Goal: Transaction & Acquisition: Book appointment/travel/reservation

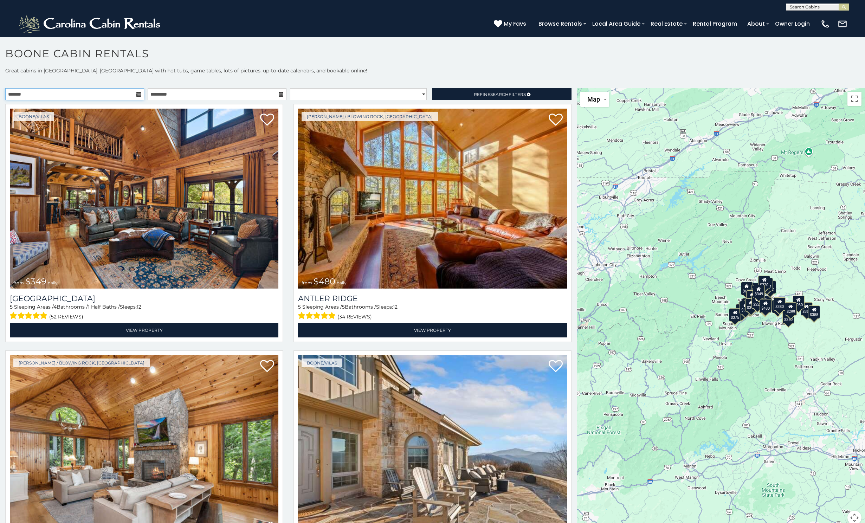
click at [125, 92] on input "text" at bounding box center [74, 94] width 139 height 12
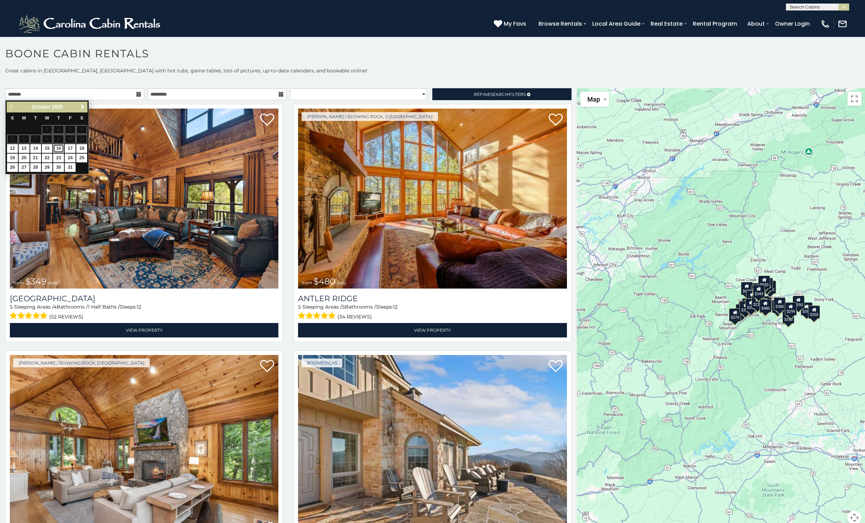
click at [59, 150] on link "16" at bounding box center [58, 148] width 11 height 9
type input "**********"
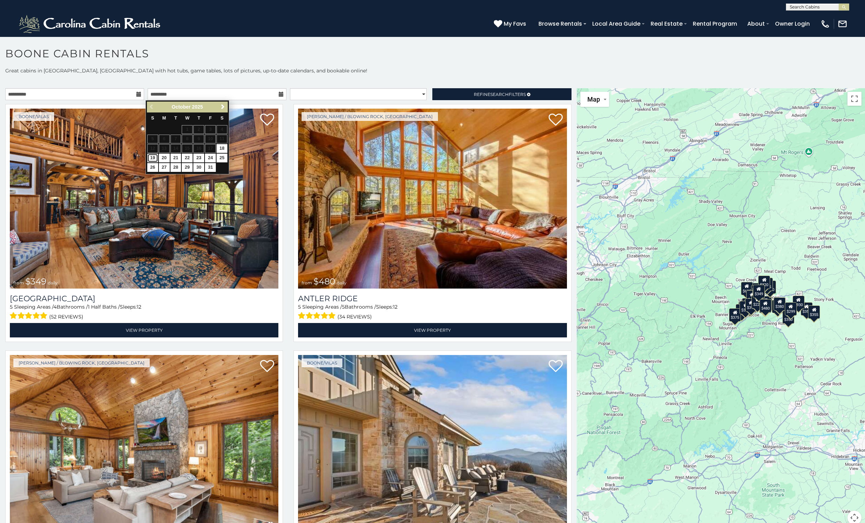
click at [153, 158] on link "19" at bounding box center [152, 158] width 11 height 9
type input "**********"
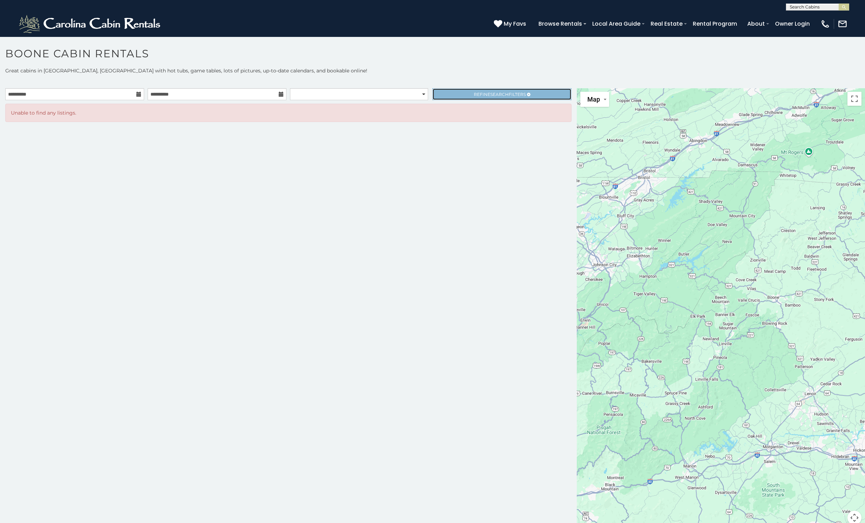
click at [519, 93] on span "Refine Search Filters" at bounding box center [500, 94] width 52 height 5
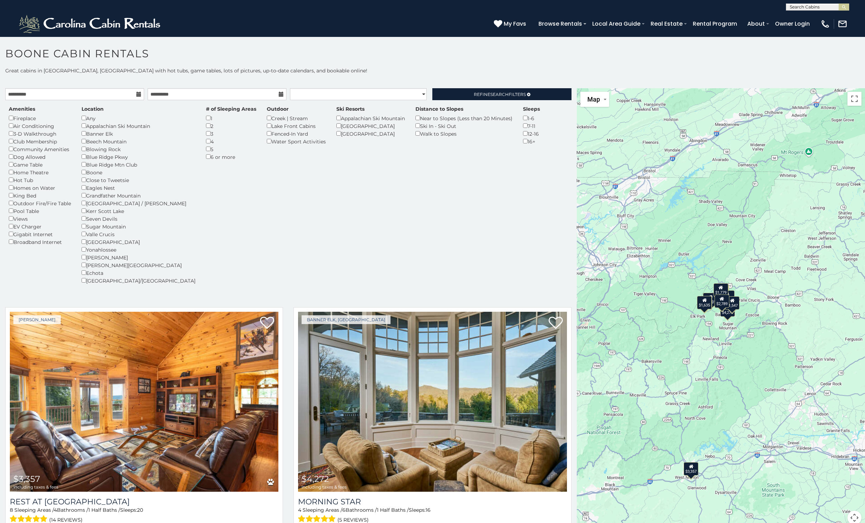
click at [85, 169] on div "Boone" at bounding box center [139, 172] width 114 height 8
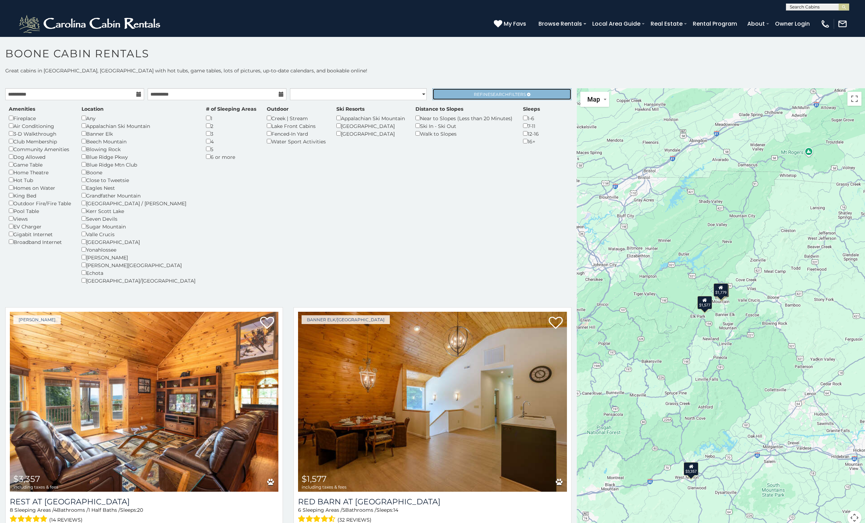
click at [463, 97] on link "Refine Search Filters" at bounding box center [501, 94] width 139 height 12
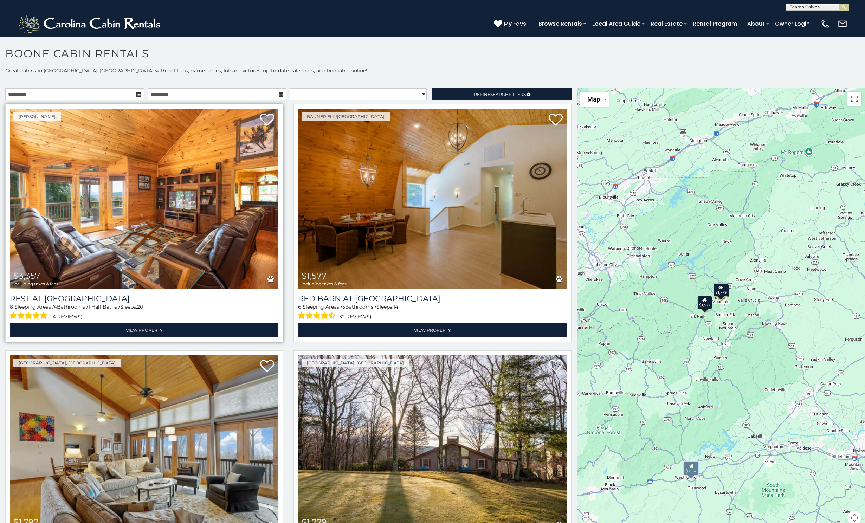
click at [93, 220] on img at bounding box center [144, 199] width 268 height 180
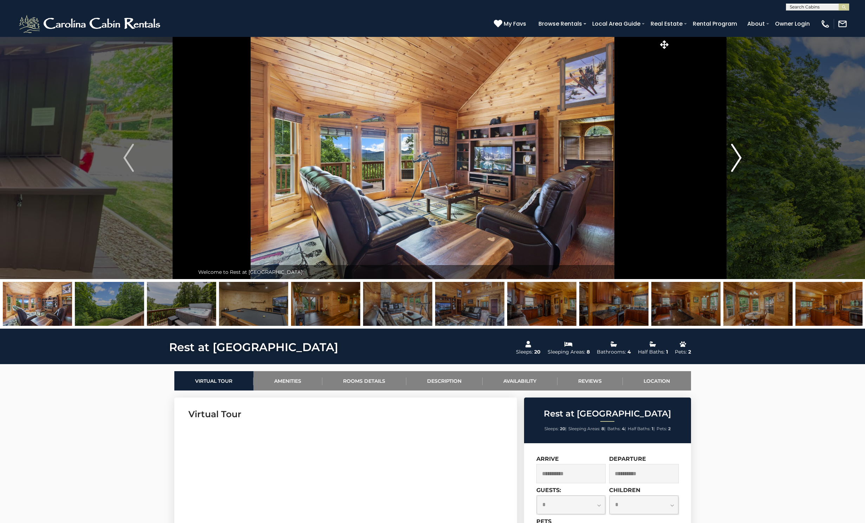
click at [736, 158] on img "Next" at bounding box center [736, 158] width 11 height 28
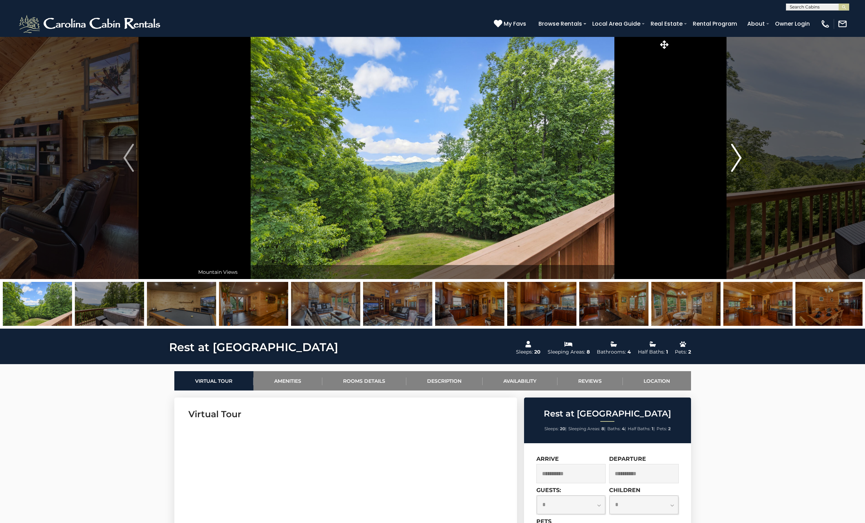
click at [736, 158] on img "Next" at bounding box center [736, 158] width 11 height 28
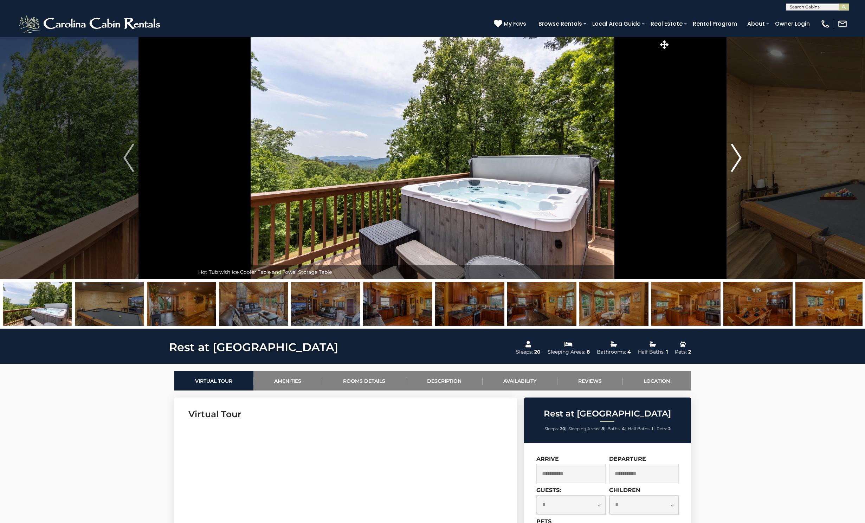
click at [736, 158] on img "Next" at bounding box center [736, 158] width 11 height 28
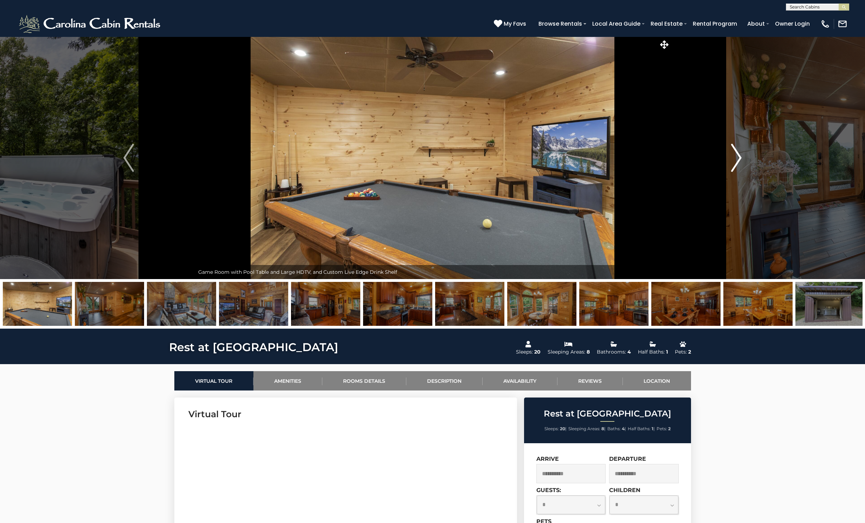
click at [736, 158] on img "Next" at bounding box center [736, 158] width 11 height 28
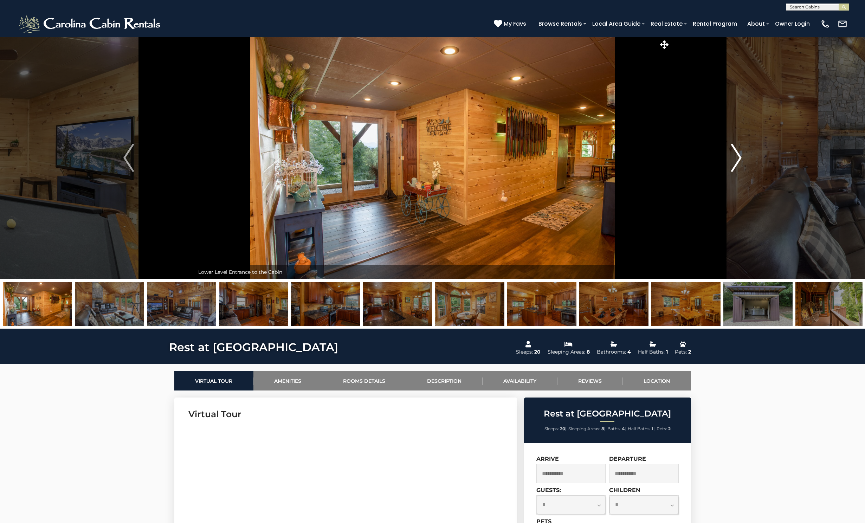
click at [736, 158] on img "Next" at bounding box center [736, 158] width 11 height 28
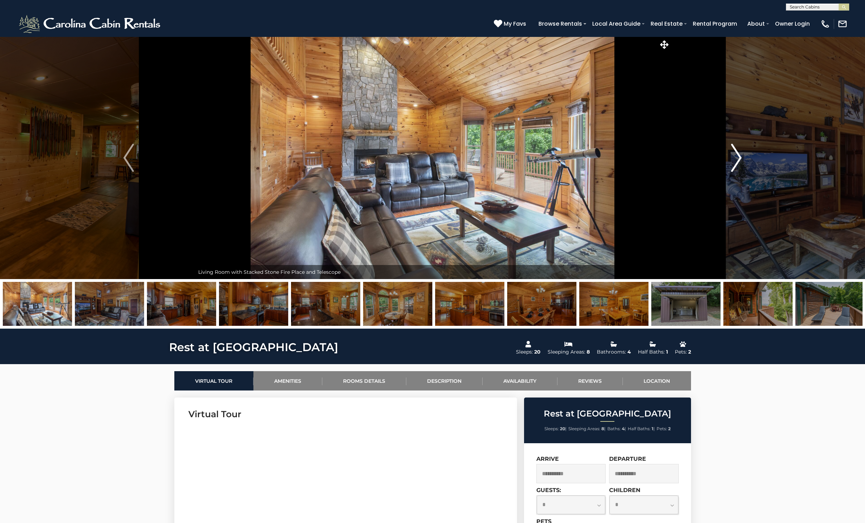
click at [736, 158] on img "Next" at bounding box center [736, 158] width 11 height 28
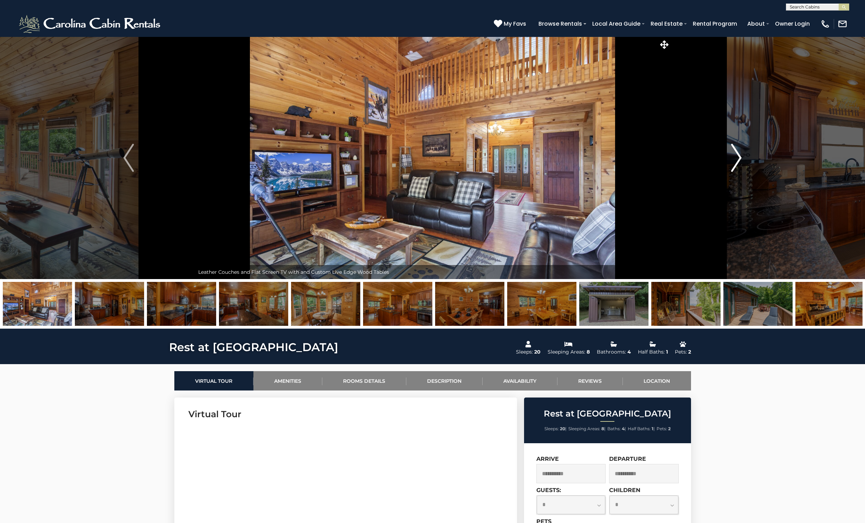
click at [736, 158] on img "Next" at bounding box center [736, 158] width 11 height 28
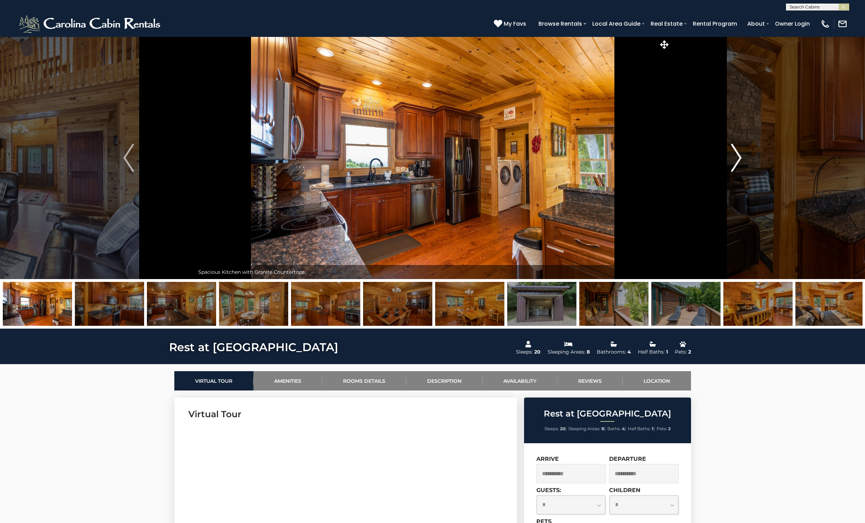
click at [736, 158] on img "Next" at bounding box center [736, 158] width 11 height 28
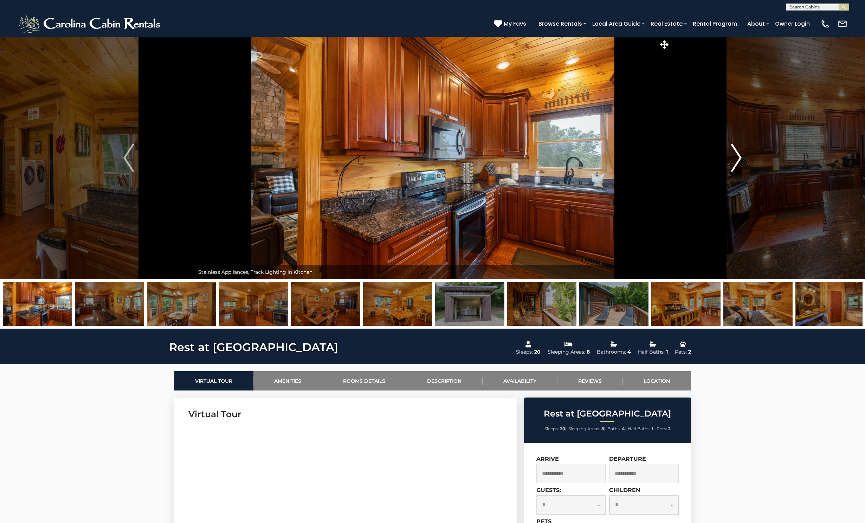
click at [736, 158] on img "Next" at bounding box center [736, 158] width 11 height 28
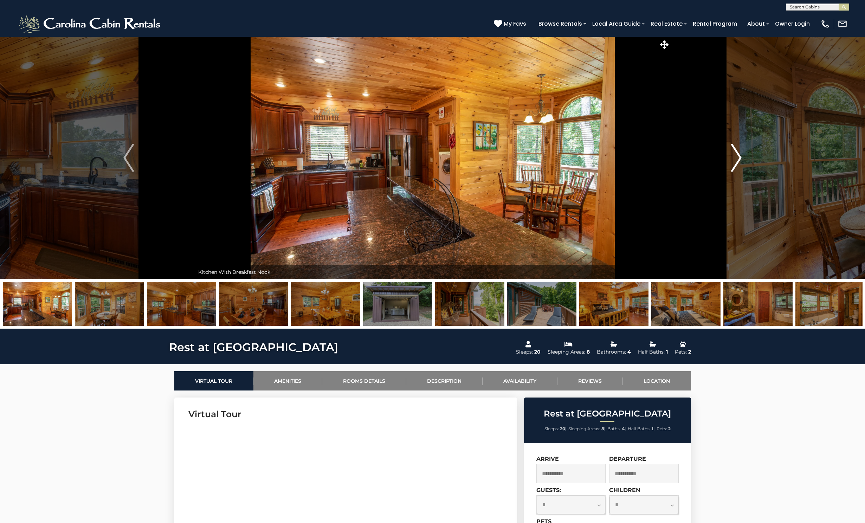
click at [736, 158] on img "Next" at bounding box center [736, 158] width 11 height 28
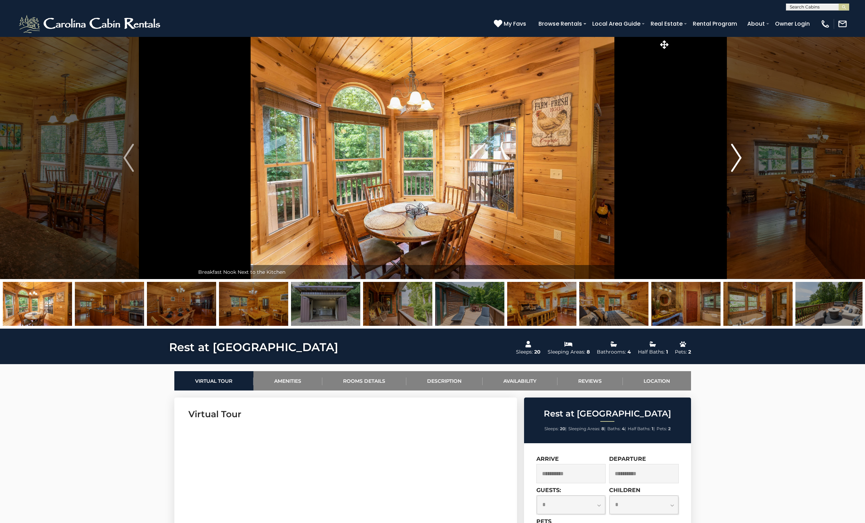
click at [736, 158] on img "Next" at bounding box center [736, 158] width 11 height 28
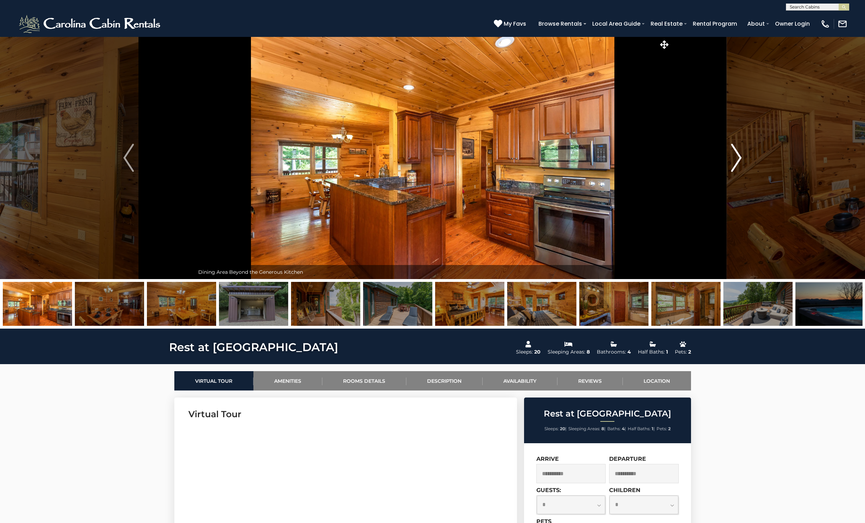
click at [736, 158] on img "Next" at bounding box center [736, 158] width 11 height 28
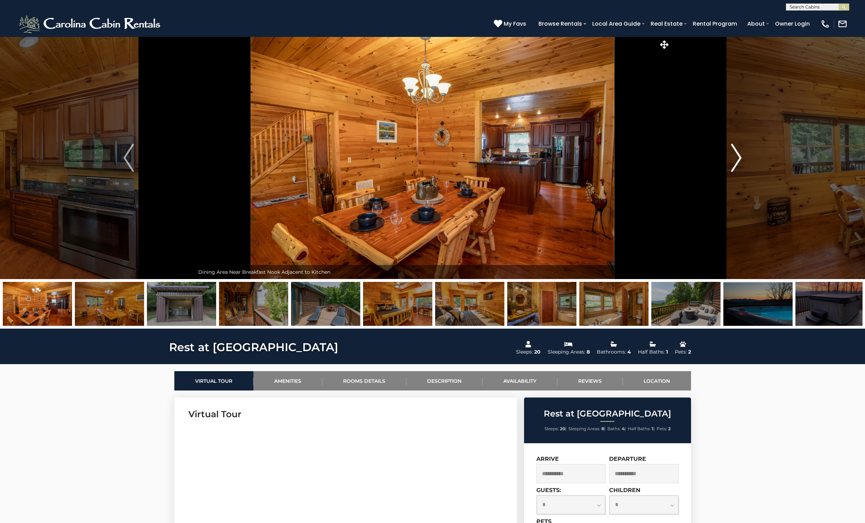
click at [736, 158] on img "Next" at bounding box center [736, 158] width 11 height 28
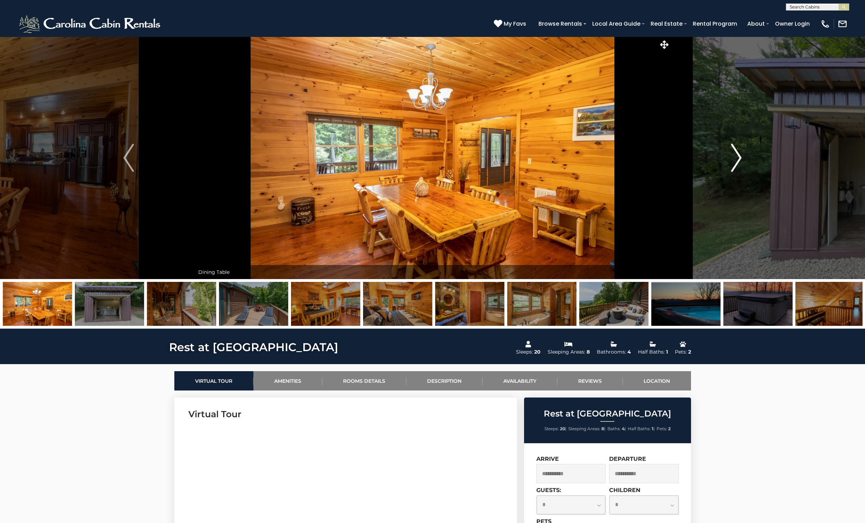
click at [736, 158] on img "Next" at bounding box center [736, 158] width 11 height 28
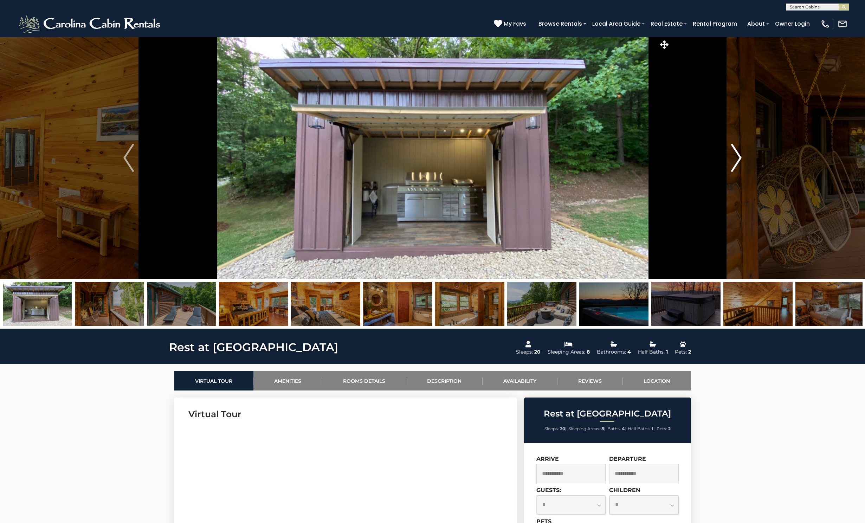
click at [736, 158] on img "Next" at bounding box center [736, 158] width 11 height 28
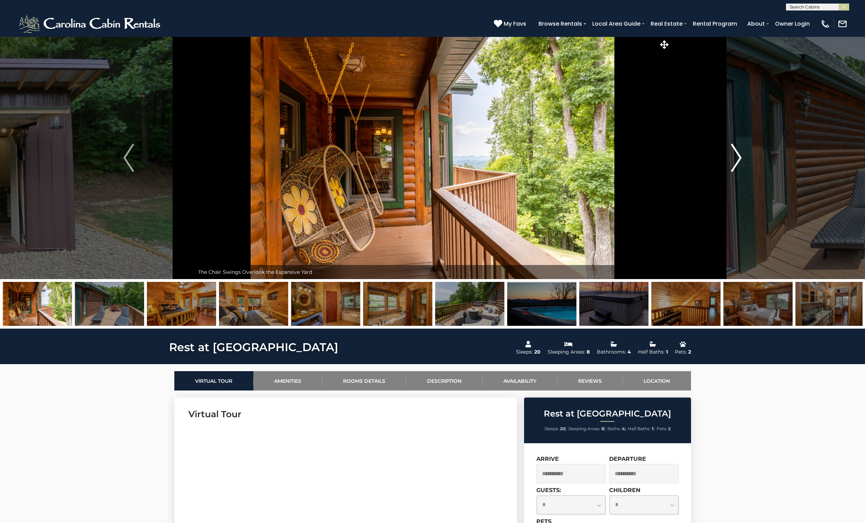
click at [736, 158] on img "Next" at bounding box center [736, 158] width 11 height 28
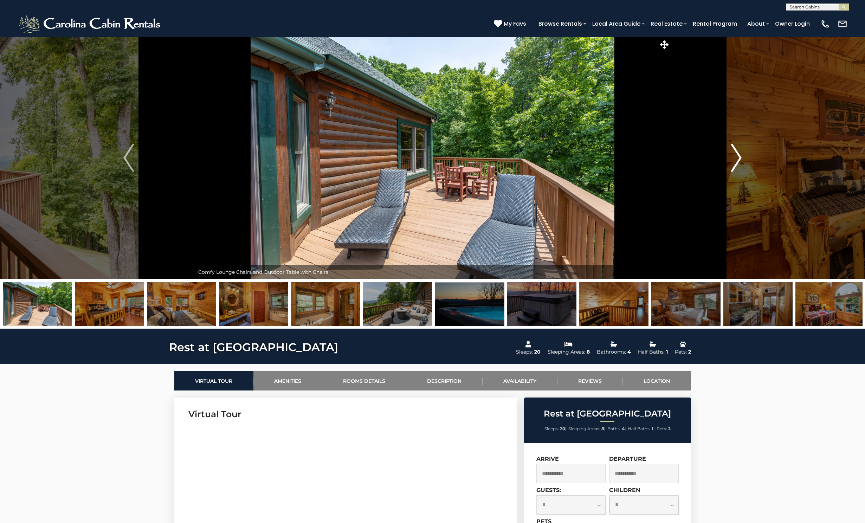
click at [736, 158] on img "Next" at bounding box center [736, 158] width 11 height 28
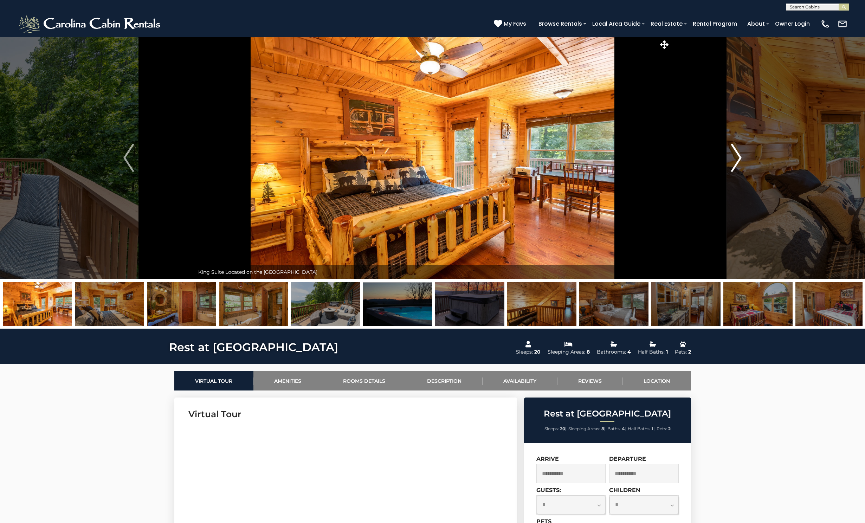
click at [736, 158] on img "Next" at bounding box center [736, 158] width 11 height 28
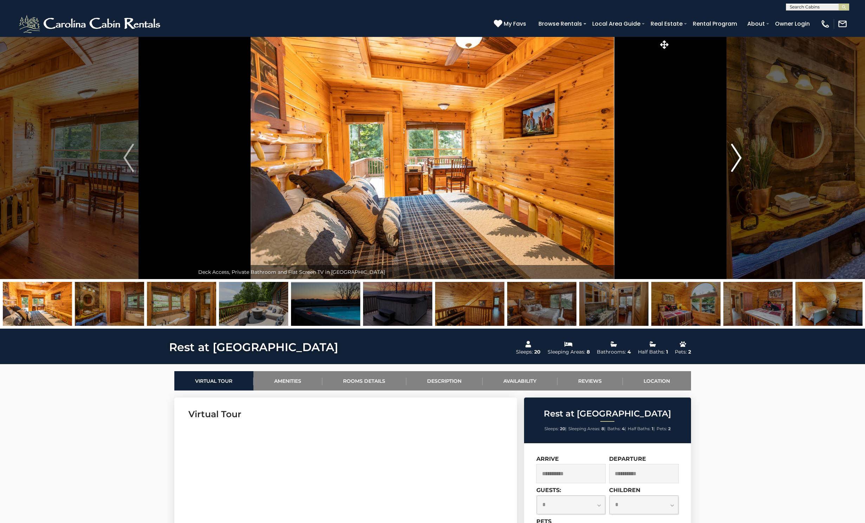
click at [736, 158] on img "Next" at bounding box center [736, 158] width 11 height 28
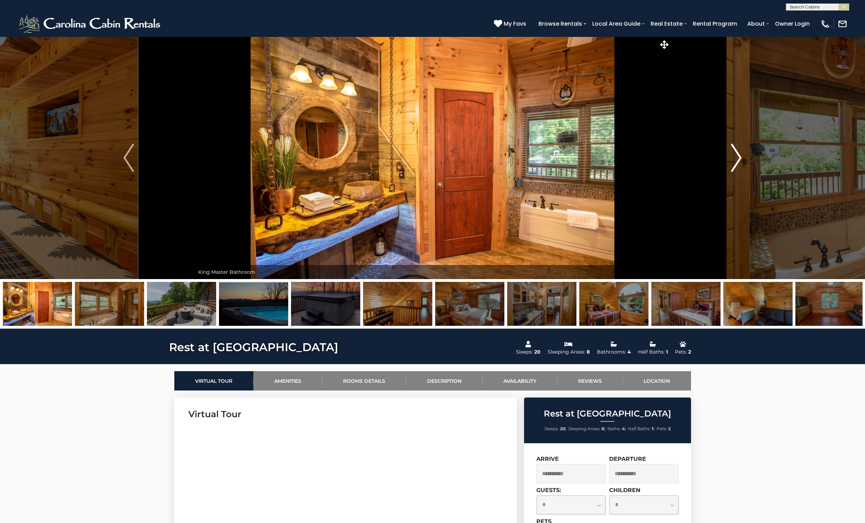
click at [736, 158] on img "Next" at bounding box center [736, 158] width 11 height 28
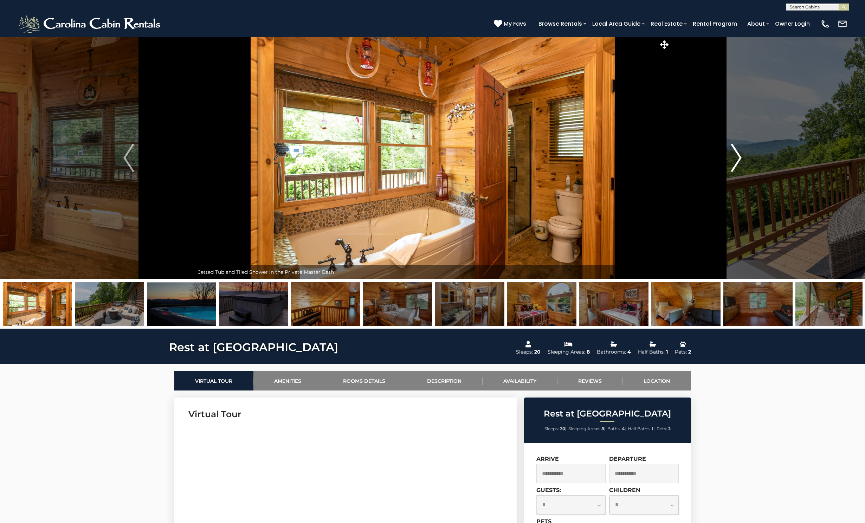
click at [736, 158] on img "Next" at bounding box center [736, 158] width 11 height 28
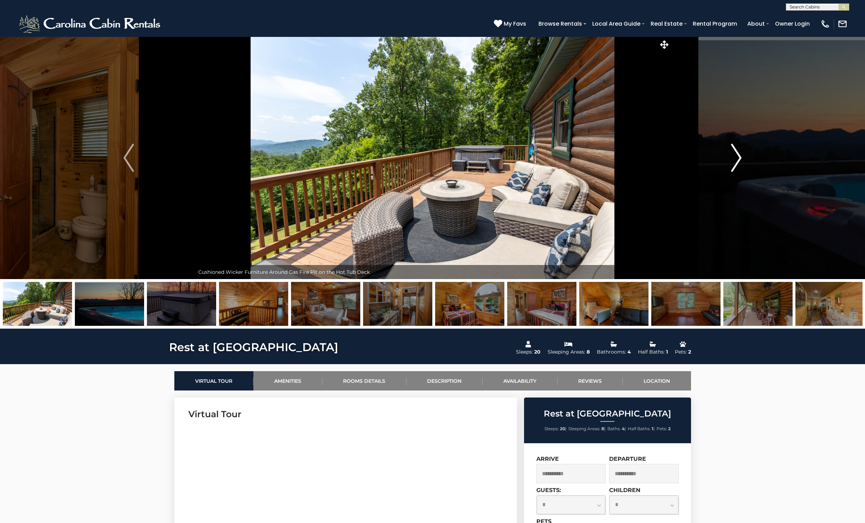
click at [735, 156] on img "Next" at bounding box center [736, 158] width 11 height 28
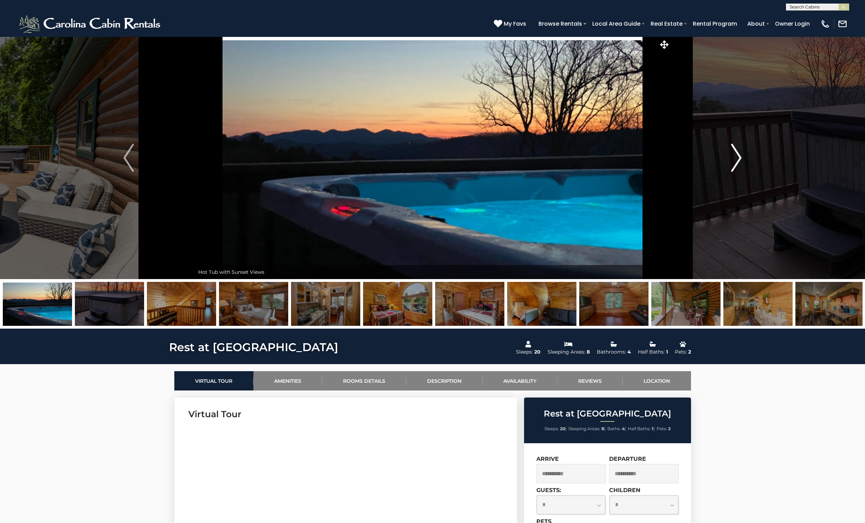
click at [735, 156] on img "Next" at bounding box center [736, 158] width 11 height 28
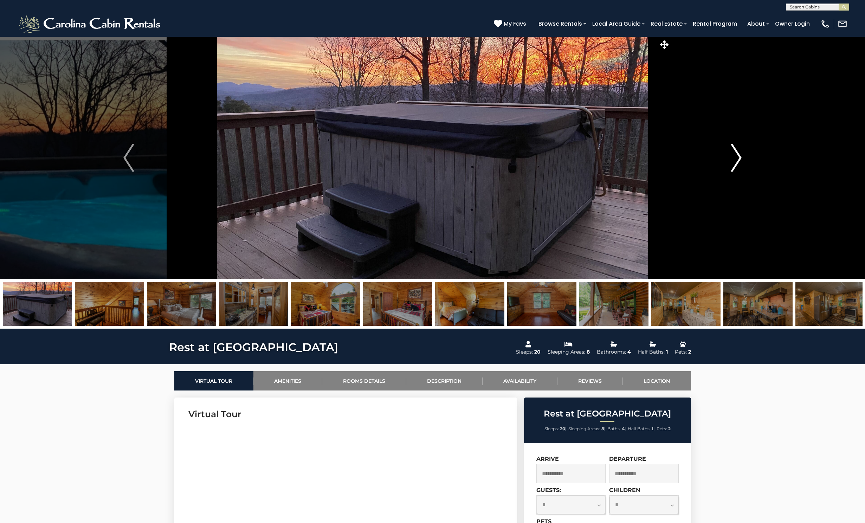
click at [735, 156] on img "Next" at bounding box center [736, 158] width 11 height 28
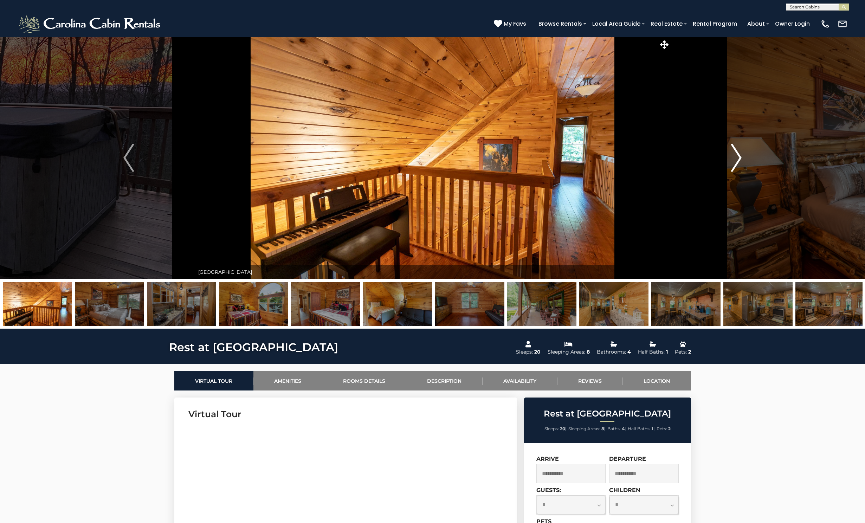
click at [735, 156] on img "Next" at bounding box center [736, 158] width 11 height 28
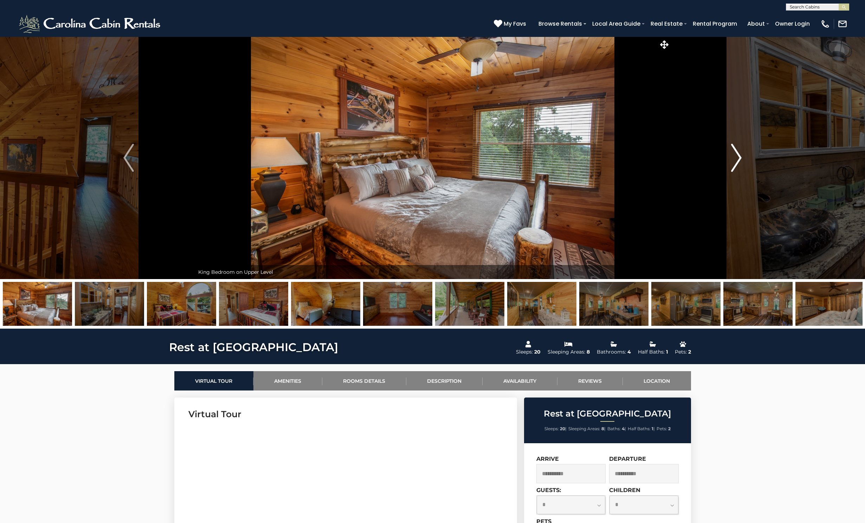
click at [735, 156] on img "Next" at bounding box center [736, 158] width 11 height 28
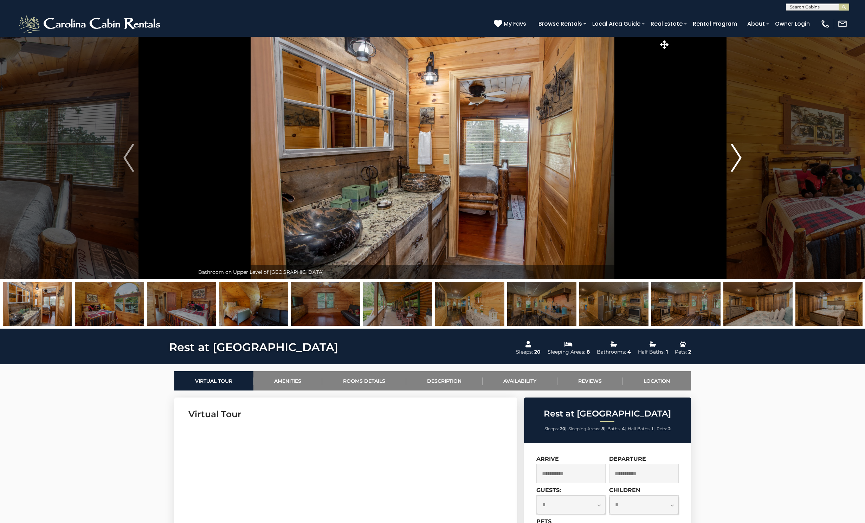
click at [735, 156] on img "Next" at bounding box center [736, 158] width 11 height 28
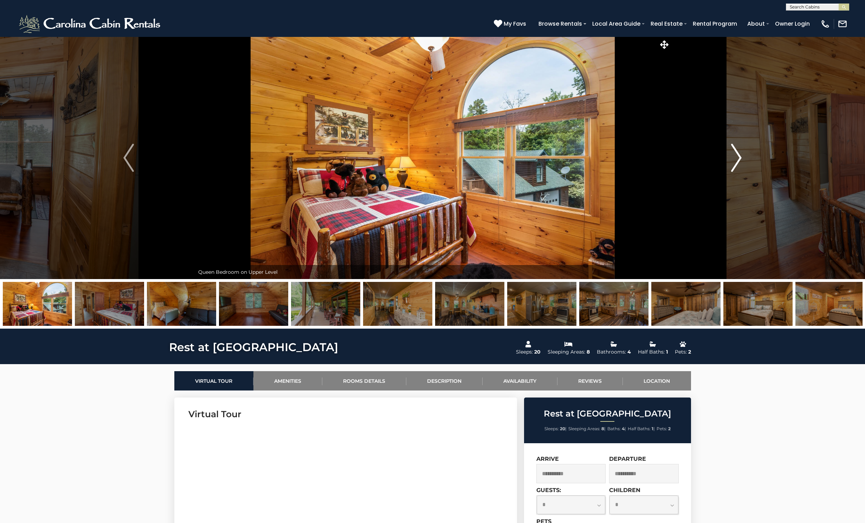
click at [735, 156] on img "Next" at bounding box center [736, 158] width 11 height 28
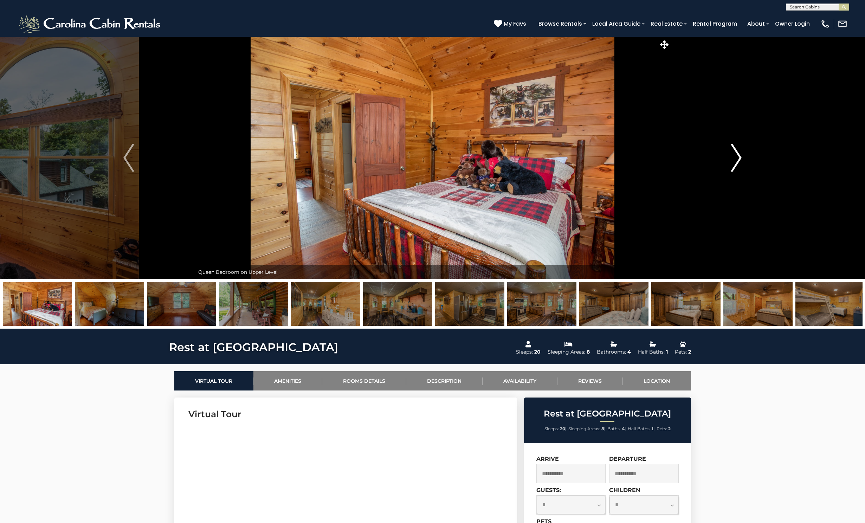
click at [735, 156] on img "Next" at bounding box center [736, 158] width 11 height 28
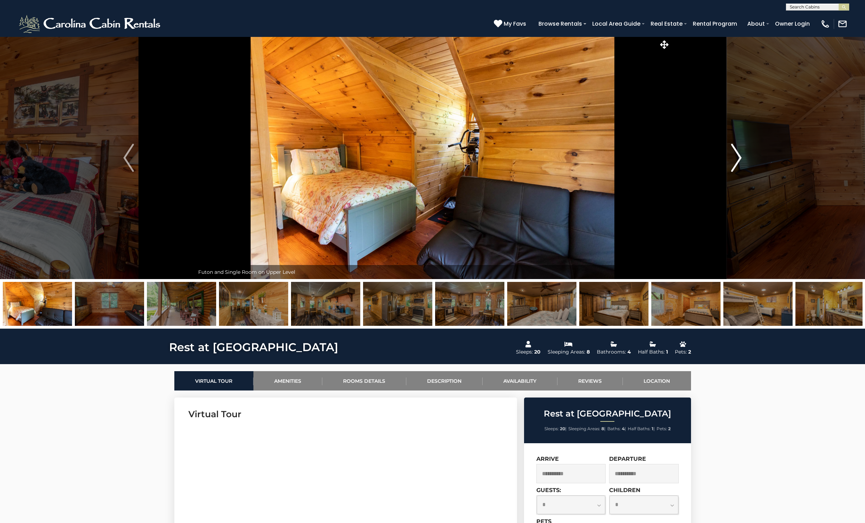
click at [735, 156] on img "Next" at bounding box center [736, 158] width 11 height 28
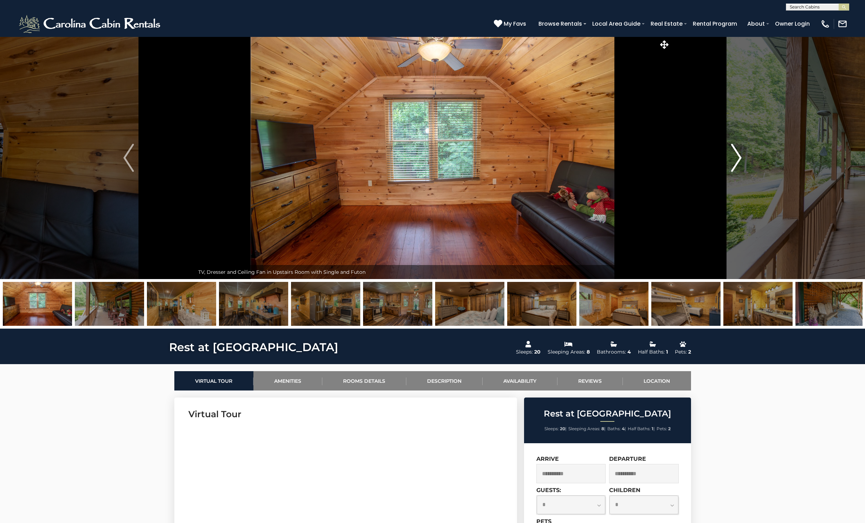
click at [735, 156] on img "Next" at bounding box center [736, 158] width 11 height 28
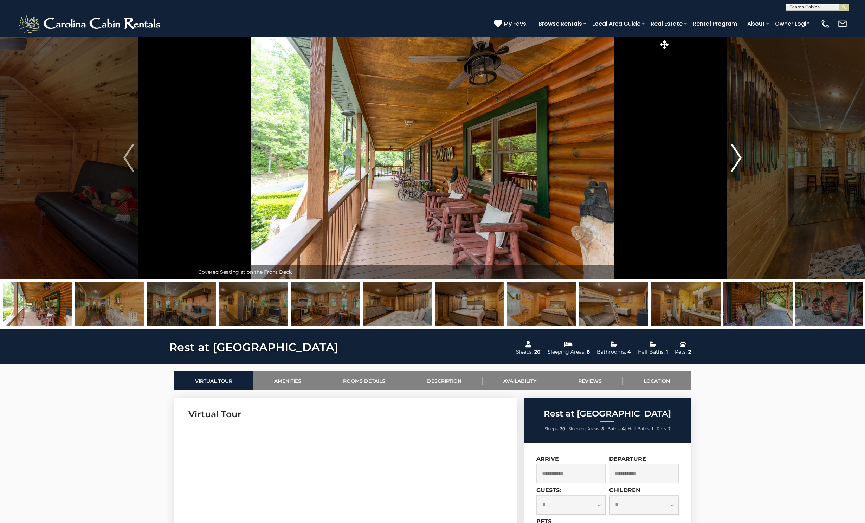
click at [735, 156] on img "Next" at bounding box center [736, 158] width 11 height 28
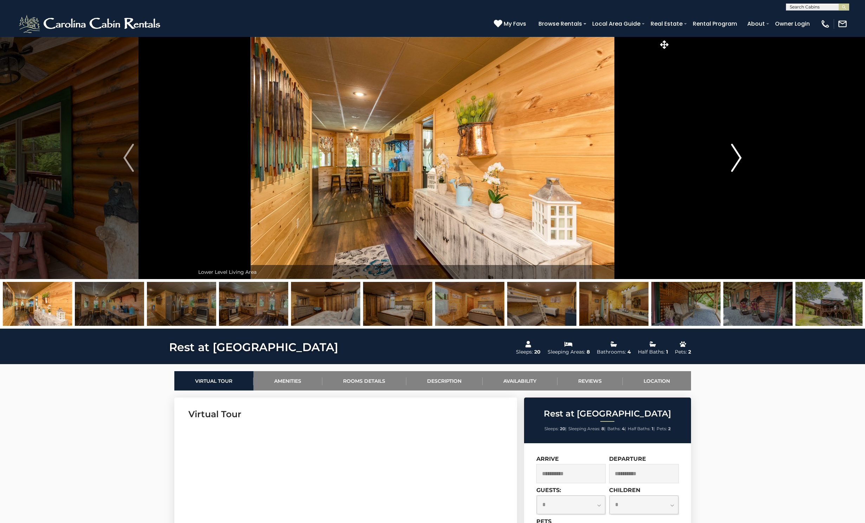
click at [735, 156] on img "Next" at bounding box center [736, 158] width 11 height 28
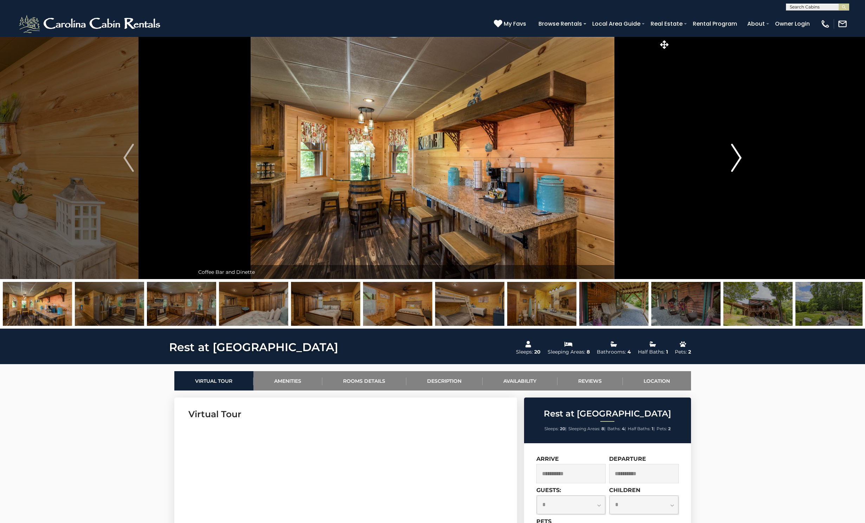
click at [735, 156] on img "Next" at bounding box center [736, 158] width 11 height 28
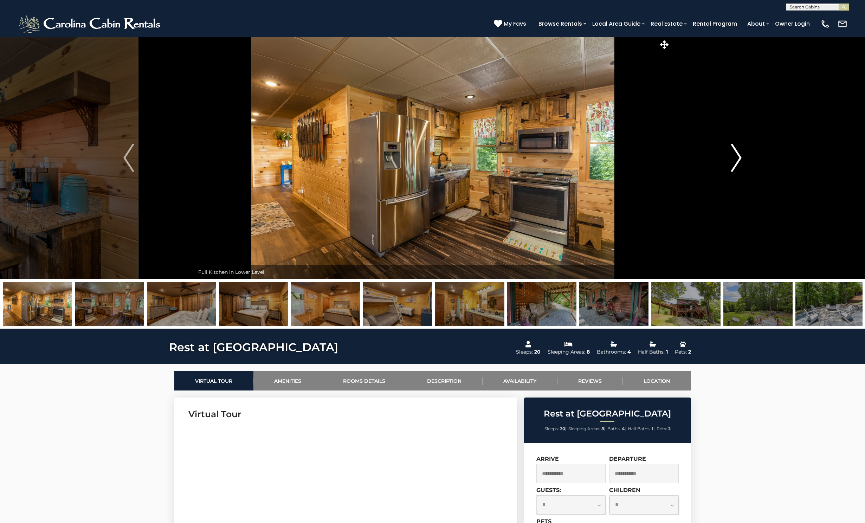
click at [735, 156] on img "Next" at bounding box center [736, 158] width 11 height 28
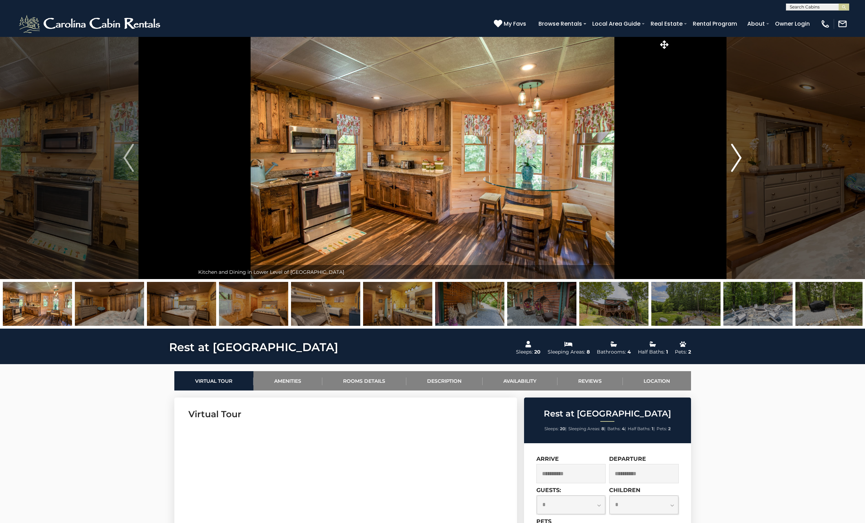
click at [735, 156] on img "Next" at bounding box center [736, 158] width 11 height 28
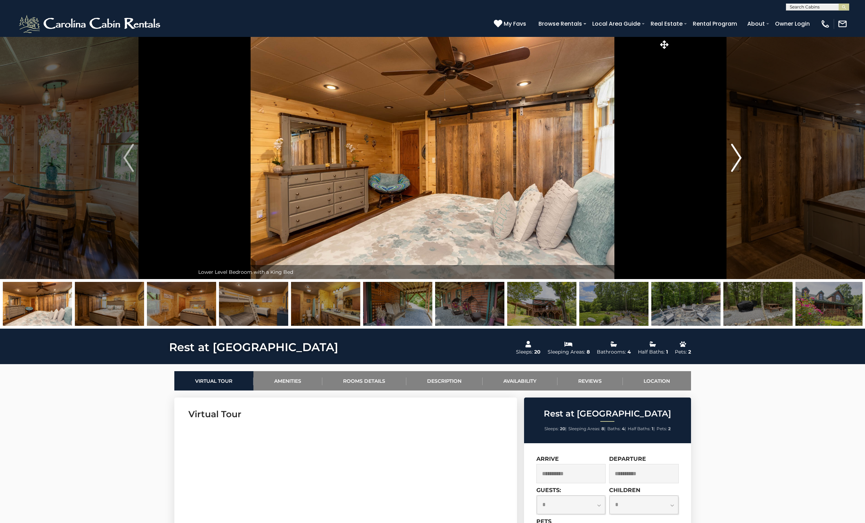
click at [735, 156] on img "Next" at bounding box center [736, 158] width 11 height 28
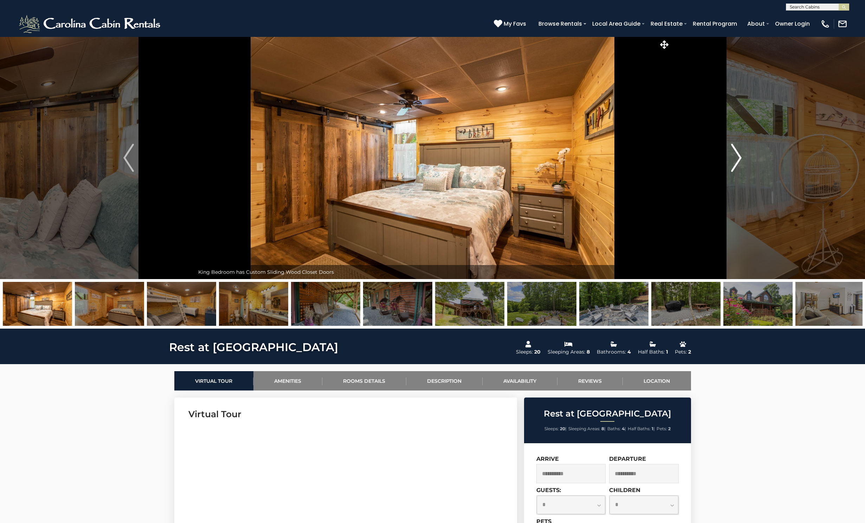
click at [735, 156] on img "Next" at bounding box center [736, 158] width 11 height 28
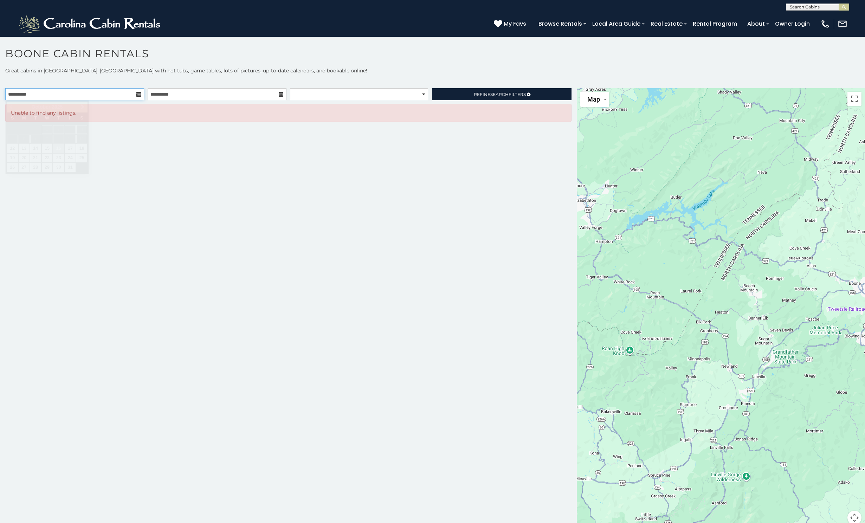
click at [57, 91] on input "**********" at bounding box center [74, 94] width 139 height 12
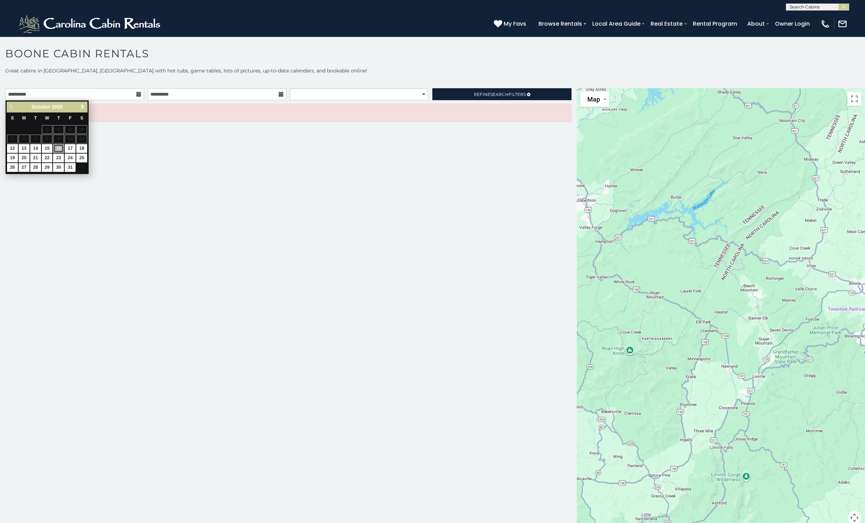
click at [59, 149] on link "16" at bounding box center [58, 148] width 11 height 9
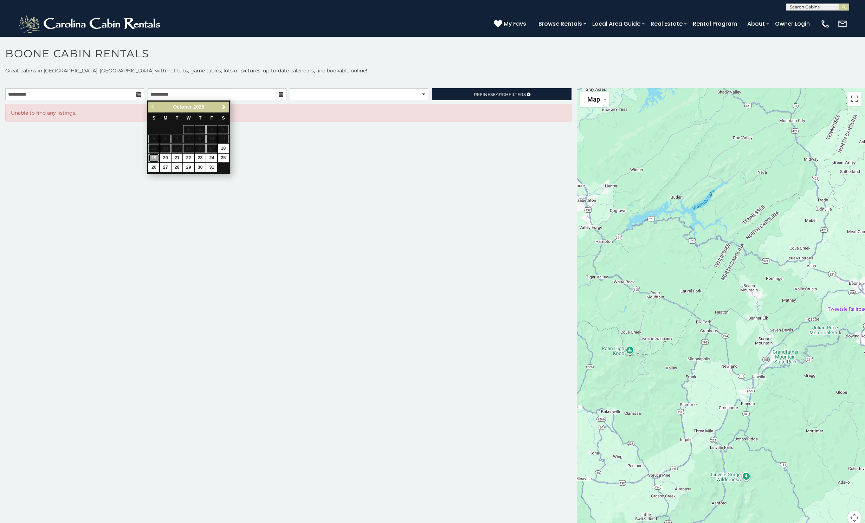
click at [154, 155] on link "19" at bounding box center [153, 158] width 11 height 9
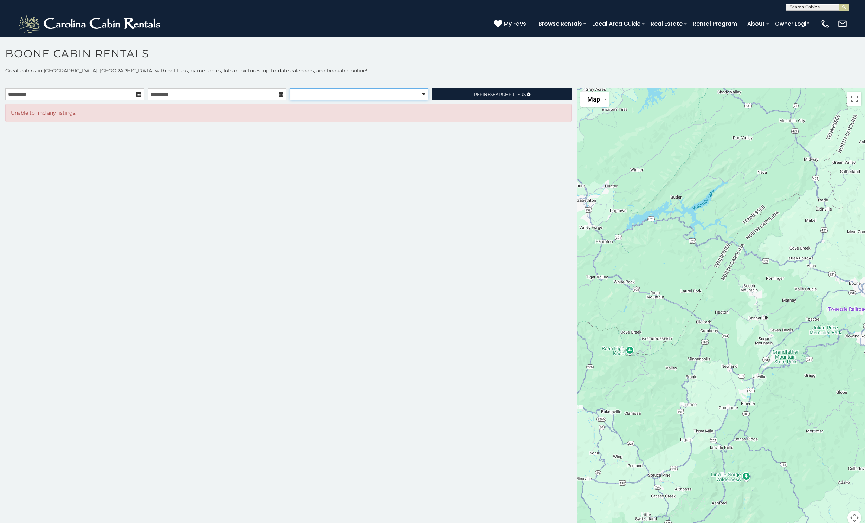
click at [421, 94] on select "**********" at bounding box center [359, 94] width 138 height 12
click at [290, 88] on select "**********" at bounding box center [359, 94] width 138 height 12
click at [421, 93] on select "**********" at bounding box center [359, 94] width 138 height 12
select select "*****"
click at [290, 88] on select "**********" at bounding box center [359, 94] width 138 height 12
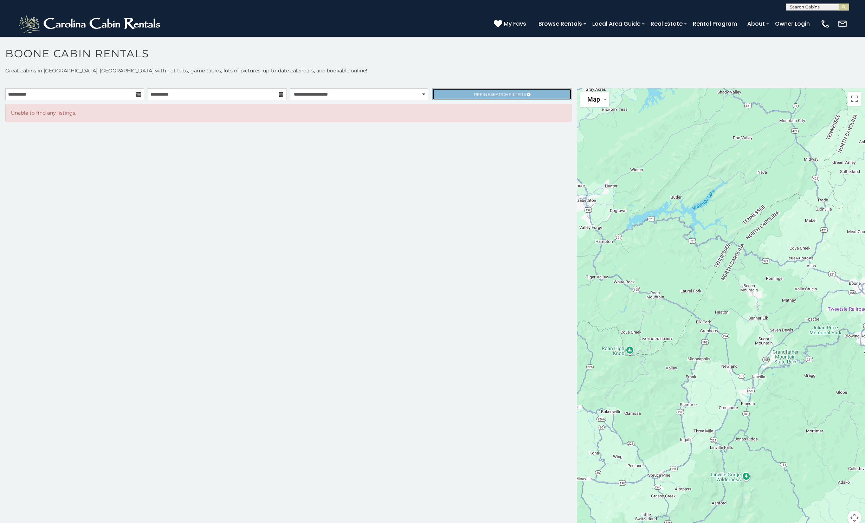
click at [528, 91] on link "Refine Search Filters" at bounding box center [501, 94] width 139 height 12
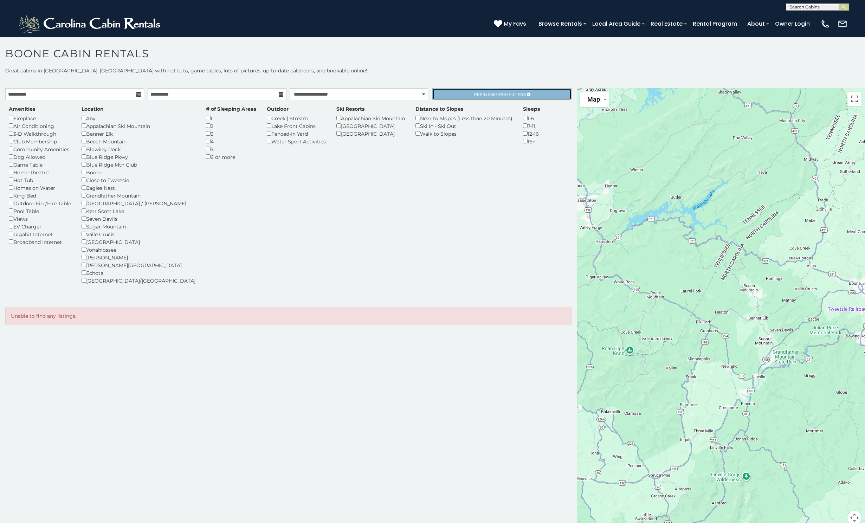
click at [494, 97] on link "Refine Search Filters" at bounding box center [501, 94] width 139 height 12
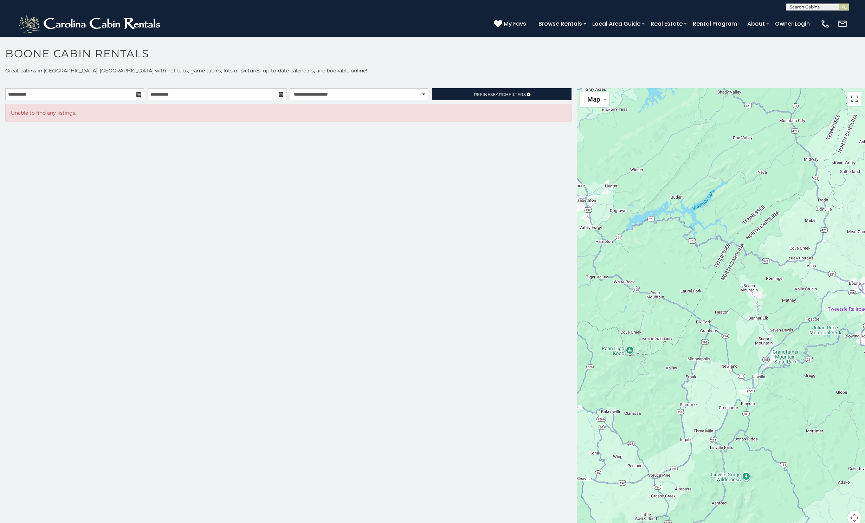
click at [136, 92] on icon at bounding box center [138, 94] width 5 height 5
click at [141, 93] on input "**********" at bounding box center [74, 94] width 139 height 12
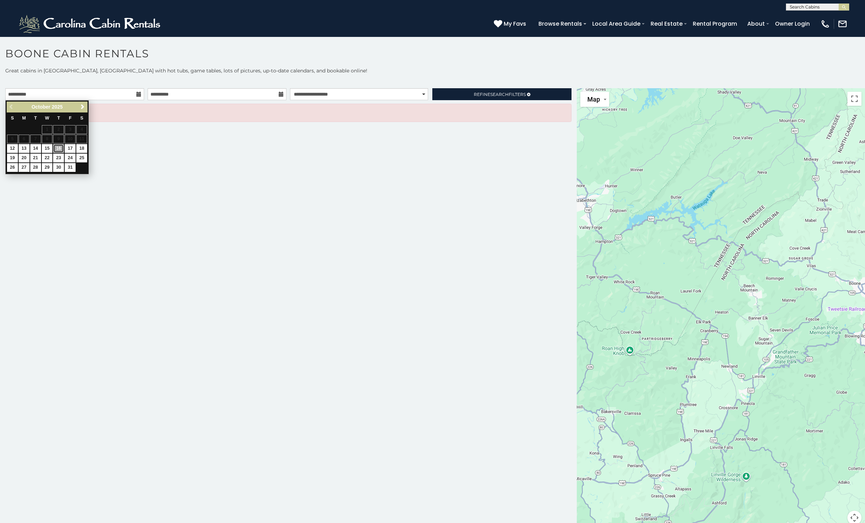
click at [60, 148] on link "16" at bounding box center [58, 148] width 11 height 9
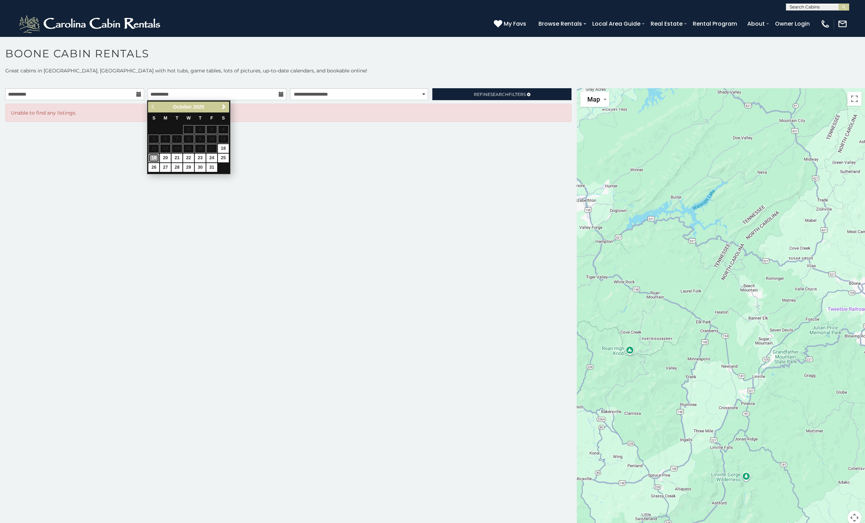
click at [152, 158] on link "19" at bounding box center [153, 158] width 11 height 9
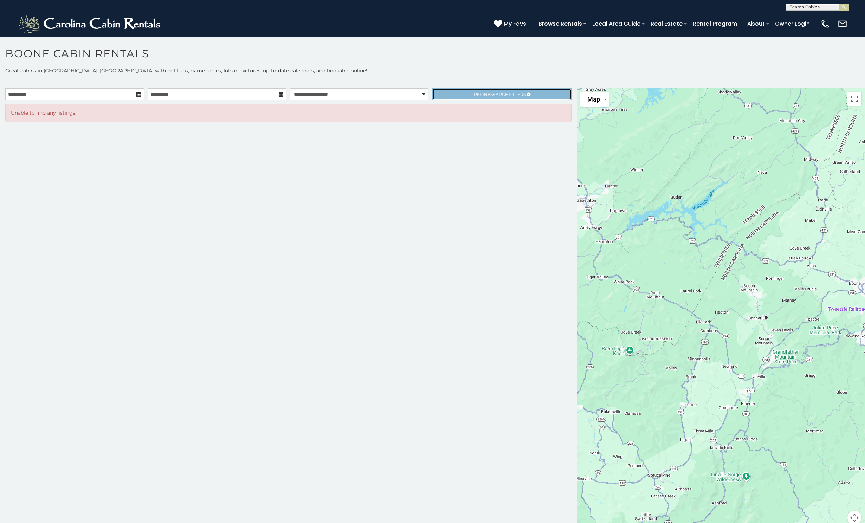
click at [453, 97] on link "Refine Search Filters" at bounding box center [501, 94] width 139 height 12
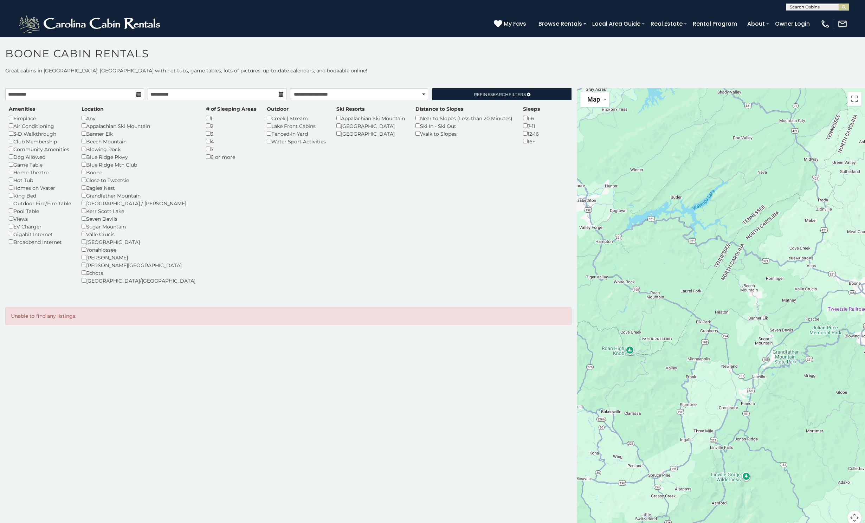
click at [333, 52] on h1 "Boone Cabin Rentals" at bounding box center [432, 57] width 865 height 20
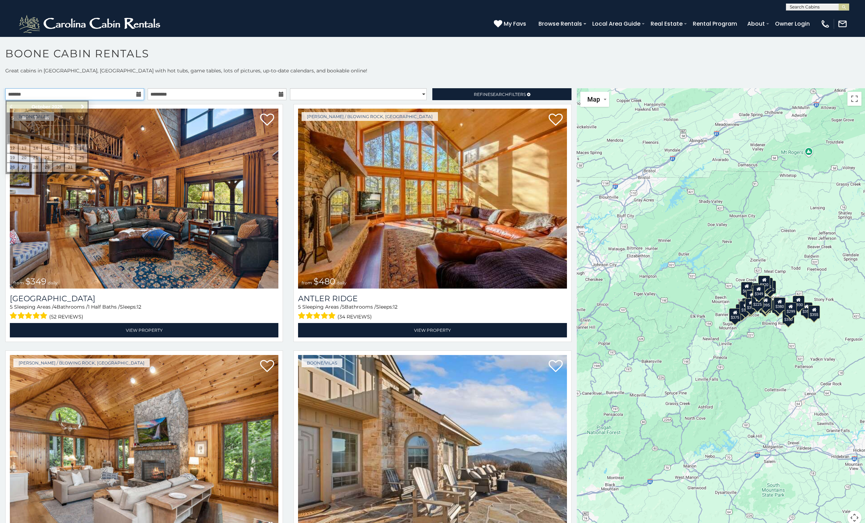
click at [110, 94] on input "text" at bounding box center [74, 94] width 139 height 12
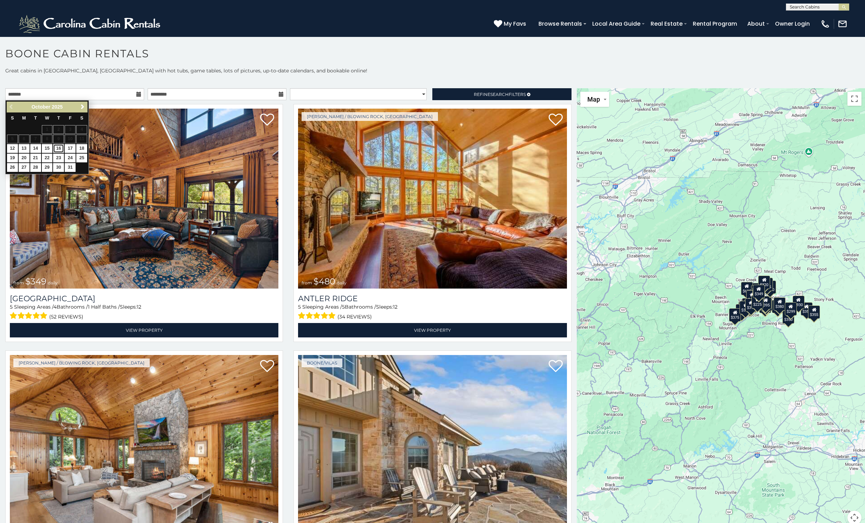
click at [59, 149] on link "16" at bounding box center [58, 148] width 11 height 9
type input "**********"
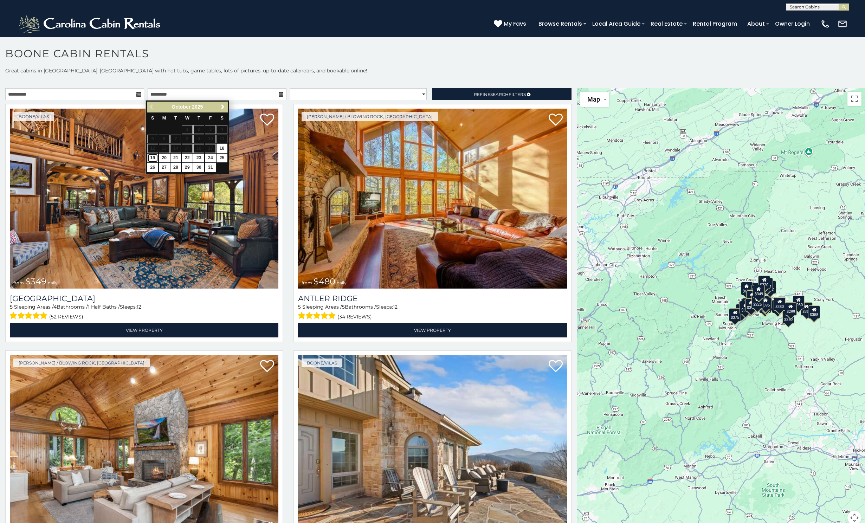
click at [155, 158] on link "19" at bounding box center [152, 158] width 11 height 9
type input "**********"
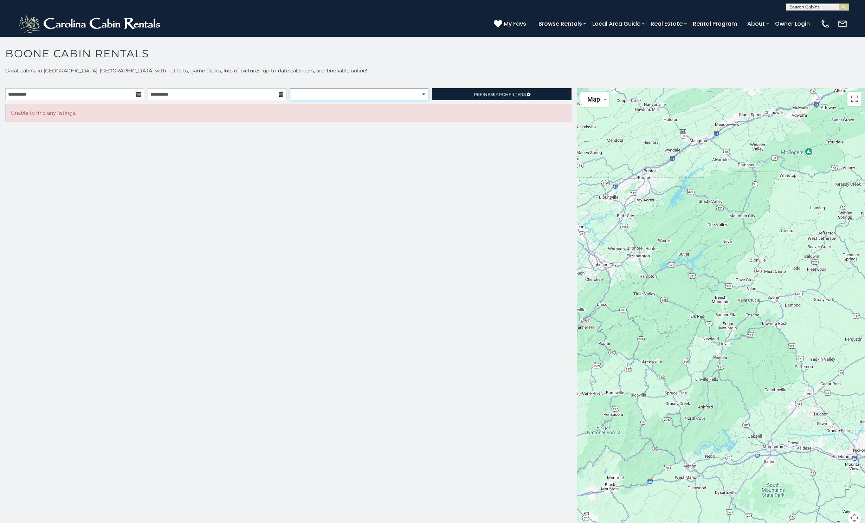
click at [421, 95] on select "**********" at bounding box center [359, 94] width 138 height 12
drag, startPoint x: 455, startPoint y: 164, endPoint x: 499, endPoint y: 144, distance: 47.6
click at [456, 164] on div "**********" at bounding box center [288, 310] width 577 height 445
click at [529, 90] on link "Refine Search Filters" at bounding box center [501, 94] width 139 height 12
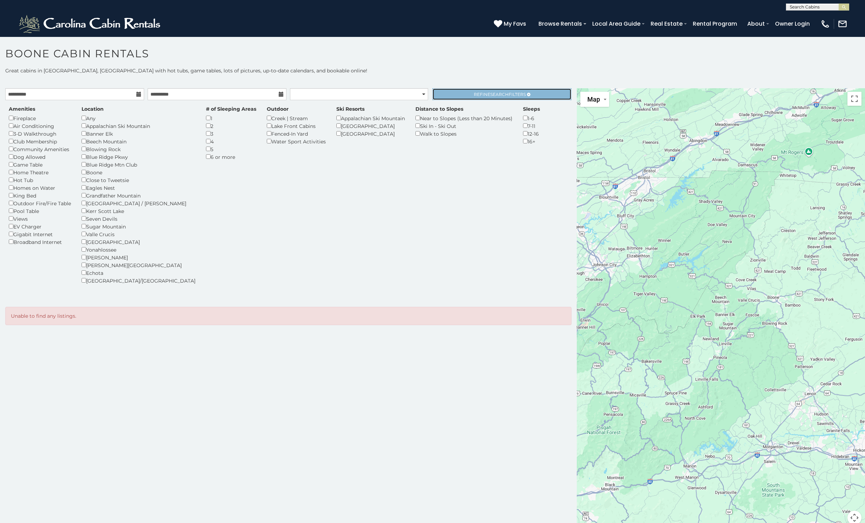
click at [474, 96] on span "Refine Search Filters" at bounding box center [500, 94] width 52 height 5
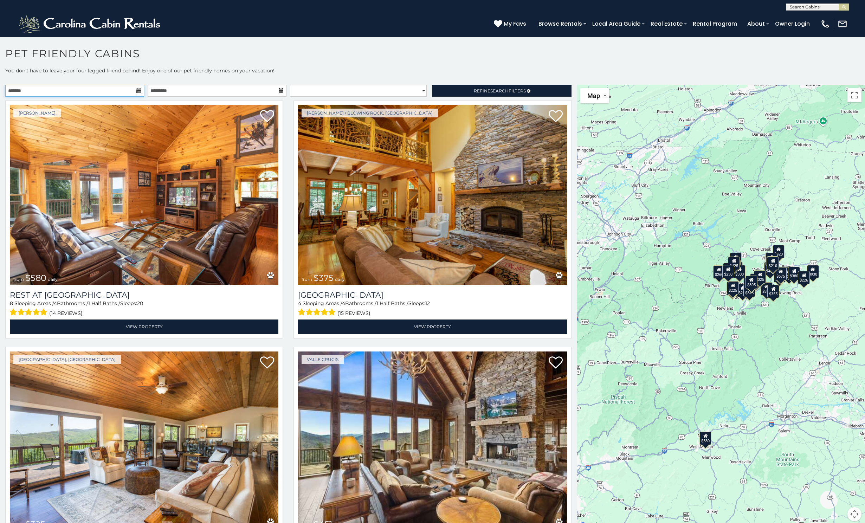
click at [135, 87] on input "text" at bounding box center [74, 91] width 139 height 12
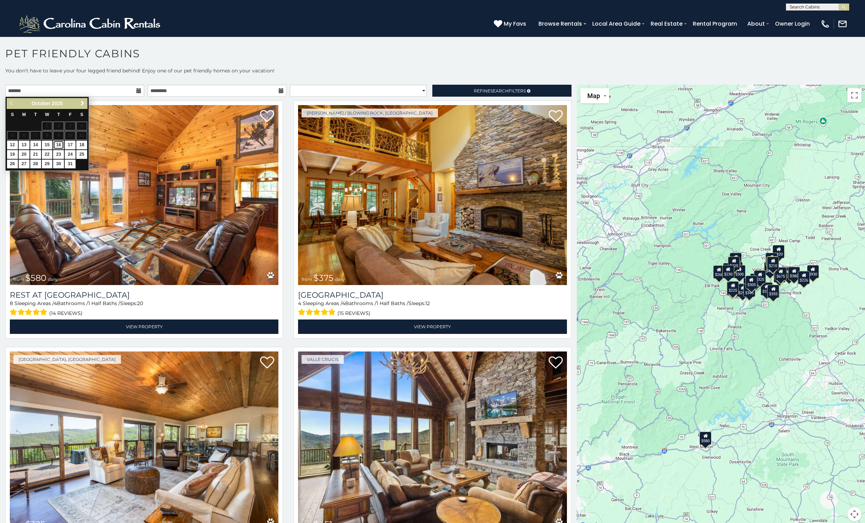
click at [59, 143] on link "16" at bounding box center [58, 145] width 11 height 9
type input "**********"
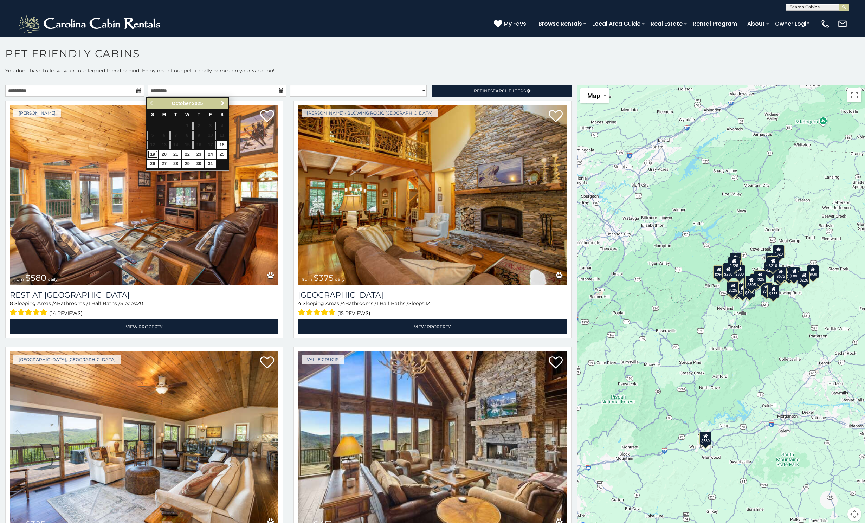
click at [153, 155] on link "19" at bounding box center [152, 154] width 11 height 9
type input "**********"
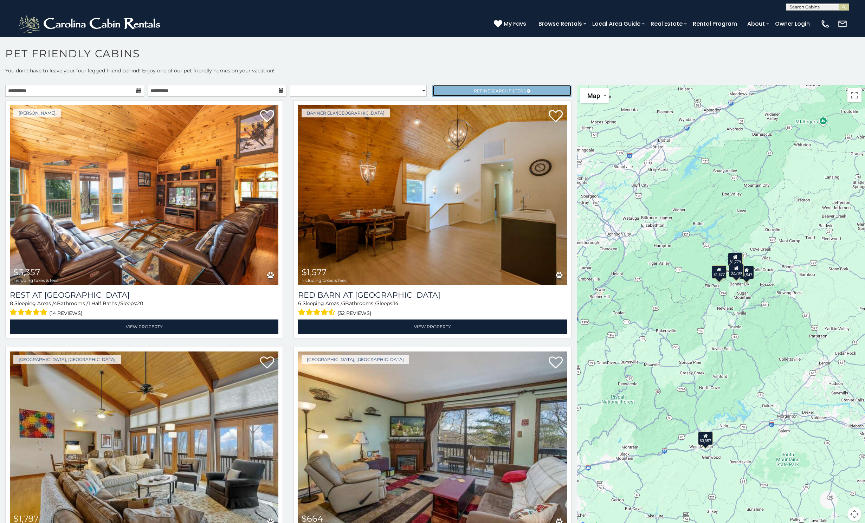
click at [490, 92] on span "Search" at bounding box center [499, 90] width 18 height 5
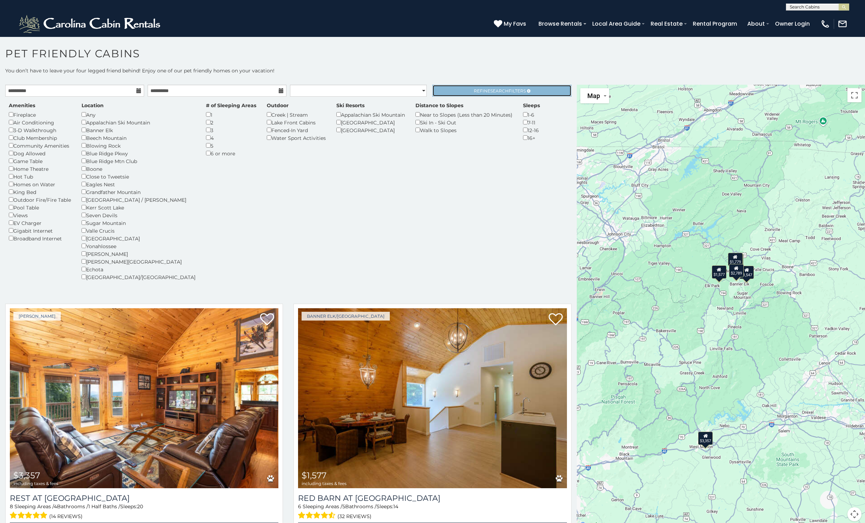
click at [474, 88] on span "Refine Search Filters" at bounding box center [500, 90] width 52 height 5
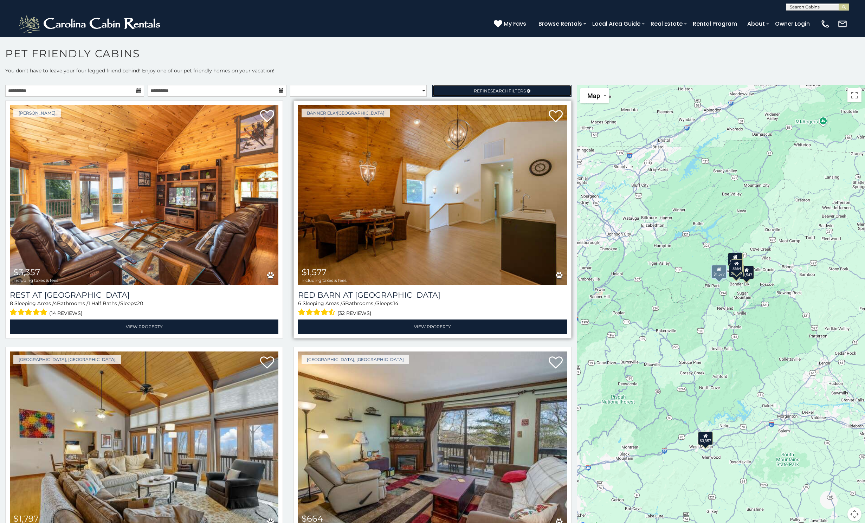
scroll to position [211, 0]
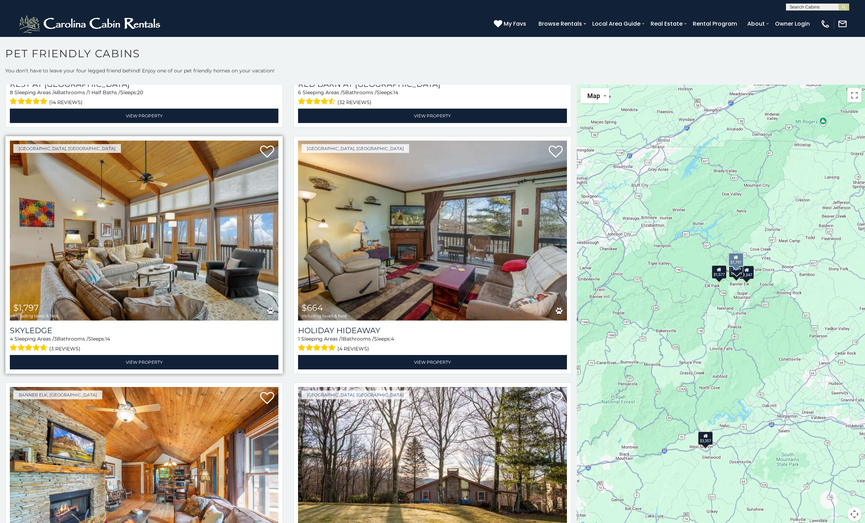
click at [134, 235] on img at bounding box center [144, 231] width 268 height 180
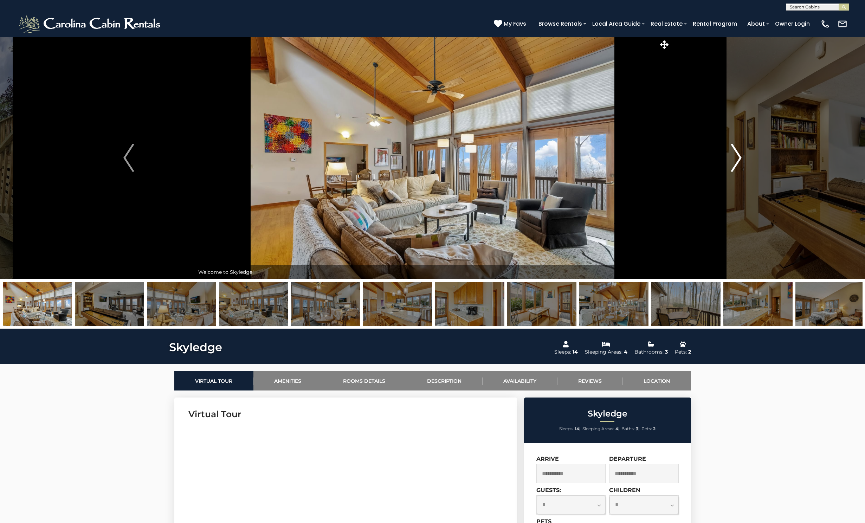
click at [737, 157] on img "Next" at bounding box center [736, 158] width 11 height 28
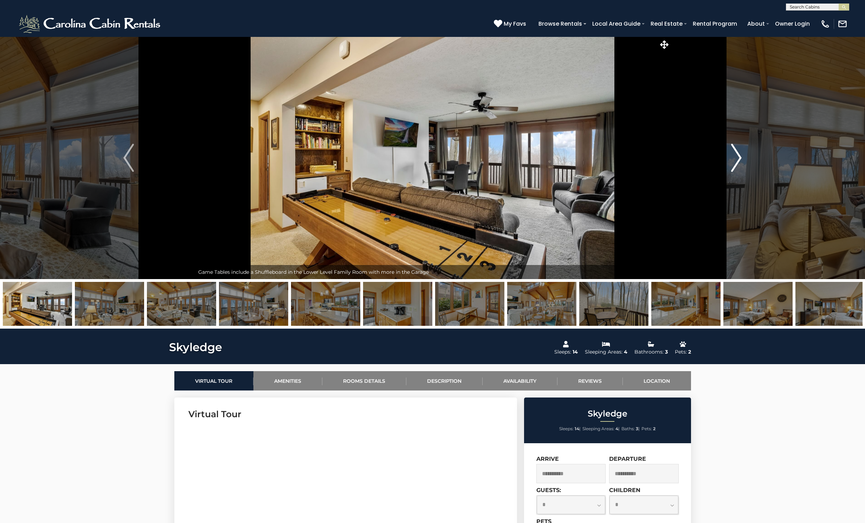
click at [737, 157] on img "Next" at bounding box center [736, 158] width 11 height 28
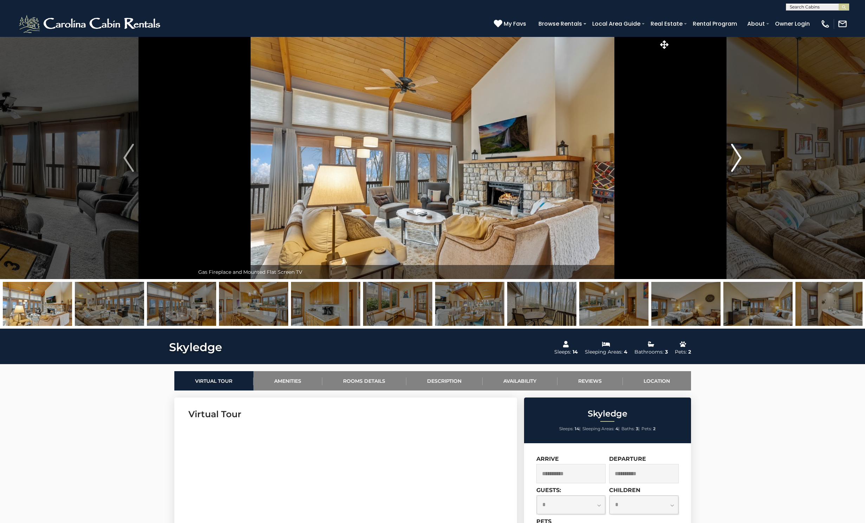
click at [737, 157] on img "Next" at bounding box center [736, 158] width 11 height 28
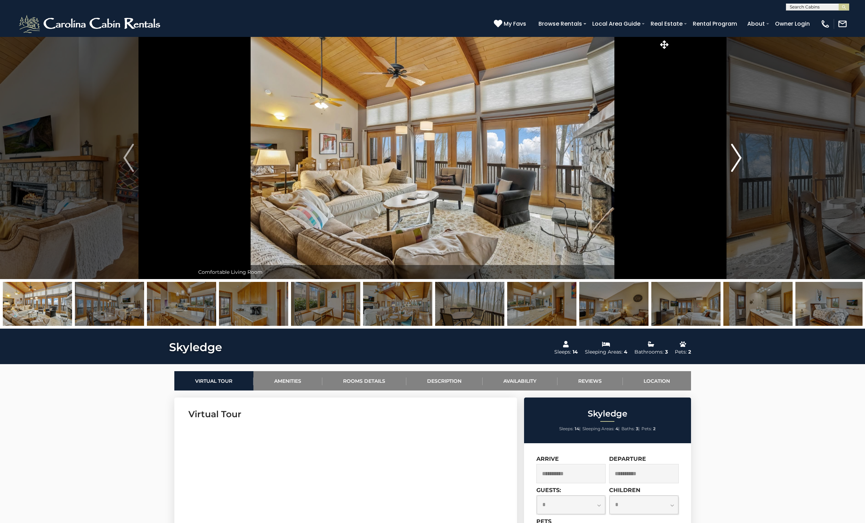
click at [737, 157] on img "Next" at bounding box center [736, 158] width 11 height 28
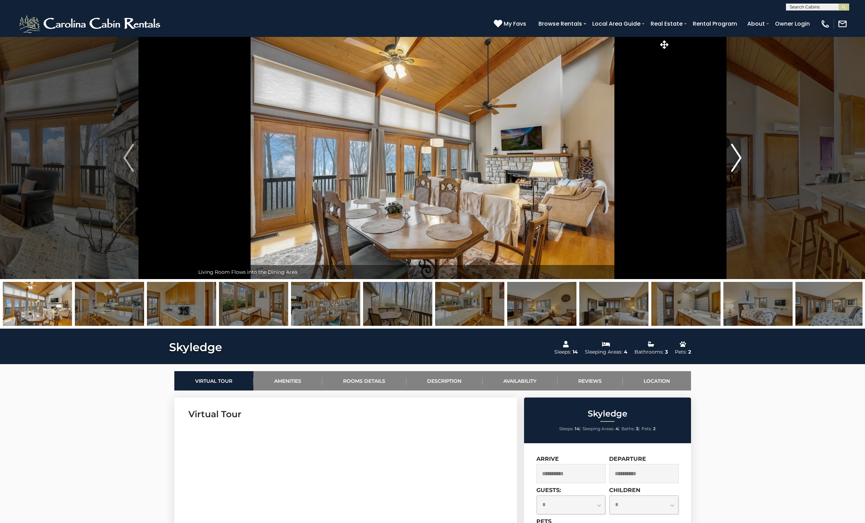
click at [737, 157] on img "Next" at bounding box center [736, 158] width 11 height 28
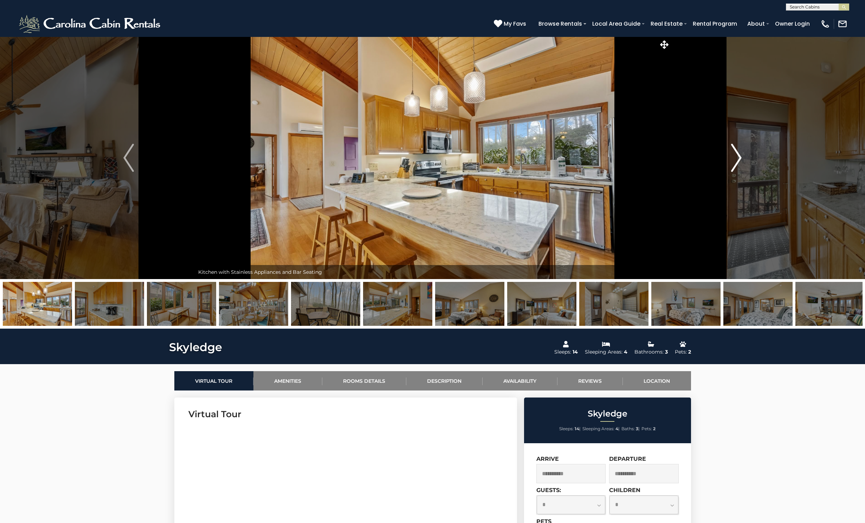
click at [737, 157] on img "Next" at bounding box center [736, 158] width 11 height 28
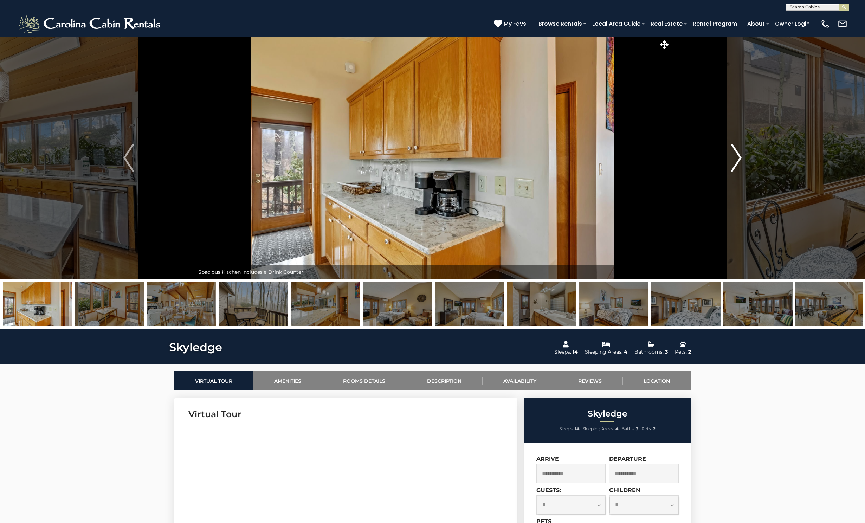
click at [737, 157] on img "Next" at bounding box center [736, 158] width 11 height 28
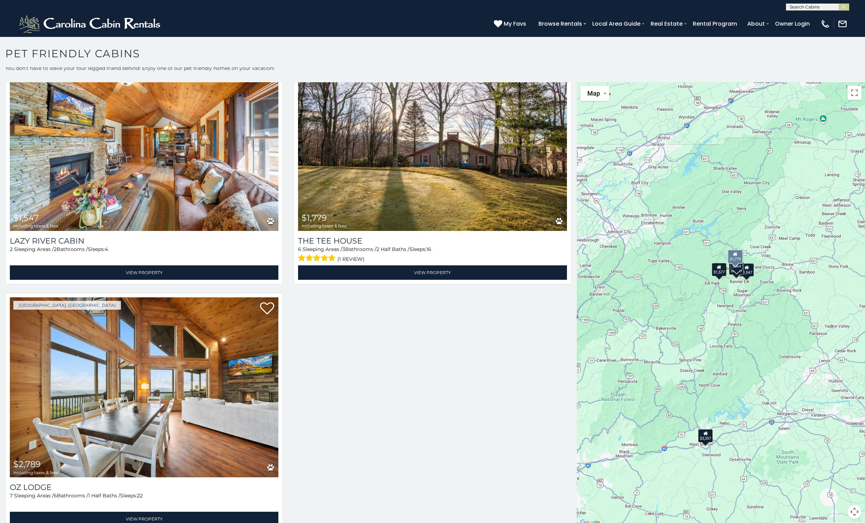
scroll to position [3, 0]
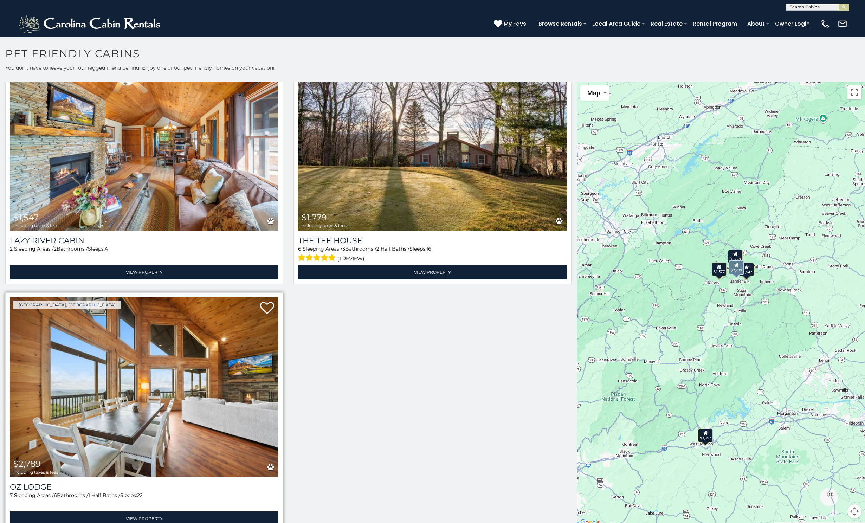
click at [151, 387] on img at bounding box center [144, 387] width 268 height 180
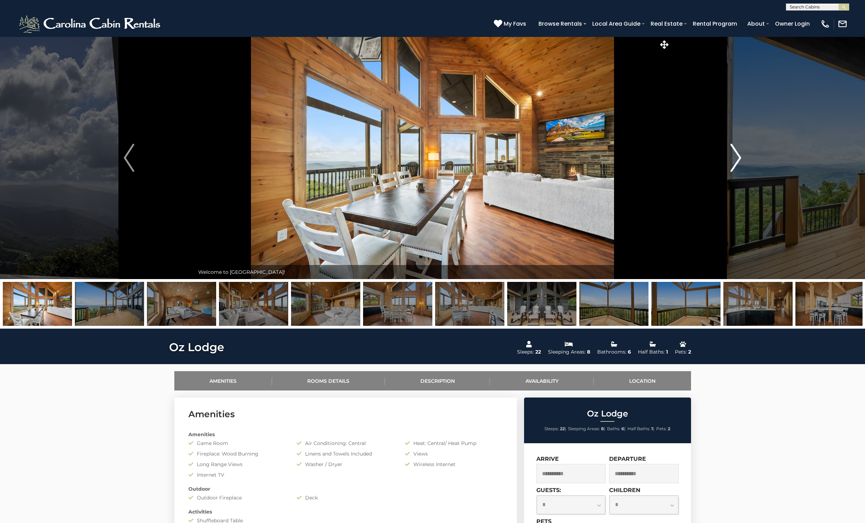
click at [736, 155] on img "Next" at bounding box center [735, 158] width 11 height 28
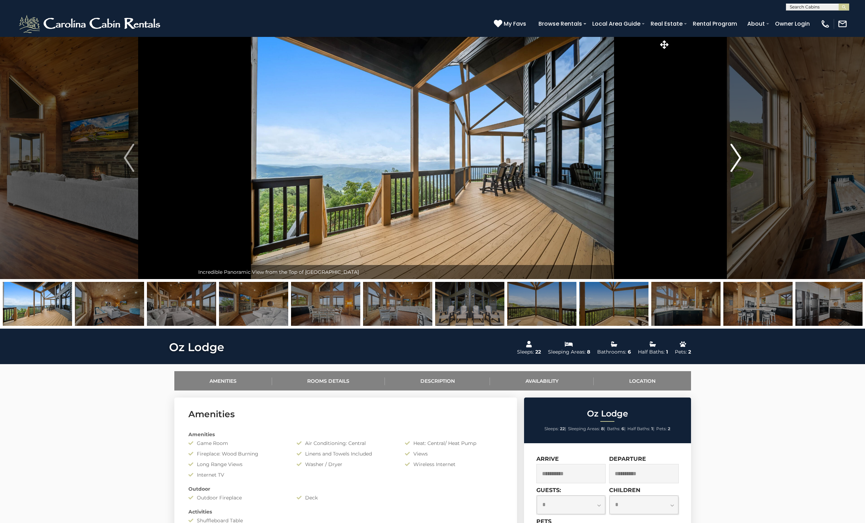
click at [736, 155] on img "Next" at bounding box center [735, 158] width 11 height 28
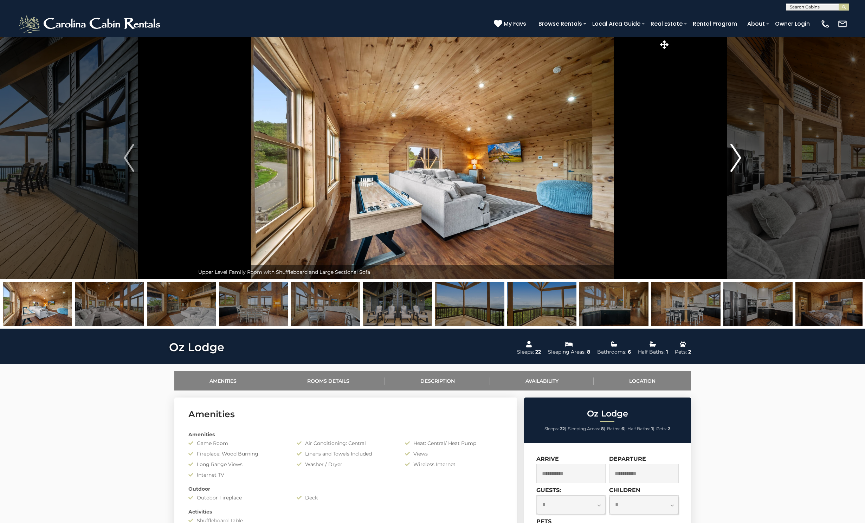
click at [736, 155] on img "Next" at bounding box center [735, 158] width 11 height 28
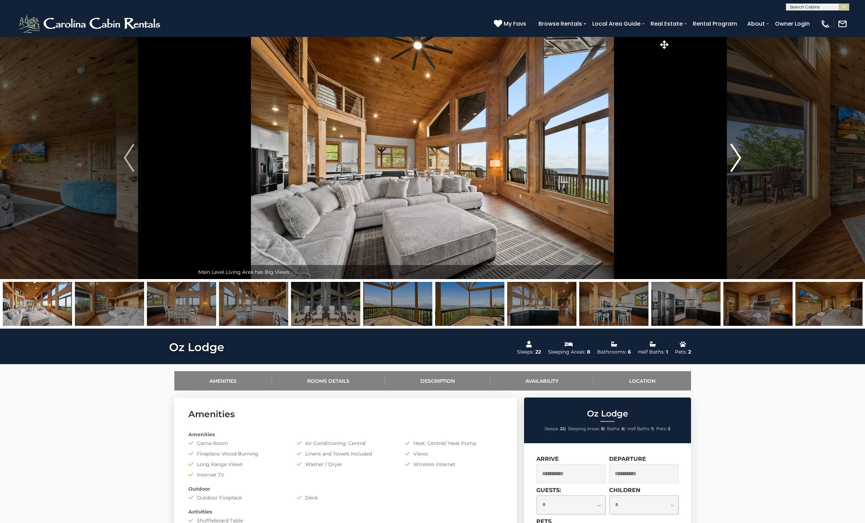
click at [736, 155] on img "Next" at bounding box center [735, 158] width 11 height 28
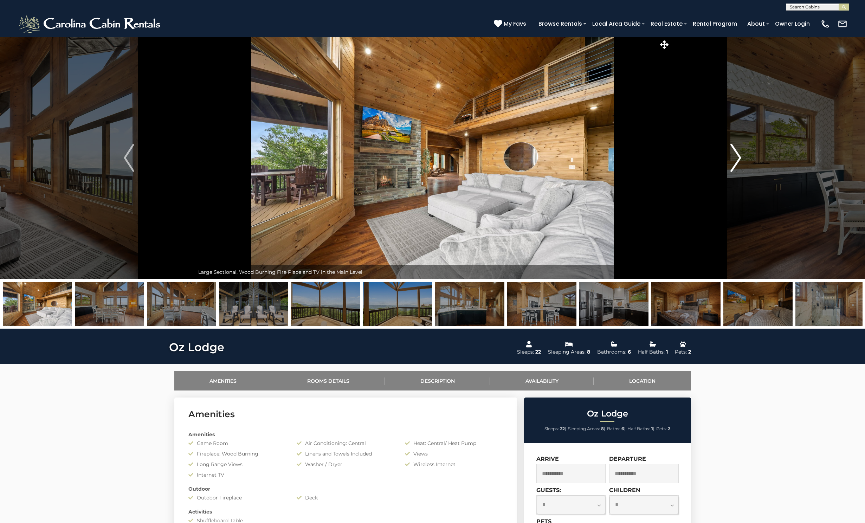
click at [736, 155] on img "Next" at bounding box center [735, 158] width 11 height 28
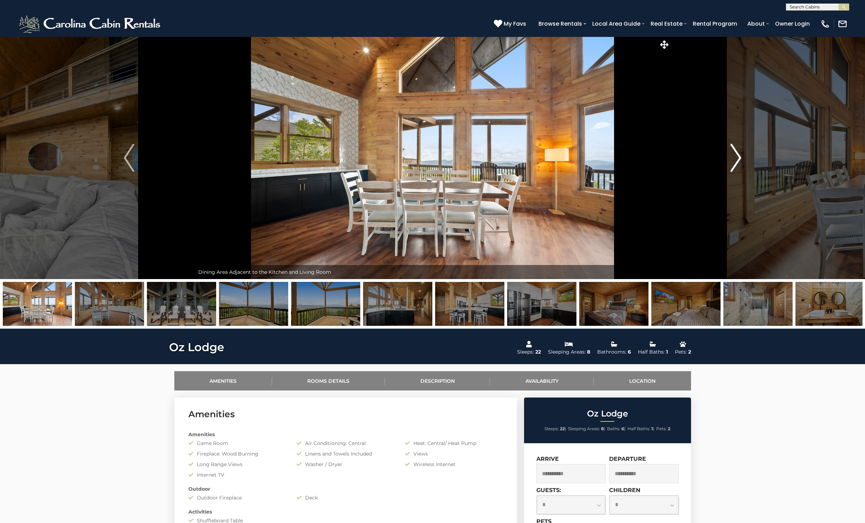
click at [736, 155] on img "Next" at bounding box center [735, 158] width 11 height 28
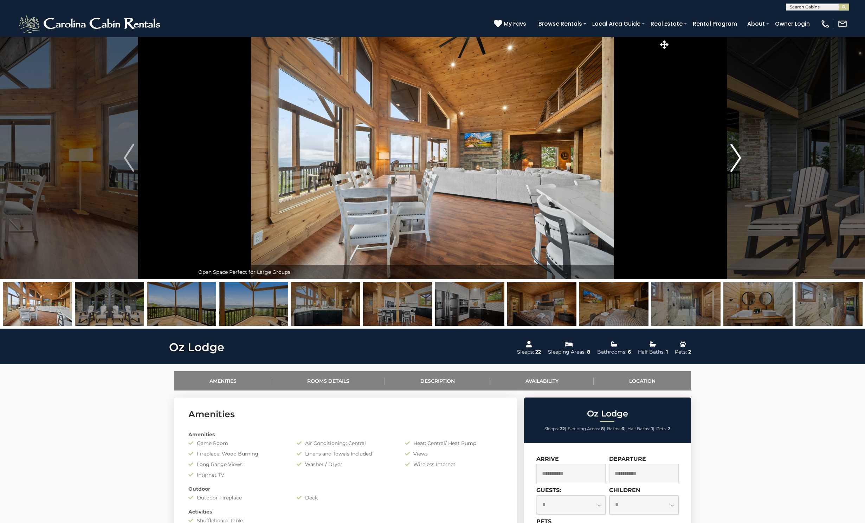
click at [736, 155] on img "Next" at bounding box center [735, 158] width 11 height 28
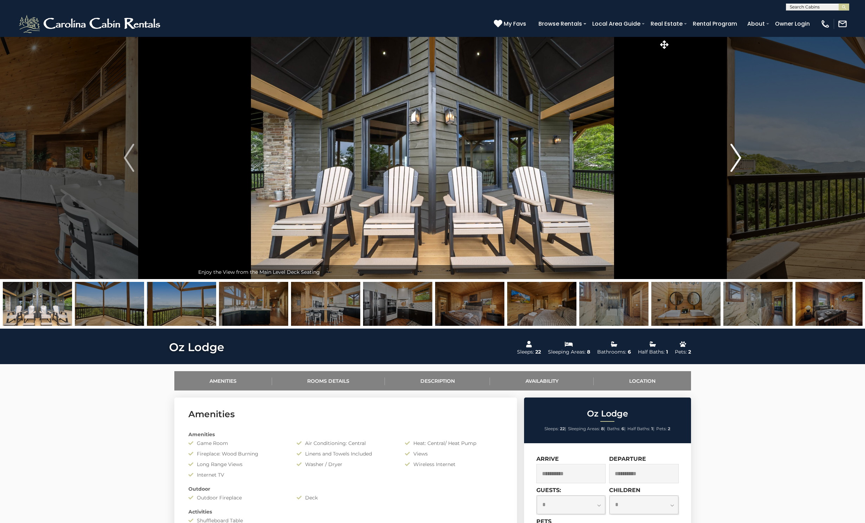
click at [736, 155] on img "Next" at bounding box center [735, 158] width 11 height 28
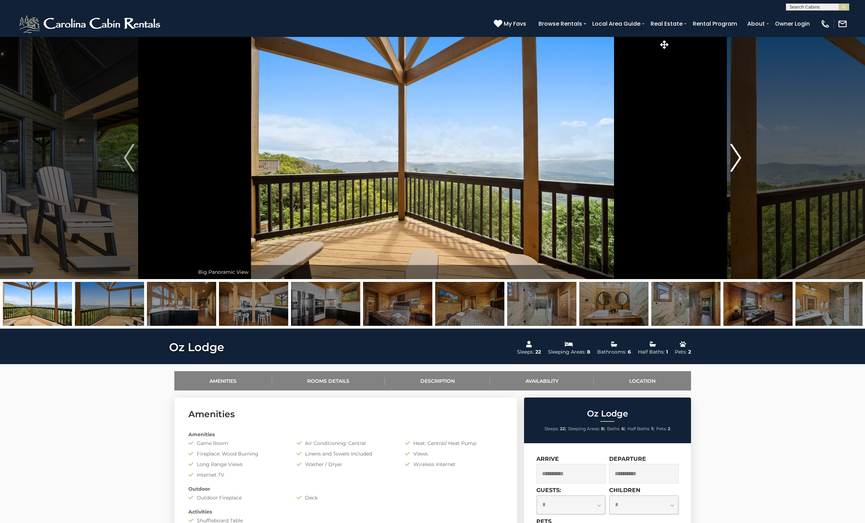
click at [736, 155] on img "Next" at bounding box center [735, 158] width 11 height 28
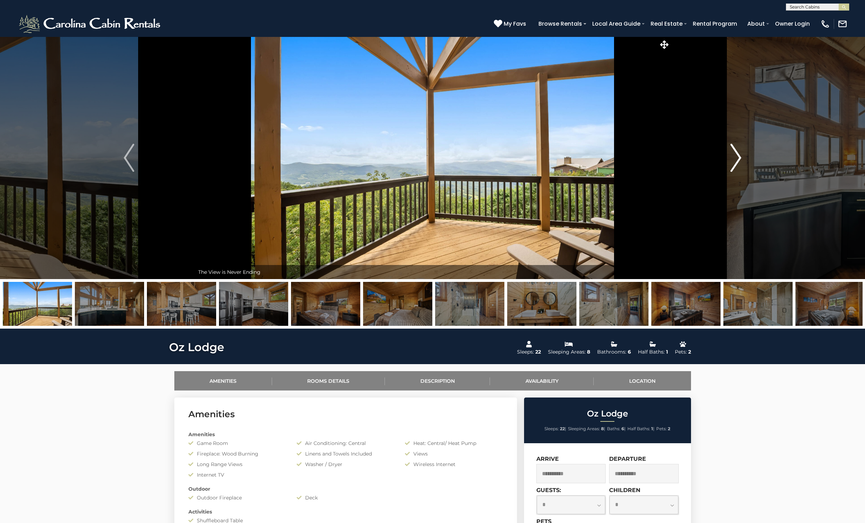
click at [736, 155] on img "Next" at bounding box center [735, 158] width 11 height 28
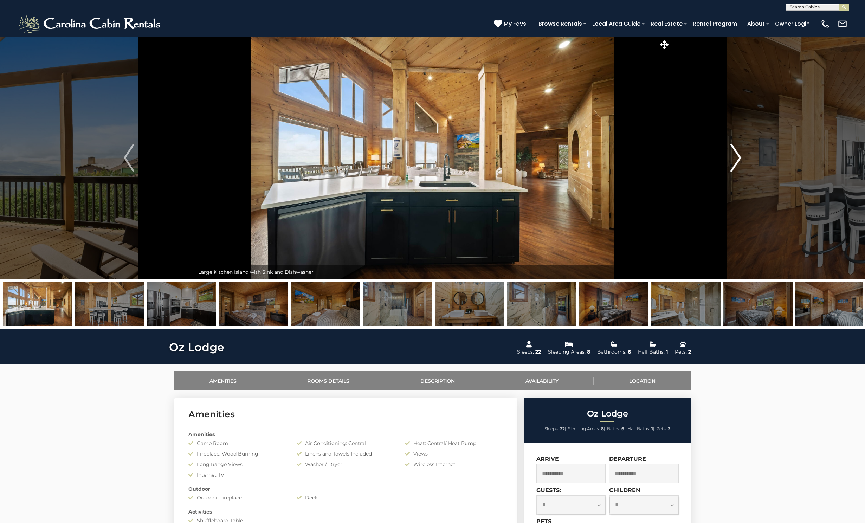
click at [736, 155] on img "Next" at bounding box center [735, 158] width 11 height 28
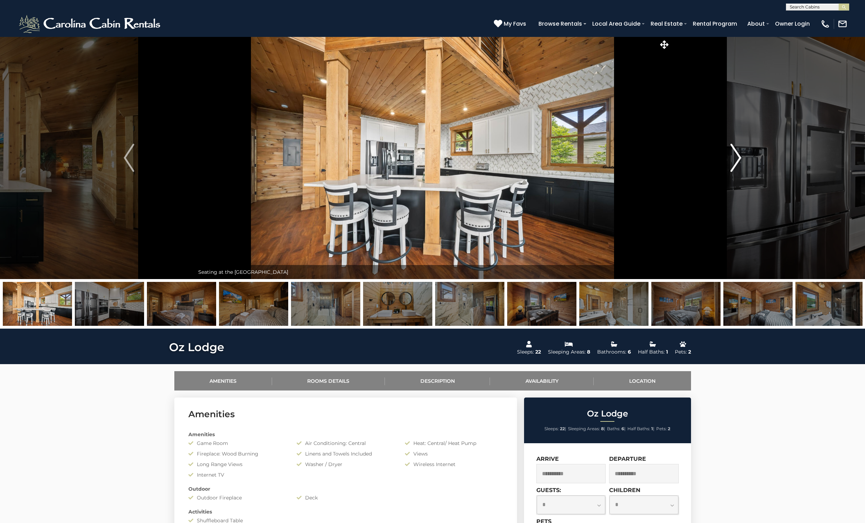
click at [736, 155] on img "Next" at bounding box center [735, 158] width 11 height 28
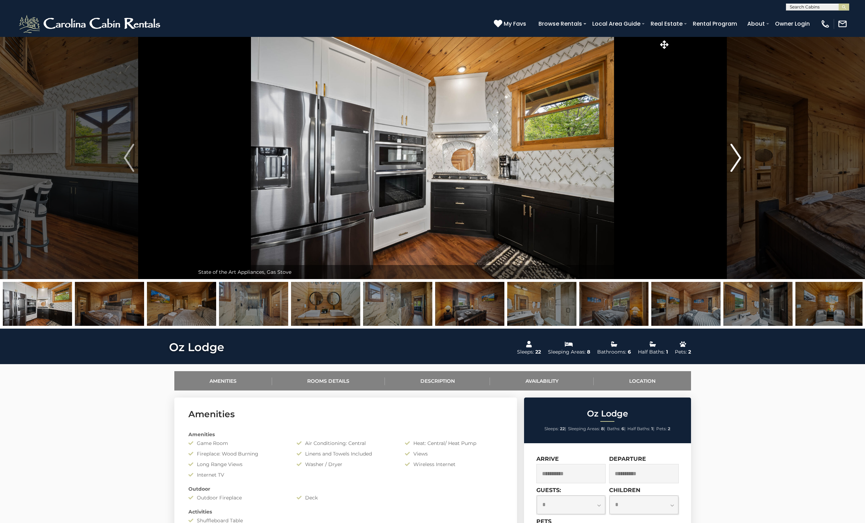
click at [736, 155] on img "Next" at bounding box center [735, 158] width 11 height 28
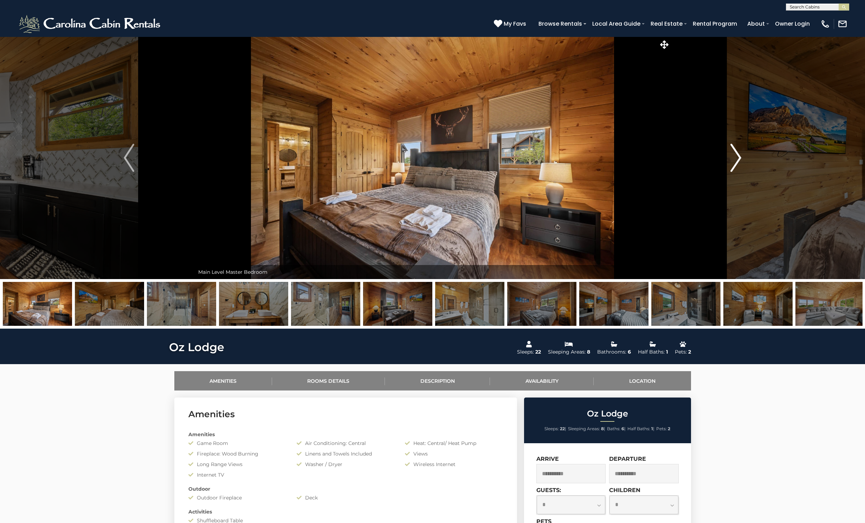
click at [736, 155] on img "Next" at bounding box center [735, 158] width 11 height 28
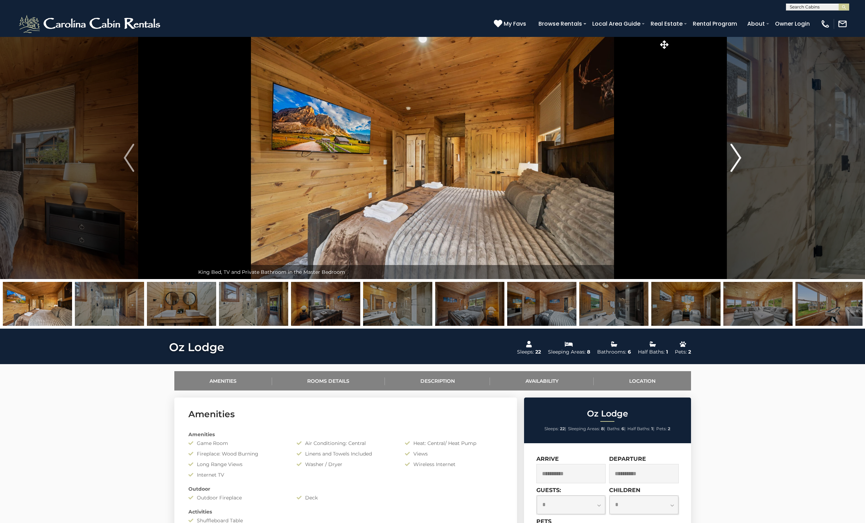
click at [736, 155] on img "Next" at bounding box center [735, 158] width 11 height 28
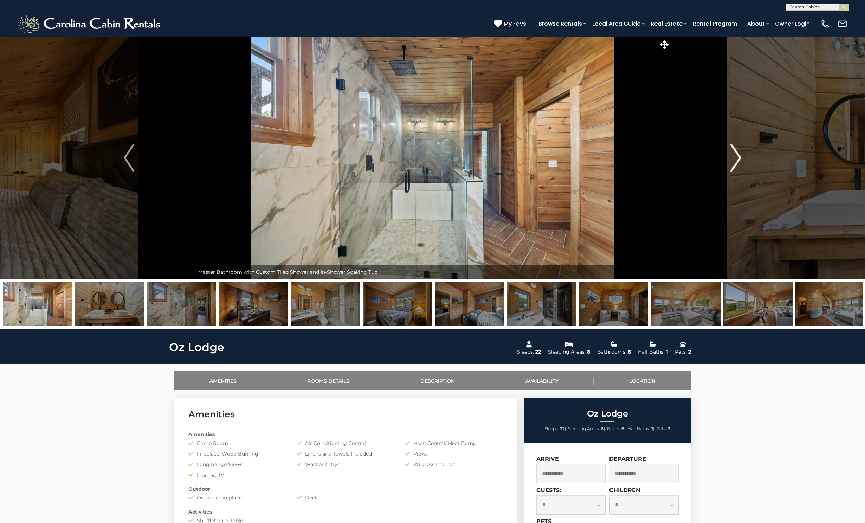
click at [736, 155] on img "Next" at bounding box center [735, 158] width 11 height 28
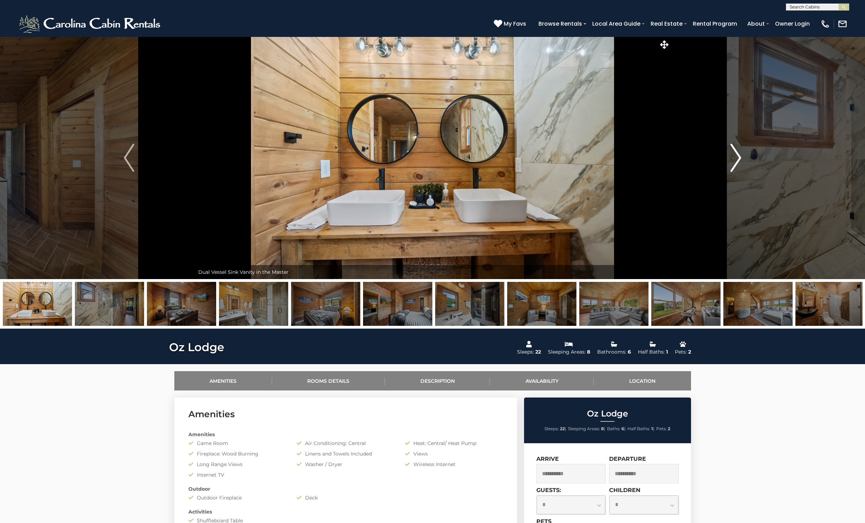
click at [736, 155] on img "Next" at bounding box center [735, 158] width 11 height 28
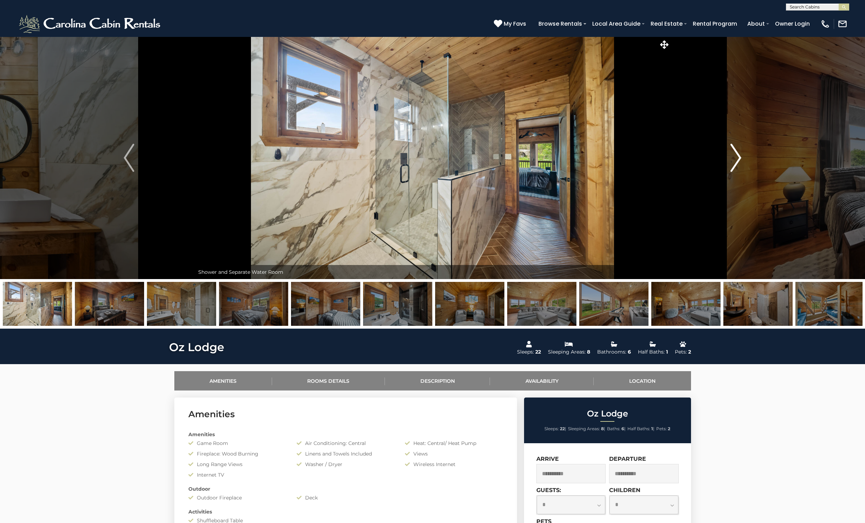
click at [736, 155] on img "Next" at bounding box center [735, 158] width 11 height 28
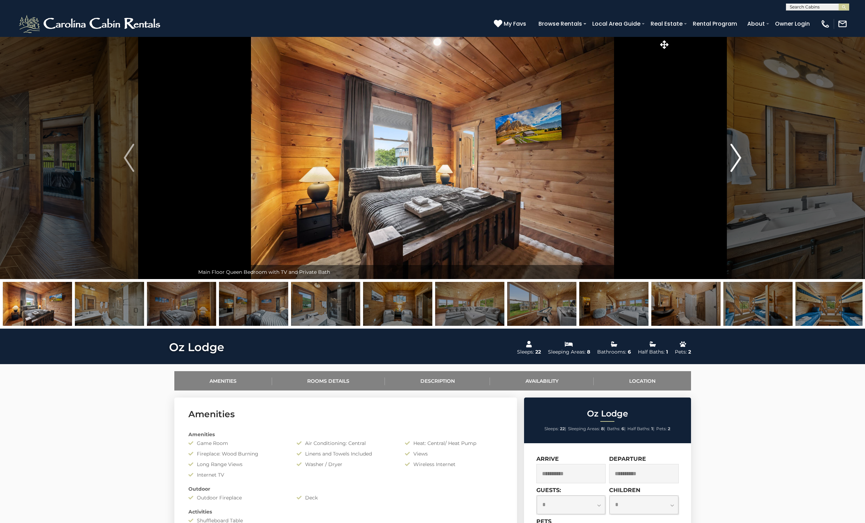
click at [736, 155] on img "Next" at bounding box center [735, 158] width 11 height 28
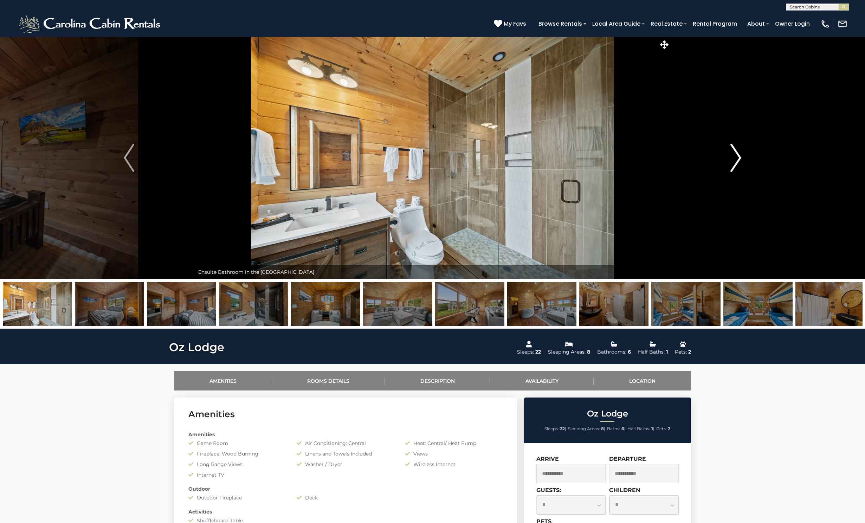
click at [736, 155] on img "Next" at bounding box center [735, 158] width 11 height 28
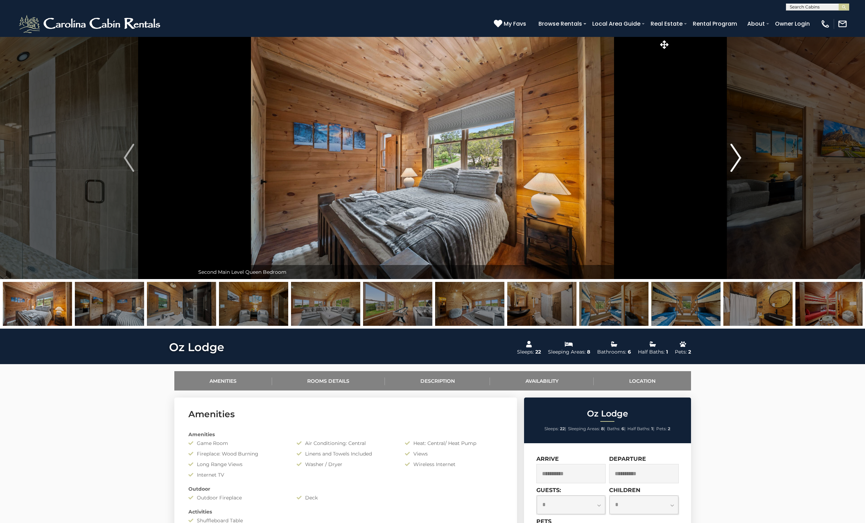
click at [736, 155] on img "Next" at bounding box center [735, 158] width 11 height 28
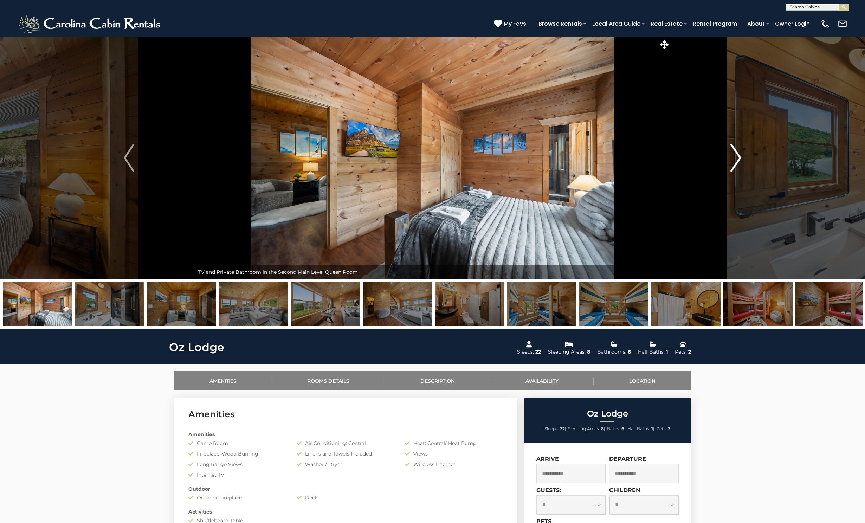
click at [736, 155] on img "Next" at bounding box center [735, 158] width 11 height 28
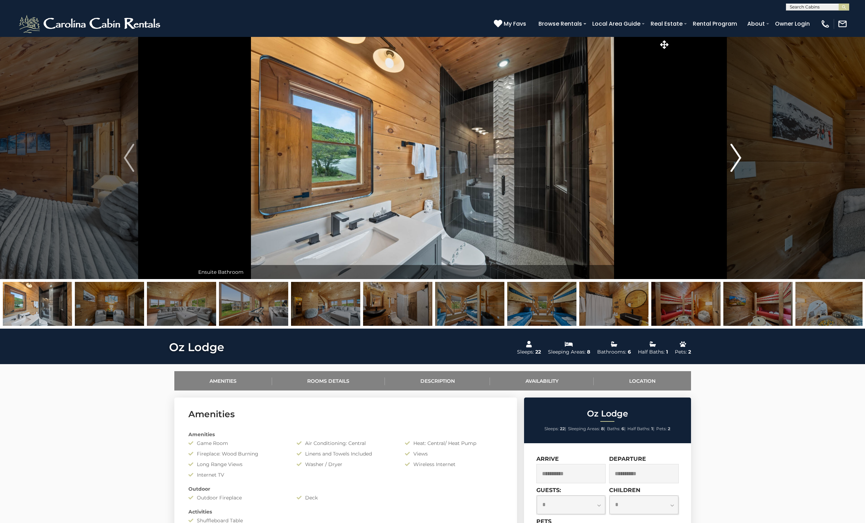
click at [736, 155] on img "Next" at bounding box center [735, 158] width 11 height 28
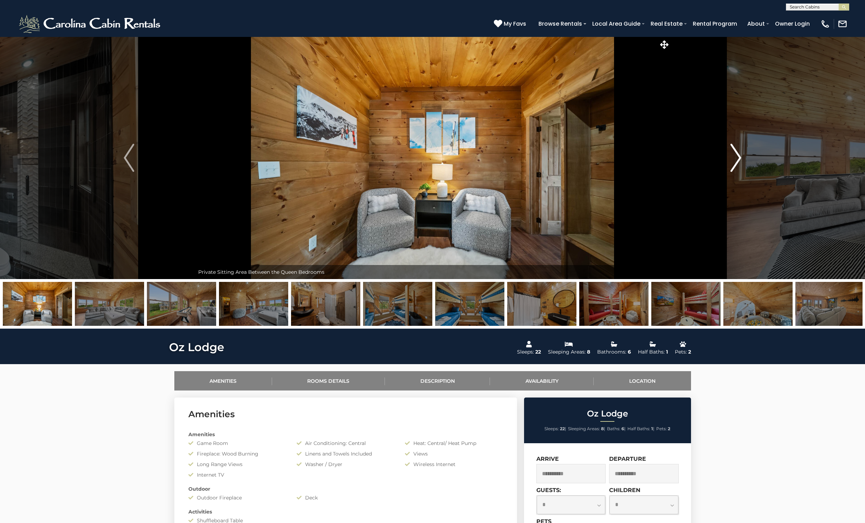
click at [736, 155] on img "Next" at bounding box center [735, 158] width 11 height 28
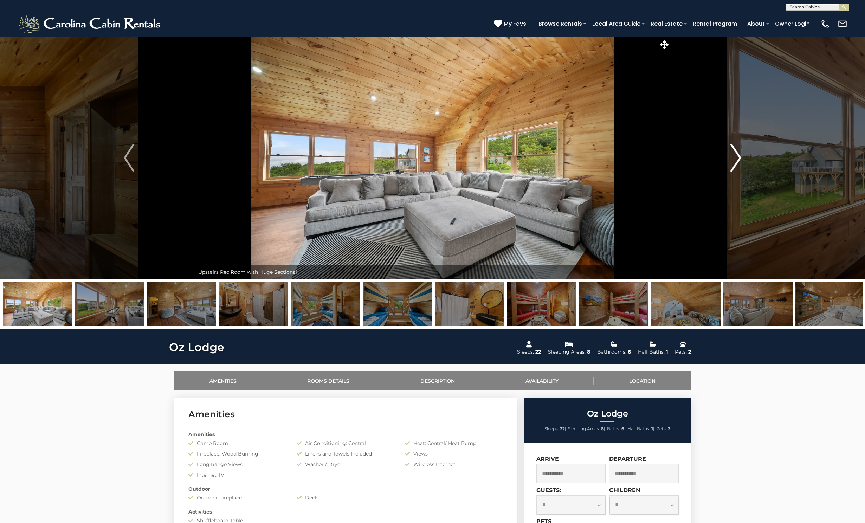
click at [736, 155] on img "Next" at bounding box center [735, 158] width 11 height 28
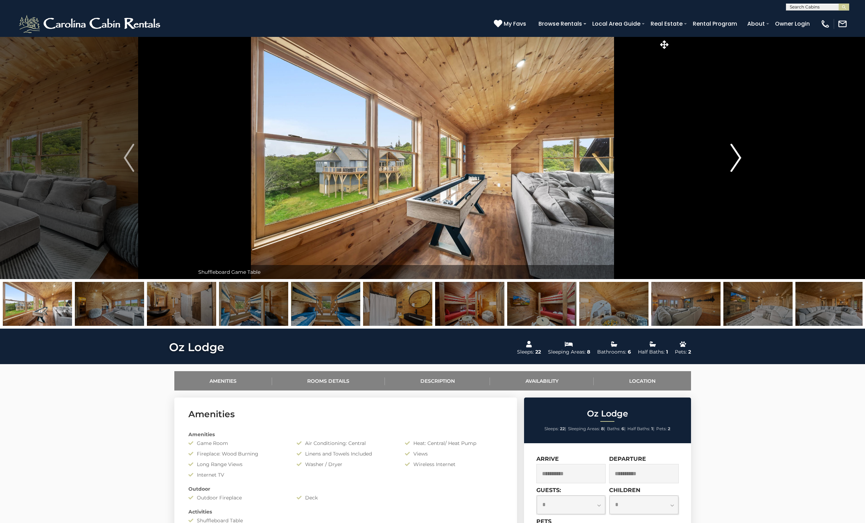
click at [736, 155] on img "Next" at bounding box center [735, 158] width 11 height 28
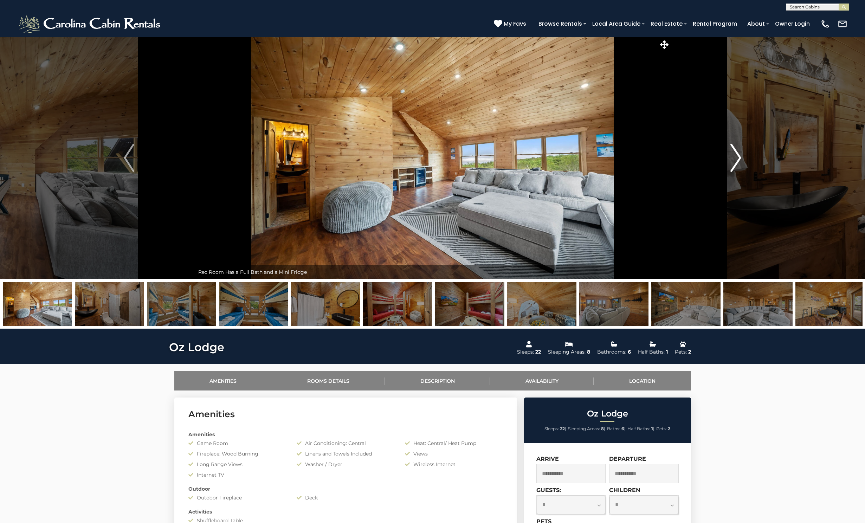
click at [736, 155] on img "Next" at bounding box center [735, 158] width 11 height 28
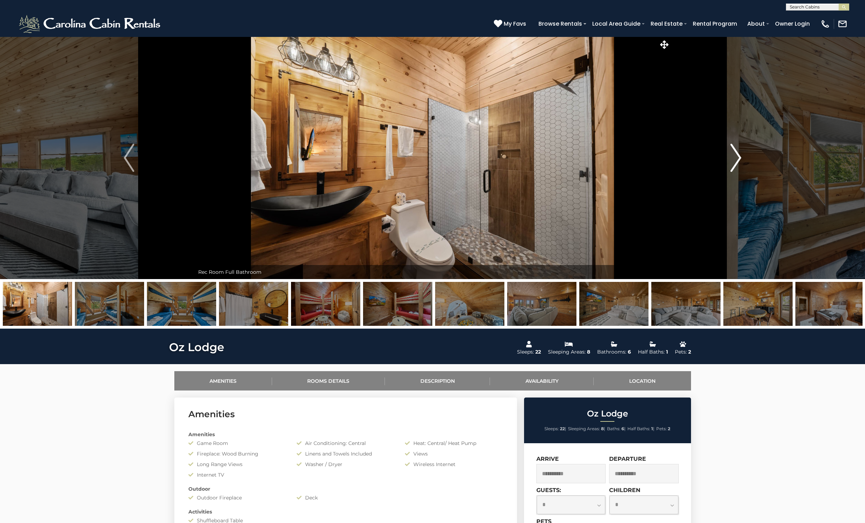
click at [736, 155] on img "Next" at bounding box center [735, 158] width 11 height 28
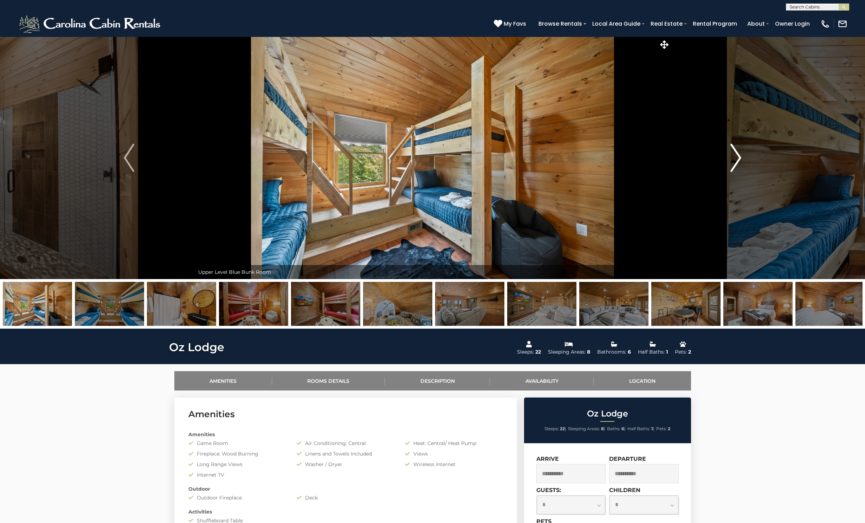
click at [736, 155] on img "Next" at bounding box center [735, 158] width 11 height 28
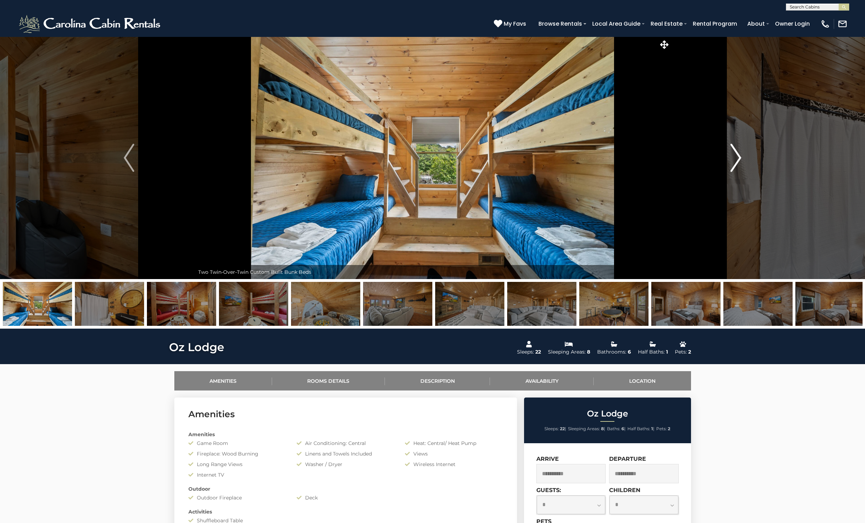
click at [735, 155] on img "Next" at bounding box center [735, 158] width 11 height 28
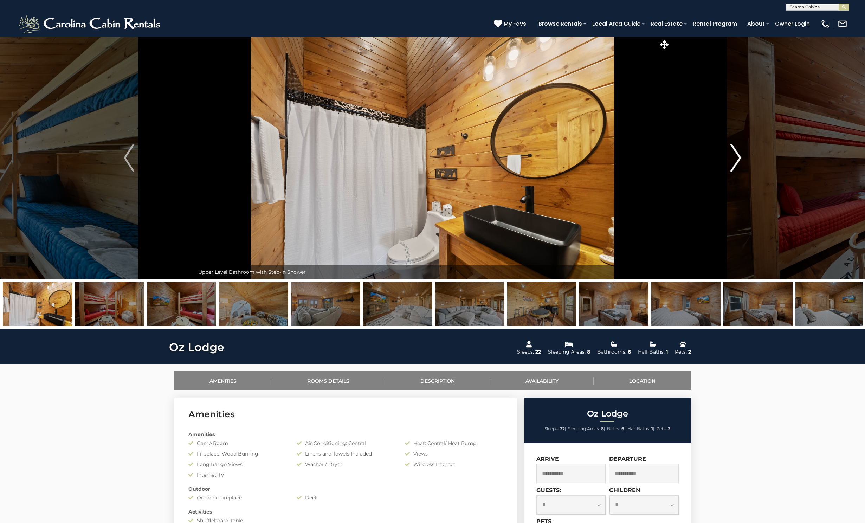
click at [735, 155] on img "Next" at bounding box center [735, 158] width 11 height 28
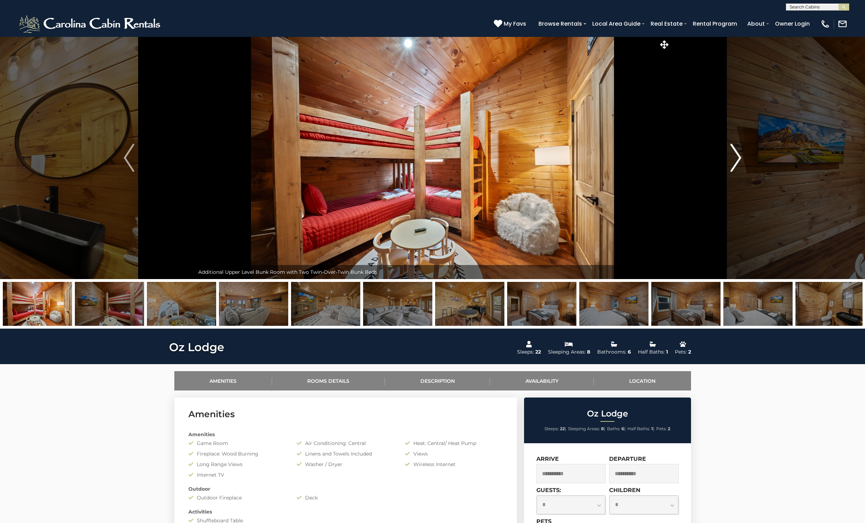
click at [735, 155] on img "Next" at bounding box center [735, 158] width 11 height 28
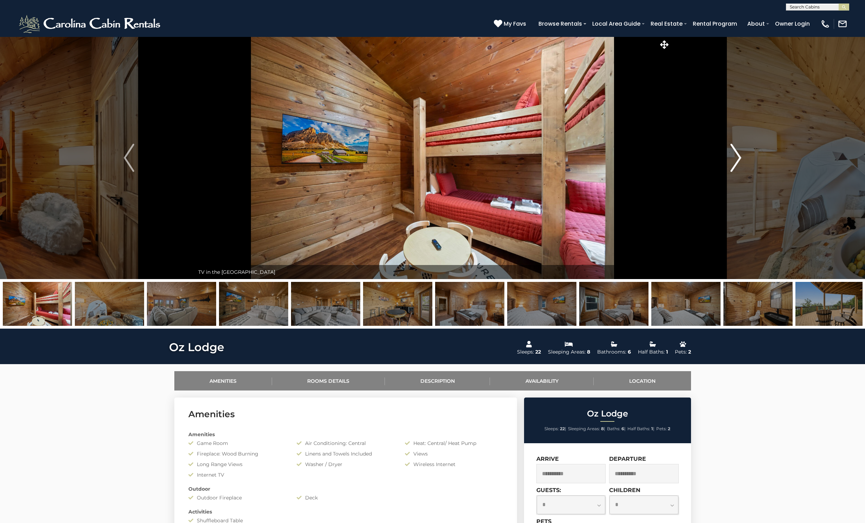
click at [735, 155] on img "Next" at bounding box center [735, 158] width 11 height 28
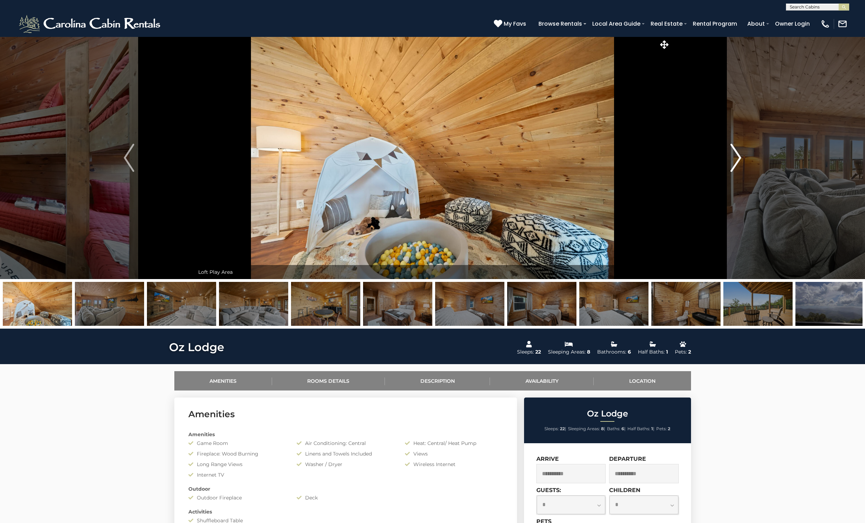
click at [735, 155] on img "Next" at bounding box center [735, 158] width 11 height 28
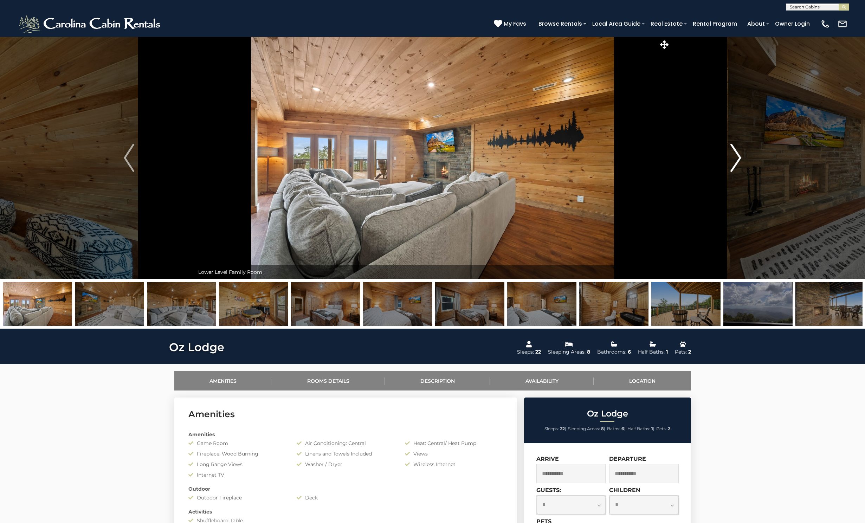
click at [735, 155] on img "Next" at bounding box center [735, 158] width 11 height 28
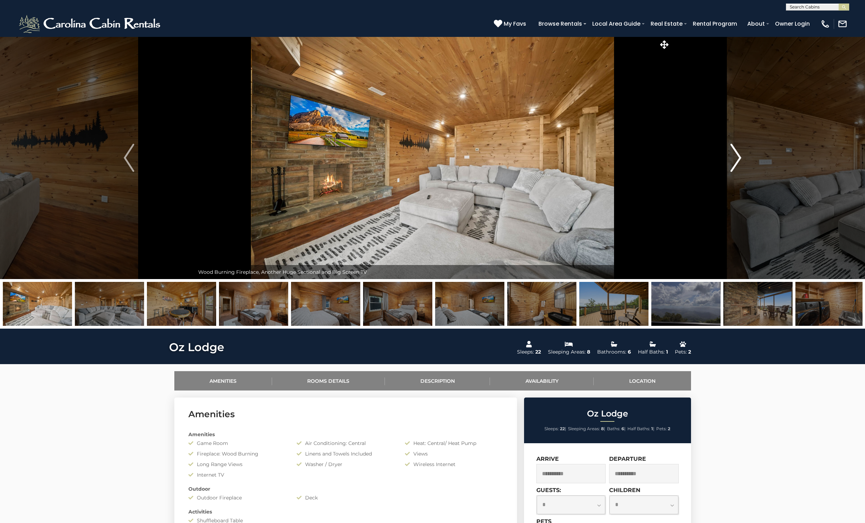
click at [734, 155] on img "Next" at bounding box center [735, 158] width 11 height 28
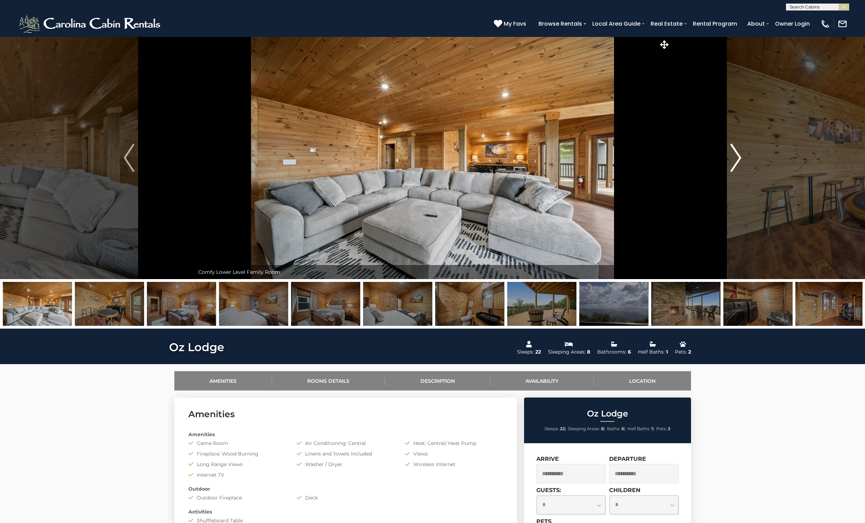
click at [734, 154] on img "Next" at bounding box center [735, 158] width 11 height 28
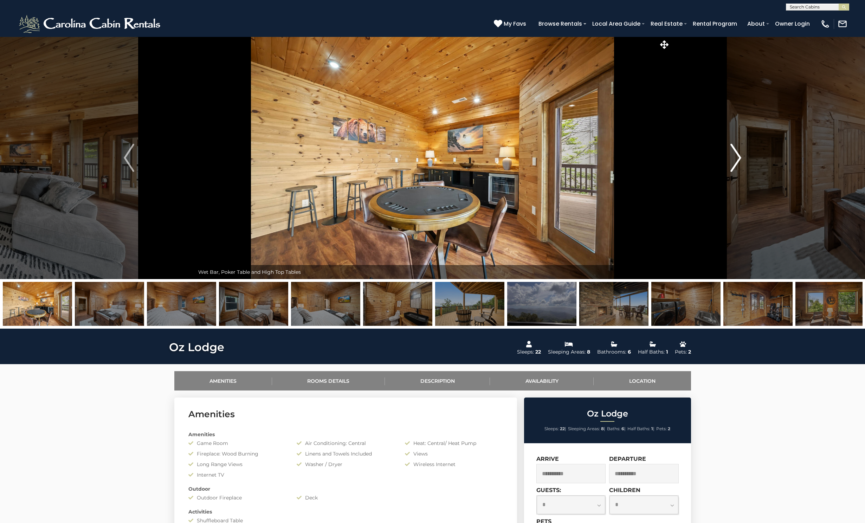
click at [734, 154] on img "Next" at bounding box center [735, 158] width 11 height 28
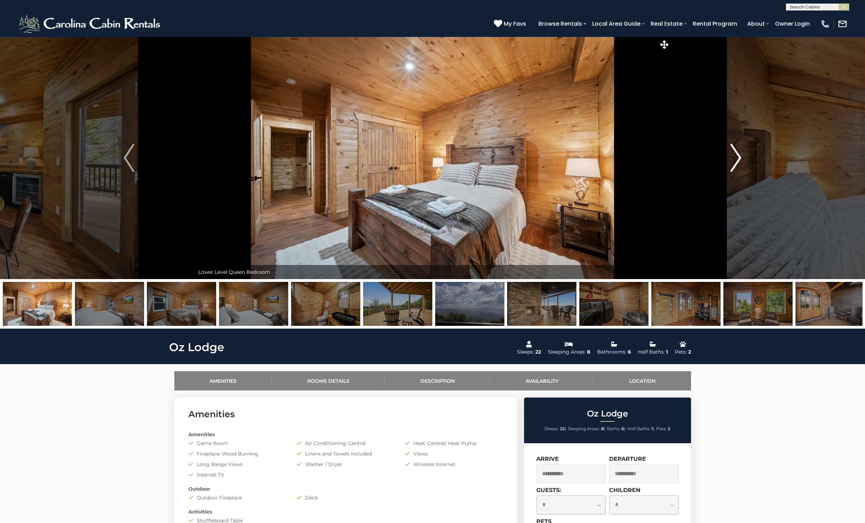
click at [734, 154] on img "Next" at bounding box center [735, 158] width 11 height 28
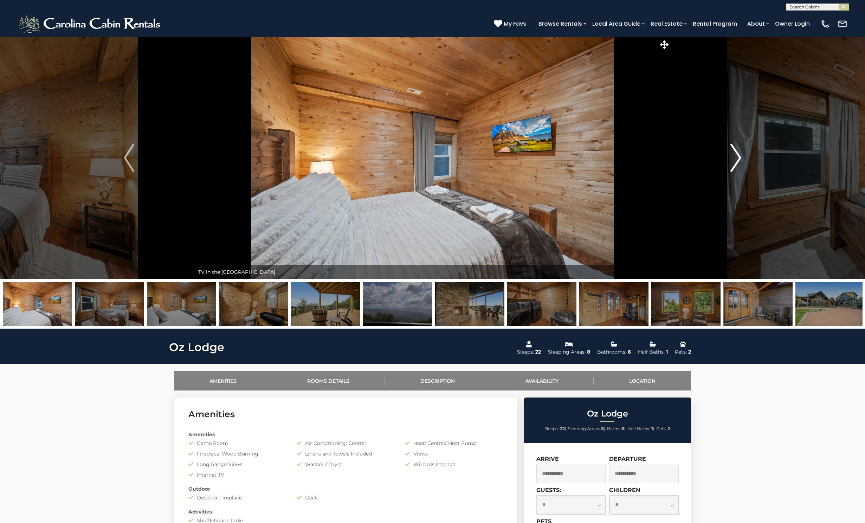
click at [734, 153] on img "Next" at bounding box center [735, 158] width 11 height 28
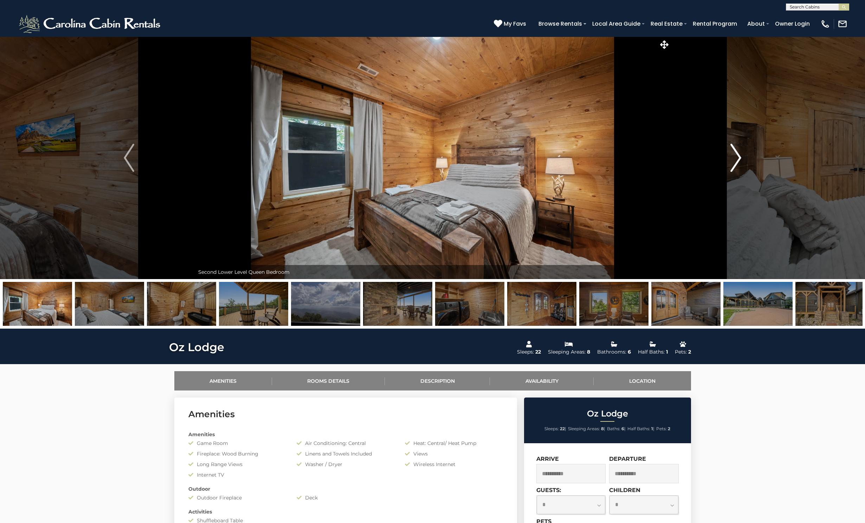
click at [734, 153] on img "Next" at bounding box center [735, 158] width 11 height 28
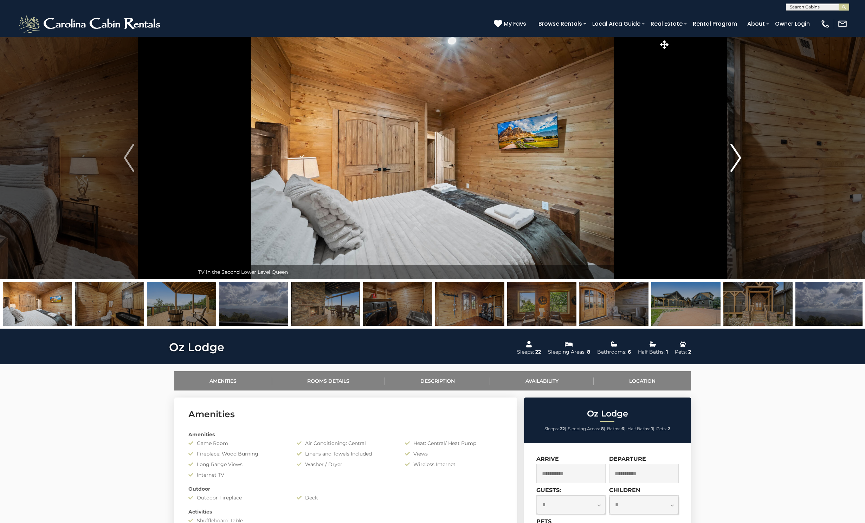
click at [734, 152] on img "Next" at bounding box center [735, 158] width 11 height 28
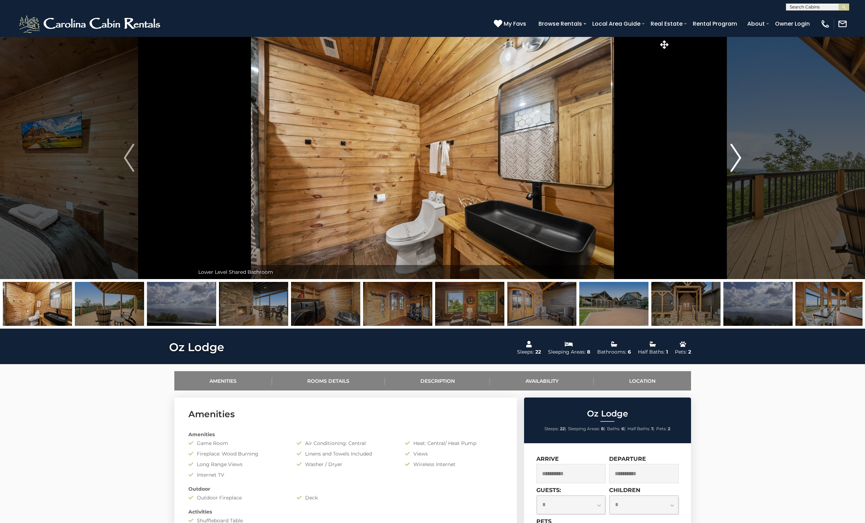
click at [734, 152] on img "Next" at bounding box center [735, 158] width 11 height 28
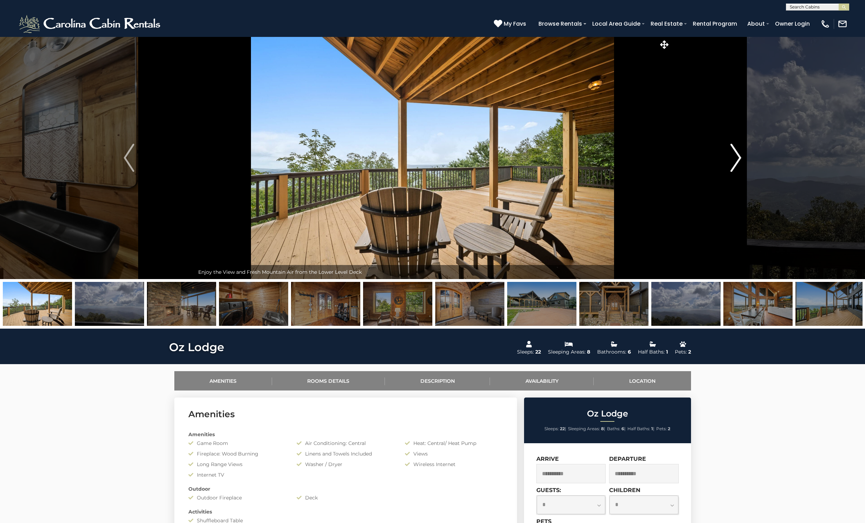
click at [734, 152] on img "Next" at bounding box center [735, 158] width 11 height 28
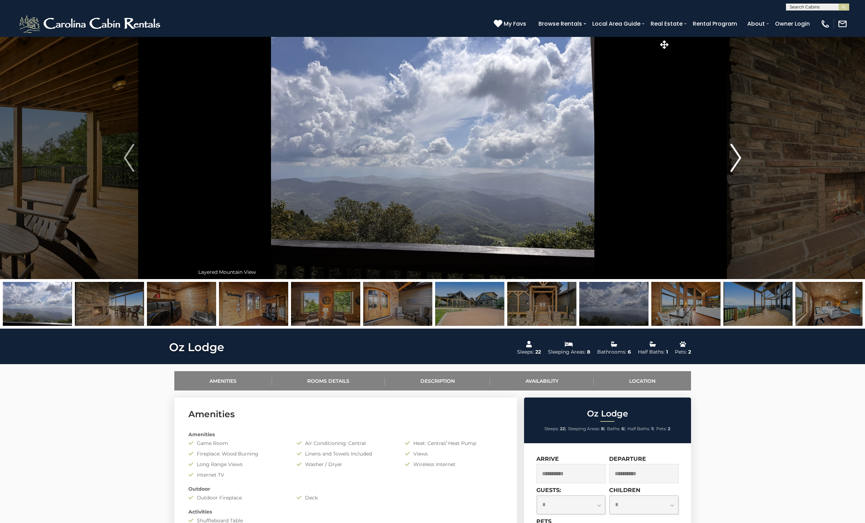
click at [734, 152] on img "Next" at bounding box center [735, 158] width 11 height 28
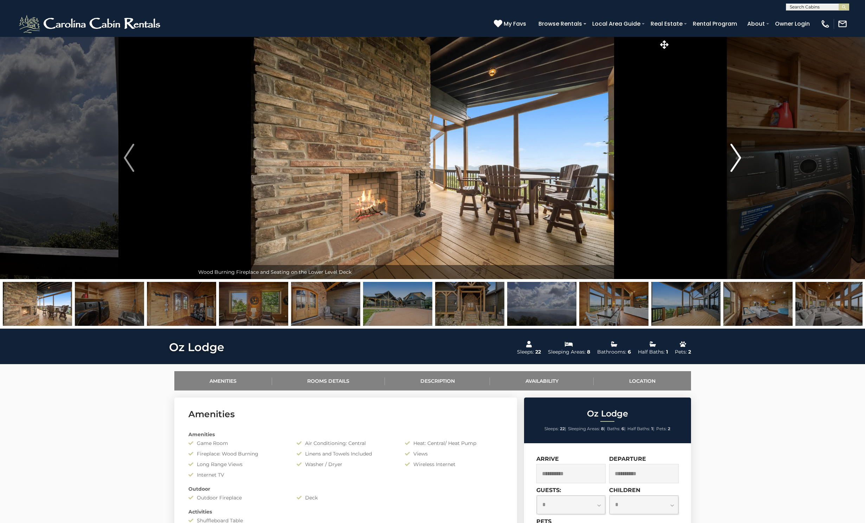
click at [733, 151] on img "Next" at bounding box center [735, 158] width 11 height 28
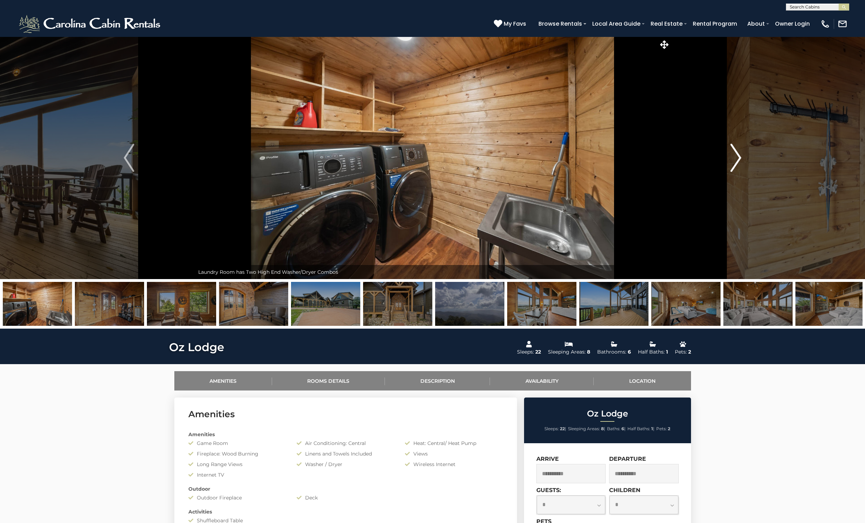
click at [733, 151] on img "Next" at bounding box center [735, 158] width 11 height 28
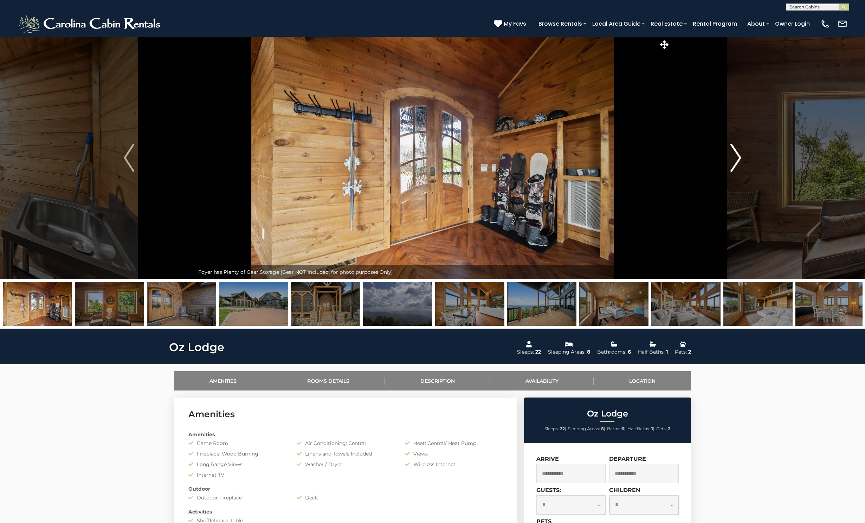
click at [733, 151] on img "Next" at bounding box center [735, 158] width 11 height 28
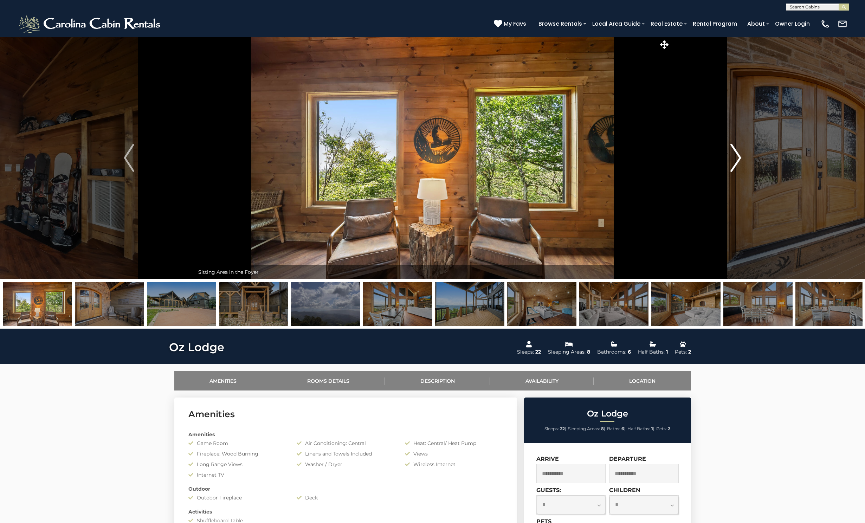
click at [733, 151] on img "Next" at bounding box center [735, 158] width 11 height 28
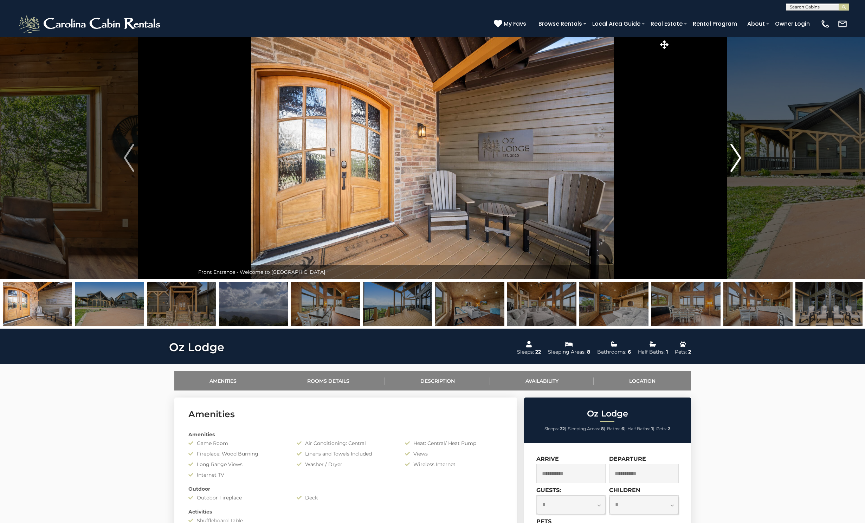
click at [733, 151] on img "Next" at bounding box center [735, 158] width 11 height 28
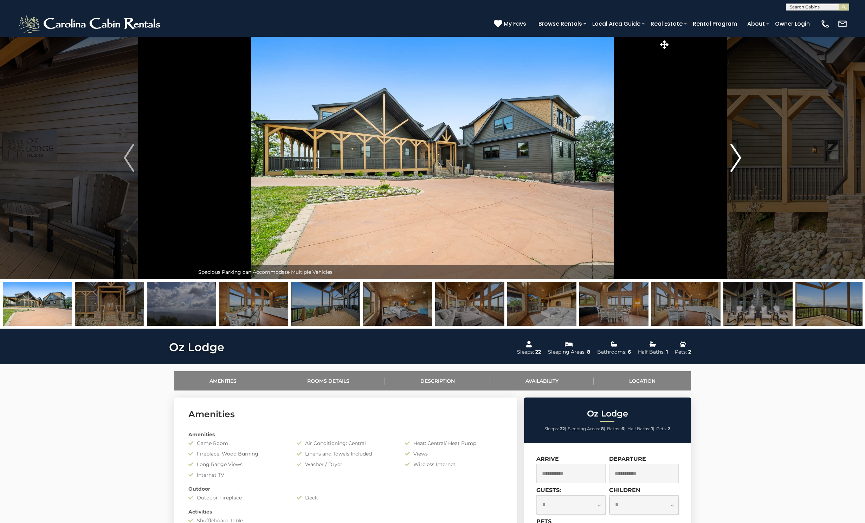
click at [733, 151] on img "Next" at bounding box center [735, 158] width 11 height 28
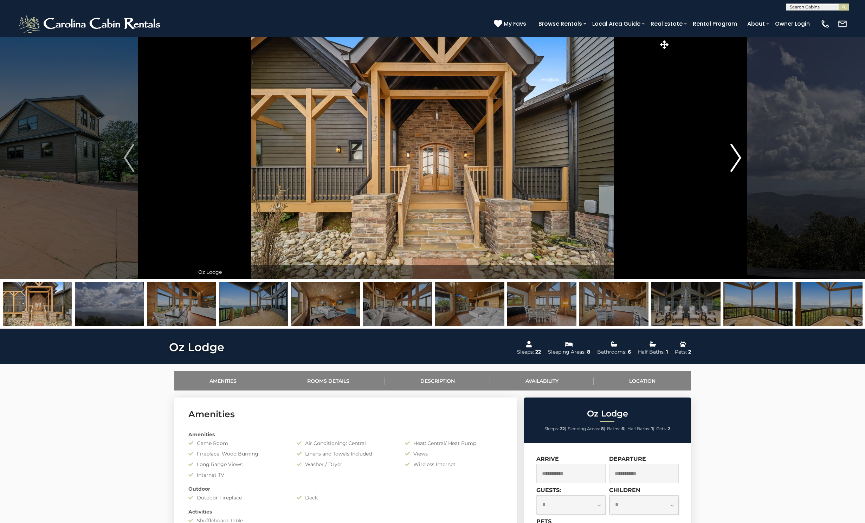
click at [733, 151] on img "Next" at bounding box center [735, 158] width 11 height 28
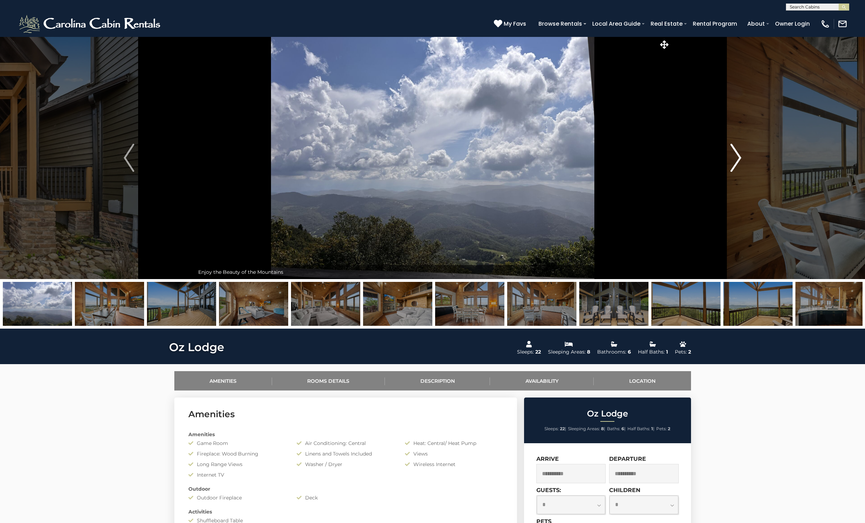
click at [733, 151] on img "Next" at bounding box center [735, 158] width 11 height 28
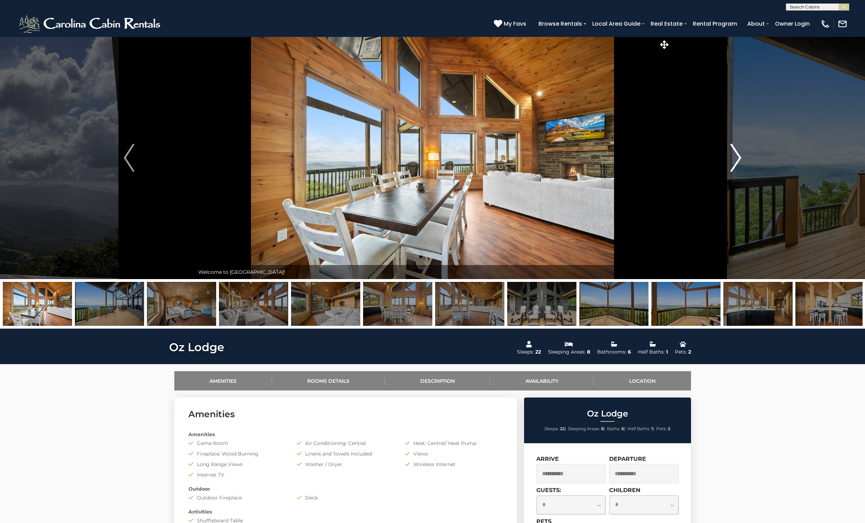
click at [733, 151] on img "Next" at bounding box center [735, 158] width 11 height 28
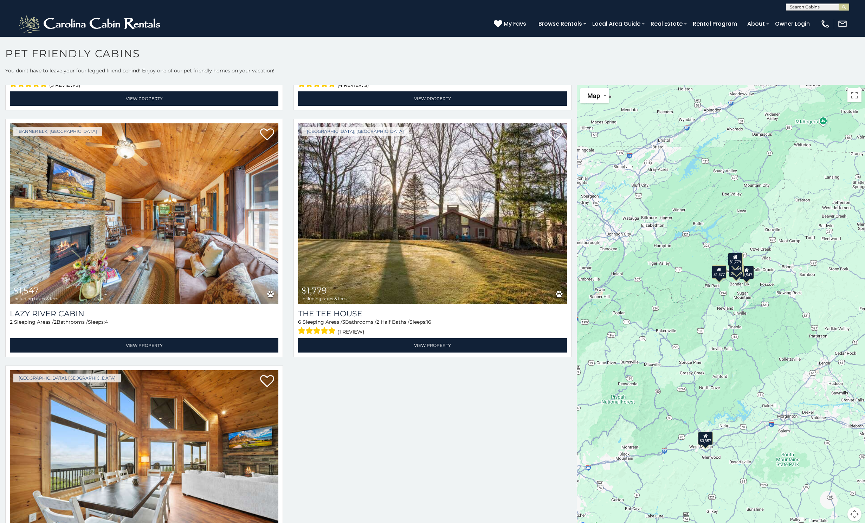
scroll to position [545, 0]
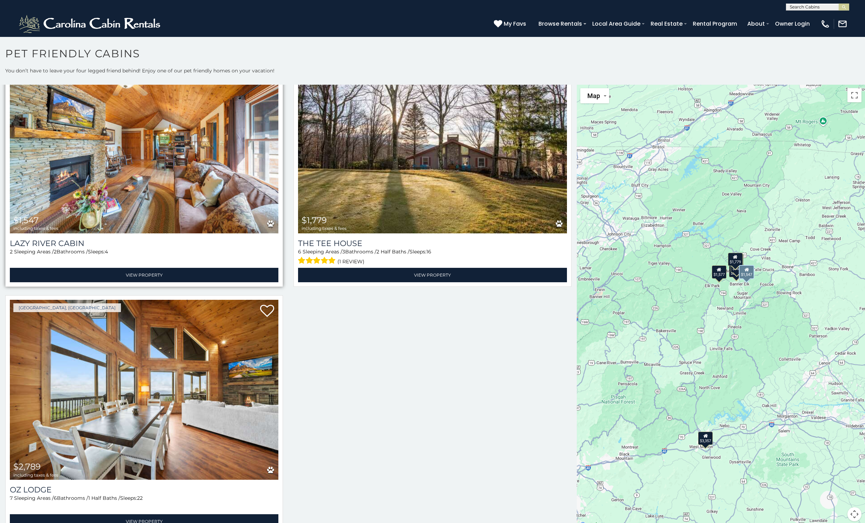
click at [152, 178] on img at bounding box center [144, 143] width 268 height 180
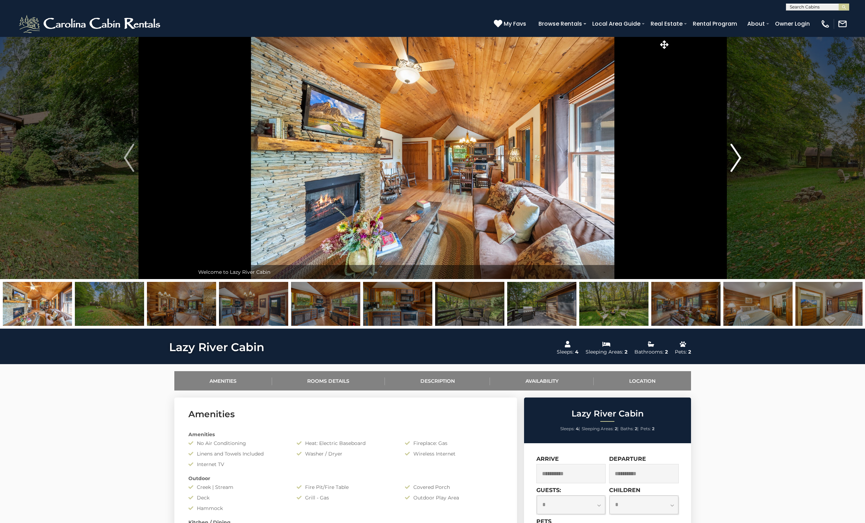
click at [735, 154] on img "Next" at bounding box center [735, 158] width 11 height 28
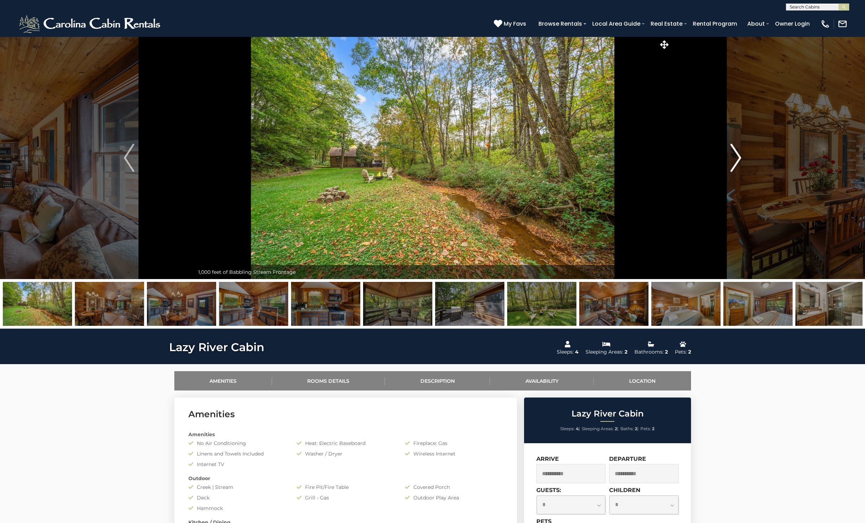
click at [735, 154] on img "Next" at bounding box center [735, 158] width 11 height 28
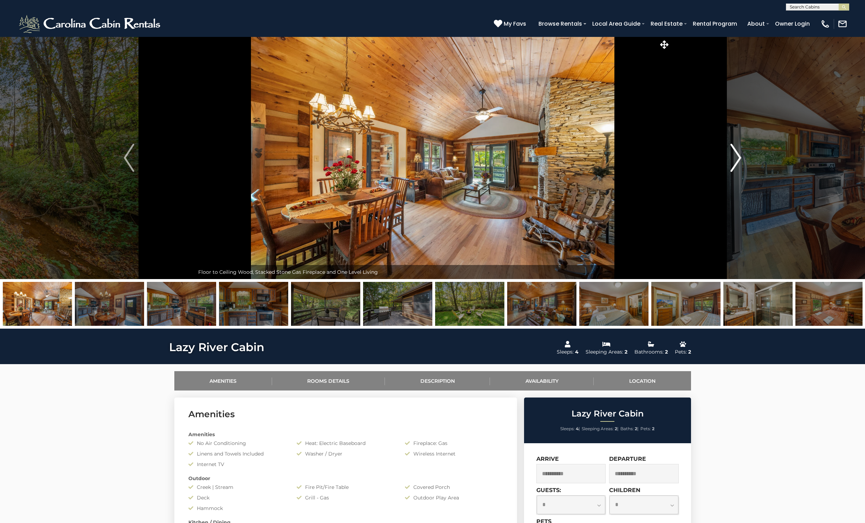
click at [735, 154] on img "Next" at bounding box center [735, 158] width 11 height 28
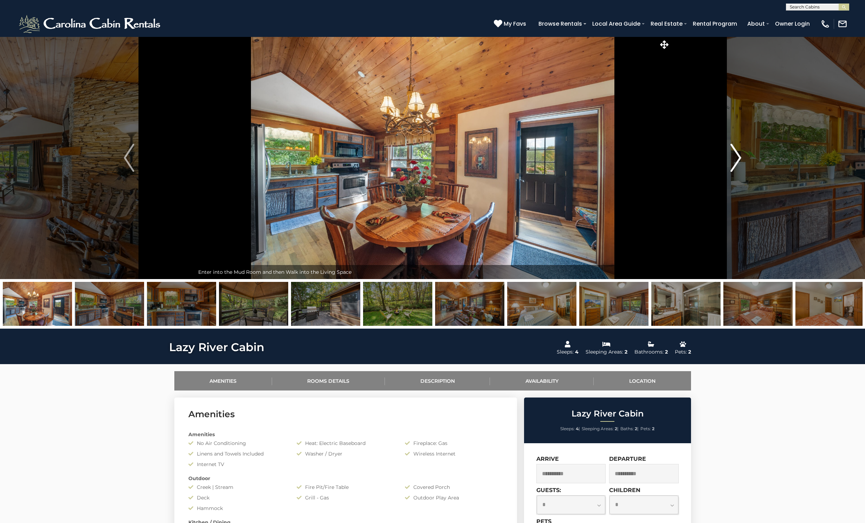
click at [735, 154] on img "Next" at bounding box center [735, 158] width 11 height 28
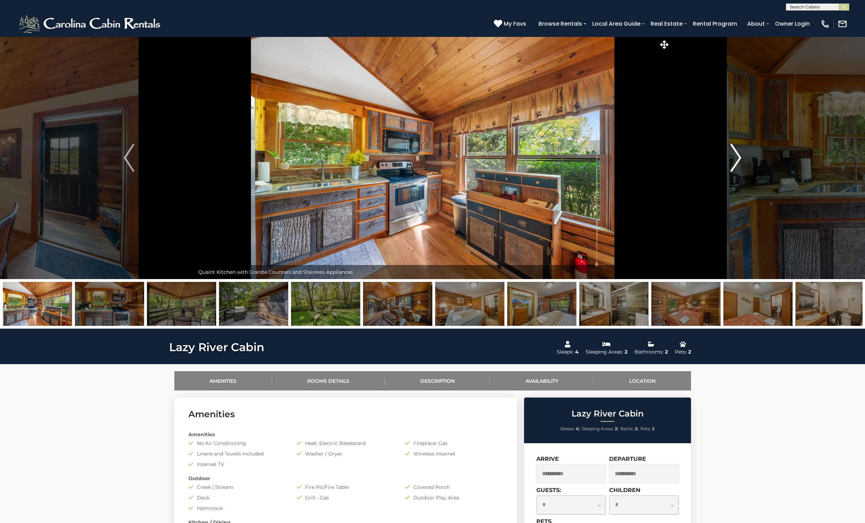
click at [735, 154] on img "Next" at bounding box center [735, 158] width 11 height 28
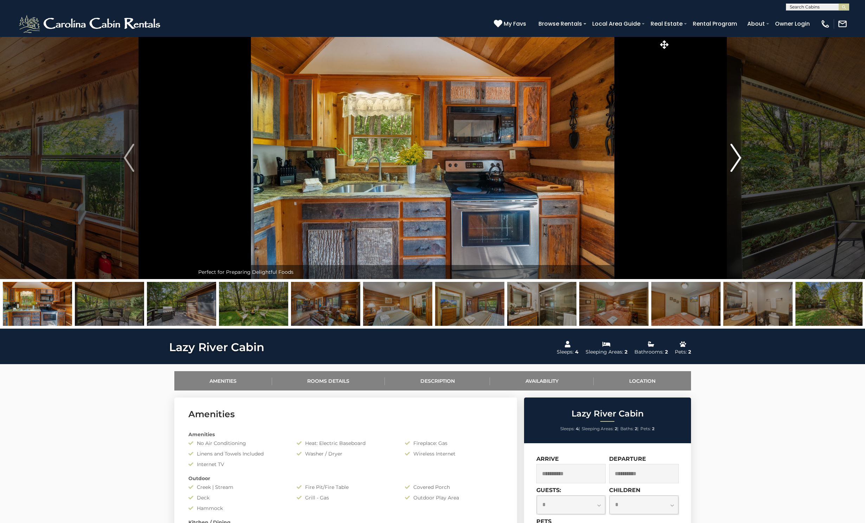
click at [735, 154] on img "Next" at bounding box center [735, 158] width 11 height 28
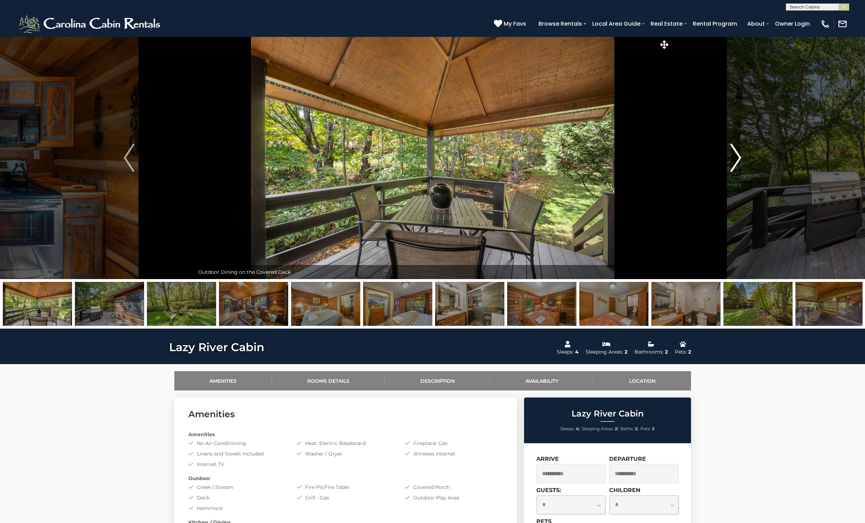
click at [735, 154] on img "Next" at bounding box center [735, 158] width 11 height 28
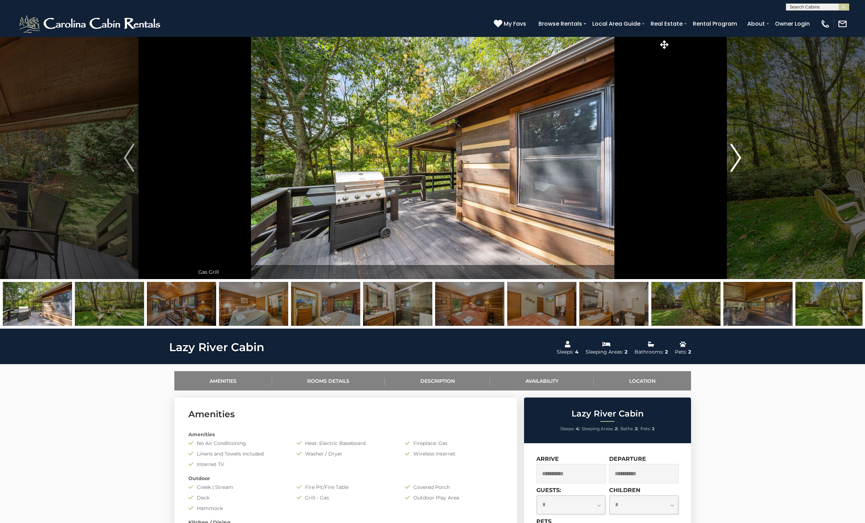
click at [735, 154] on img "Next" at bounding box center [735, 158] width 11 height 28
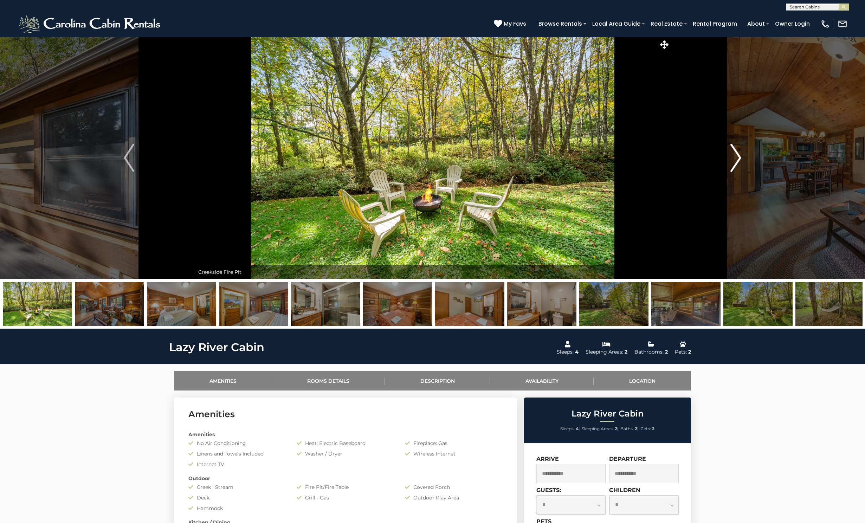
click at [735, 154] on img "Next" at bounding box center [735, 158] width 11 height 28
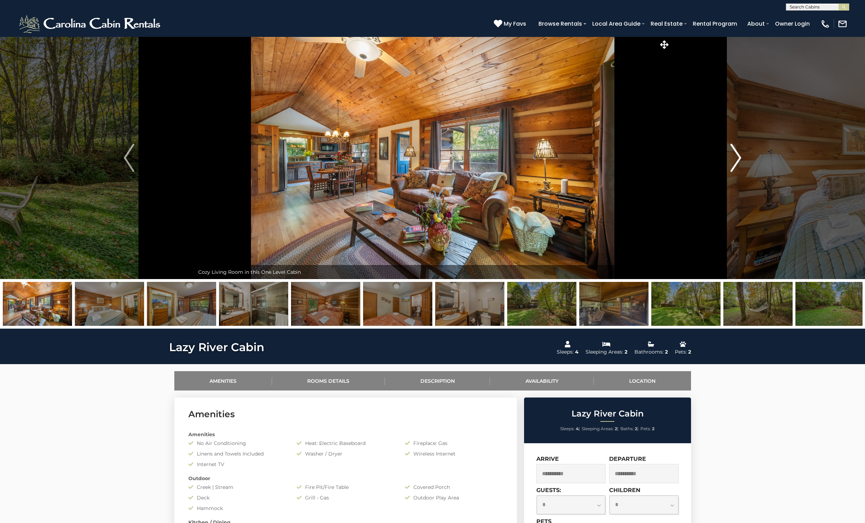
click at [735, 154] on img "Next" at bounding box center [735, 158] width 11 height 28
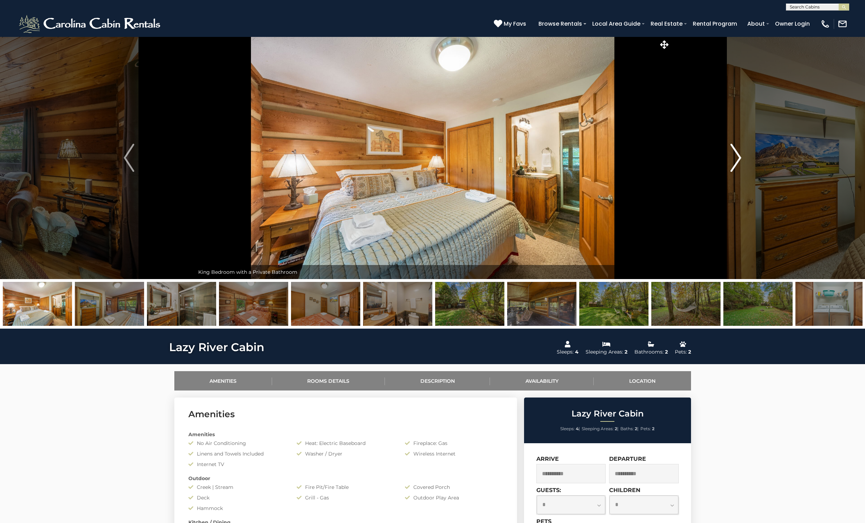
click at [735, 154] on img "Next" at bounding box center [735, 158] width 11 height 28
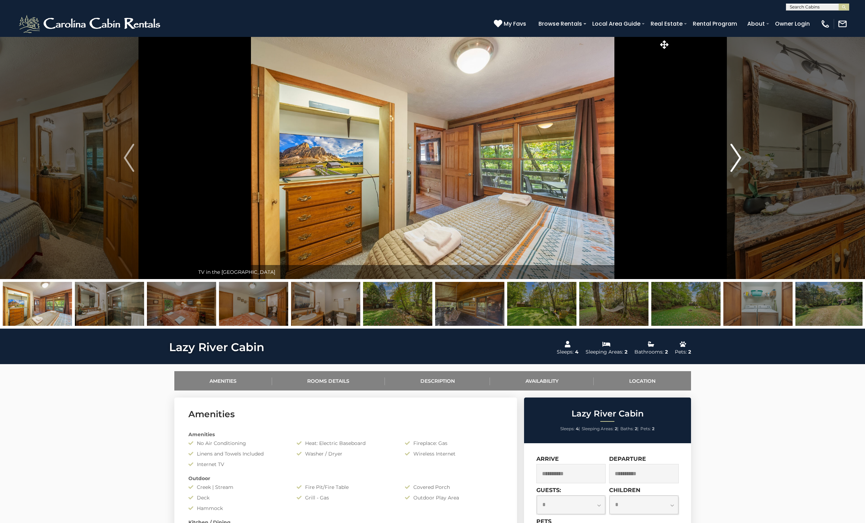
click at [735, 154] on img "Next" at bounding box center [735, 158] width 11 height 28
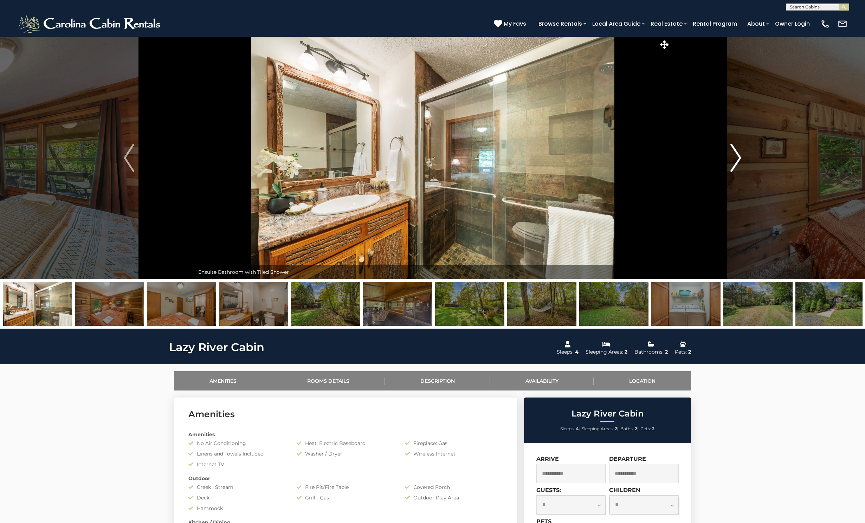
click at [735, 154] on img "Next" at bounding box center [735, 158] width 11 height 28
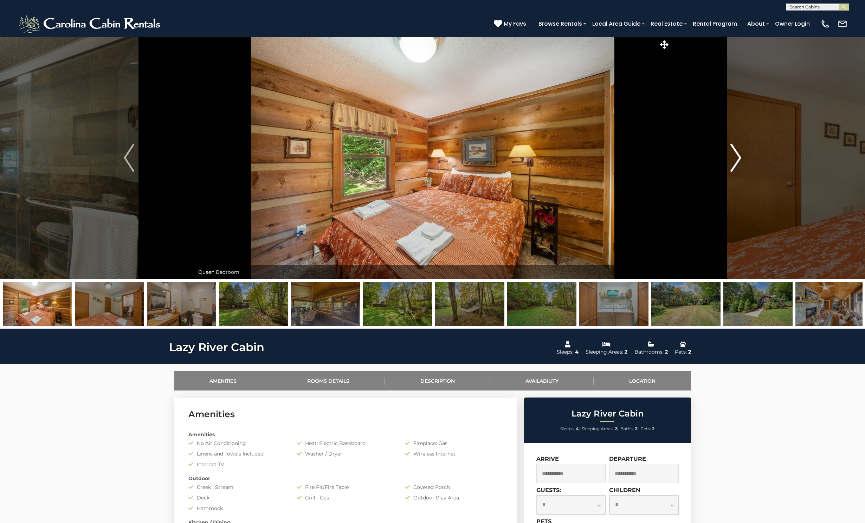
click at [735, 154] on img "Next" at bounding box center [735, 158] width 11 height 28
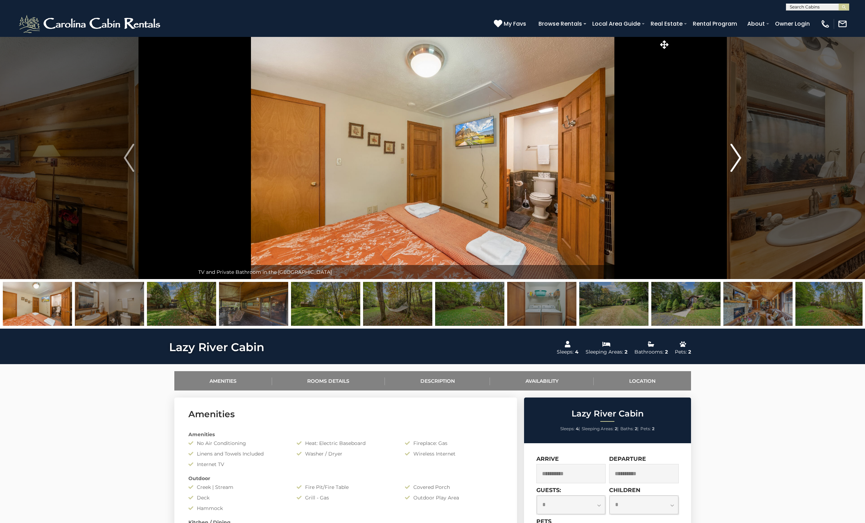
click at [735, 154] on img "Next" at bounding box center [735, 158] width 11 height 28
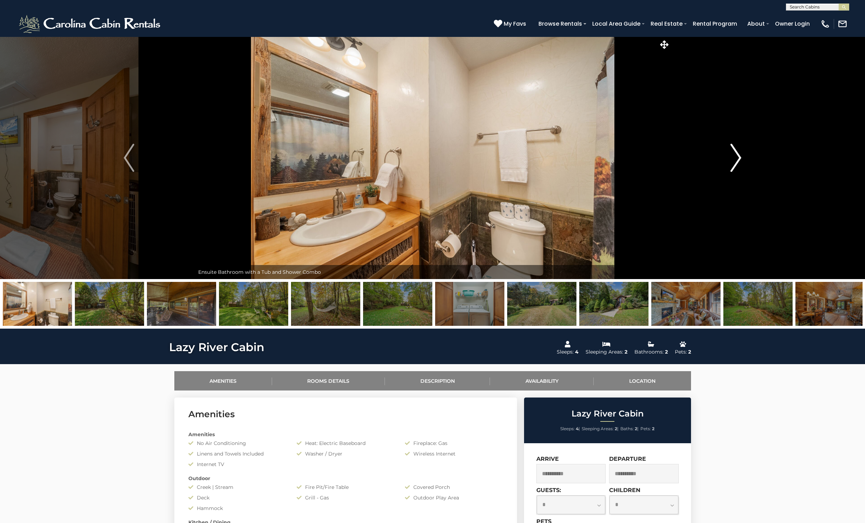
click at [735, 154] on img "Next" at bounding box center [735, 158] width 11 height 28
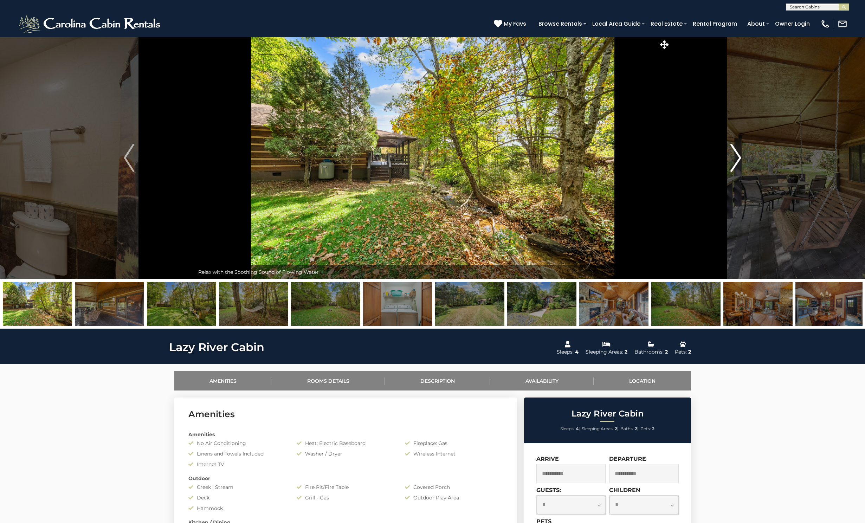
click at [735, 154] on img "Next" at bounding box center [735, 158] width 11 height 28
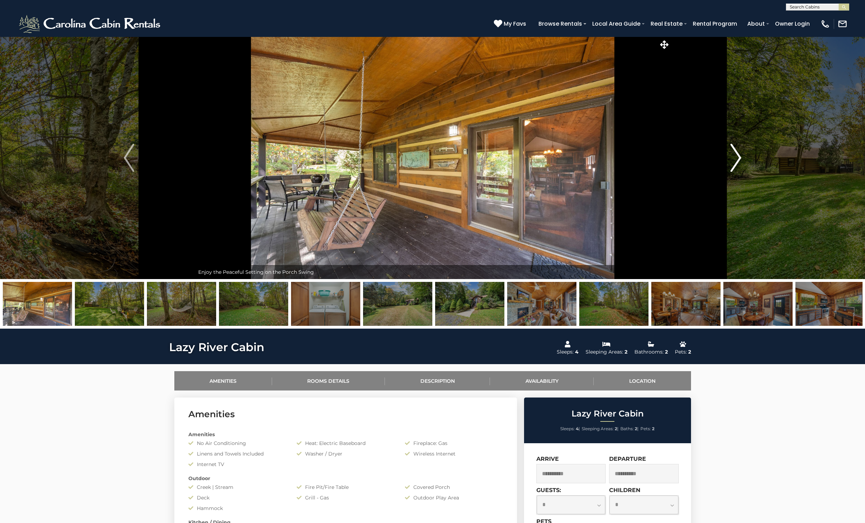
click at [735, 154] on img "Next" at bounding box center [735, 158] width 11 height 28
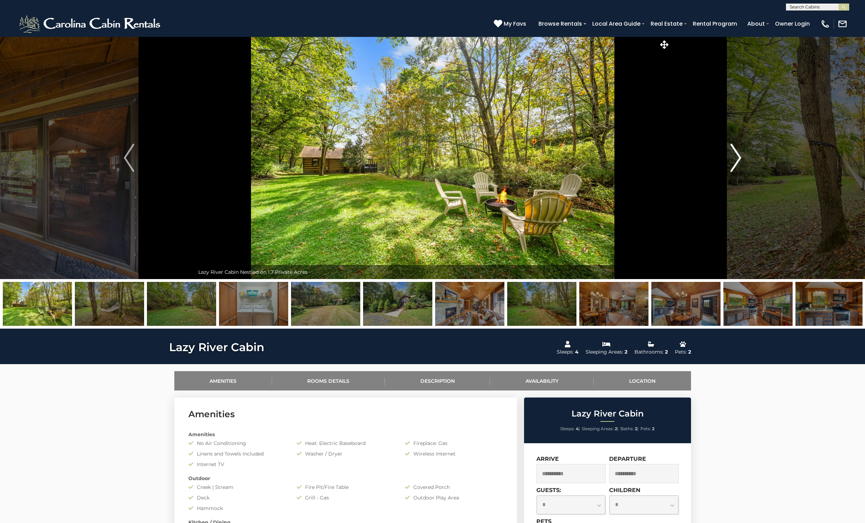
click at [735, 154] on img "Next" at bounding box center [735, 158] width 11 height 28
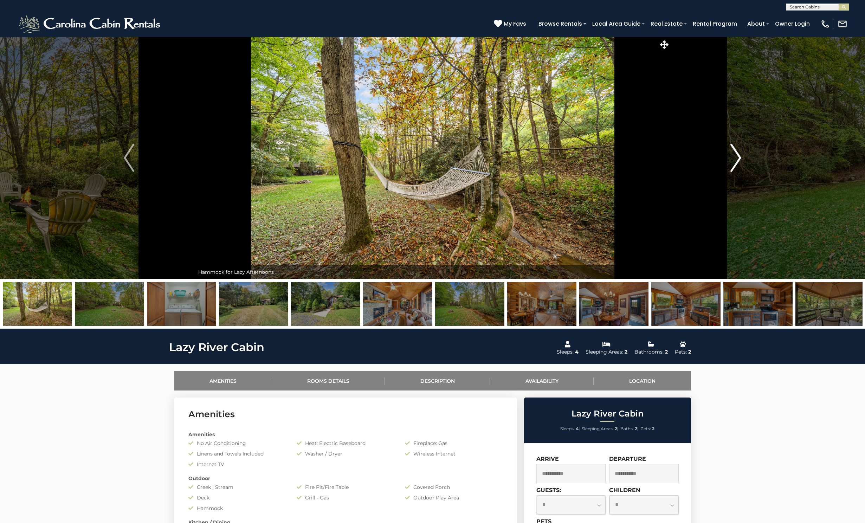
click at [735, 154] on img "Next" at bounding box center [735, 158] width 11 height 28
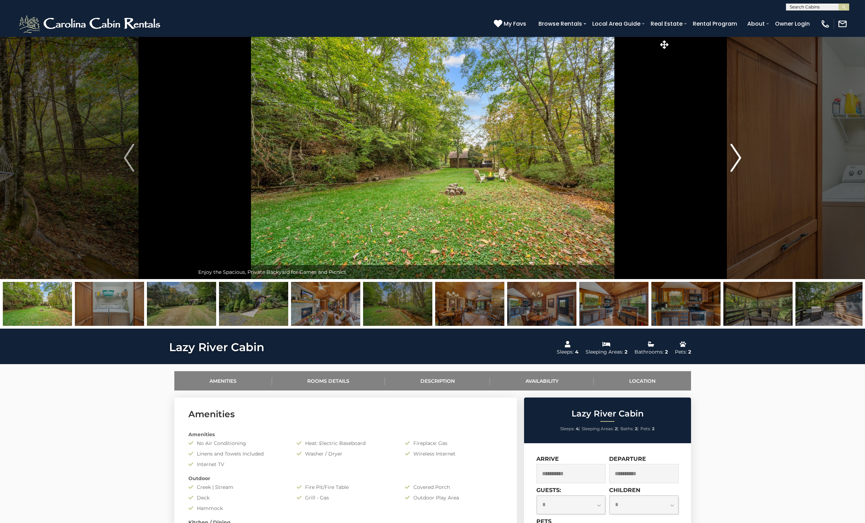
click at [735, 154] on img "Next" at bounding box center [735, 158] width 11 height 28
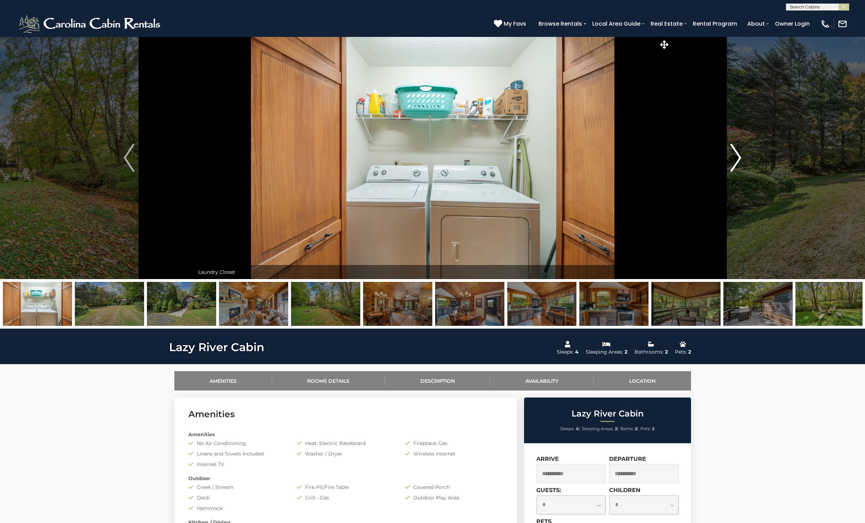
click at [735, 154] on img "Next" at bounding box center [735, 158] width 11 height 28
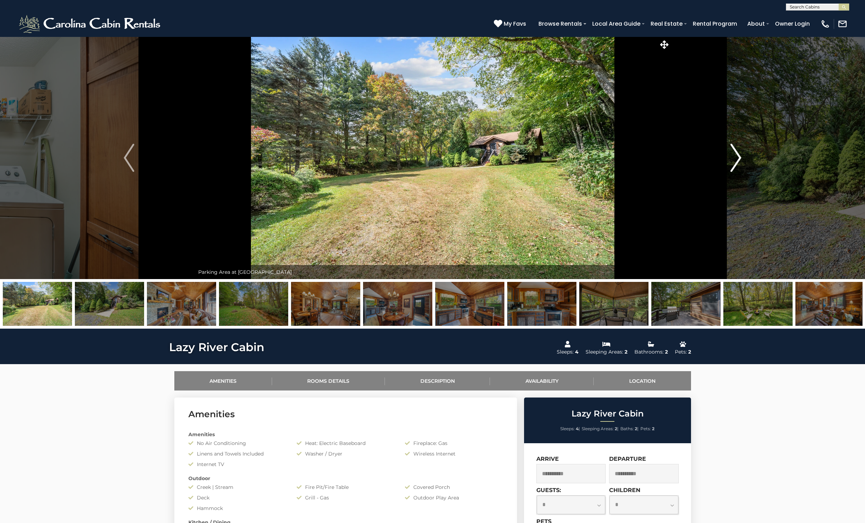
click at [735, 154] on img "Next" at bounding box center [735, 158] width 11 height 28
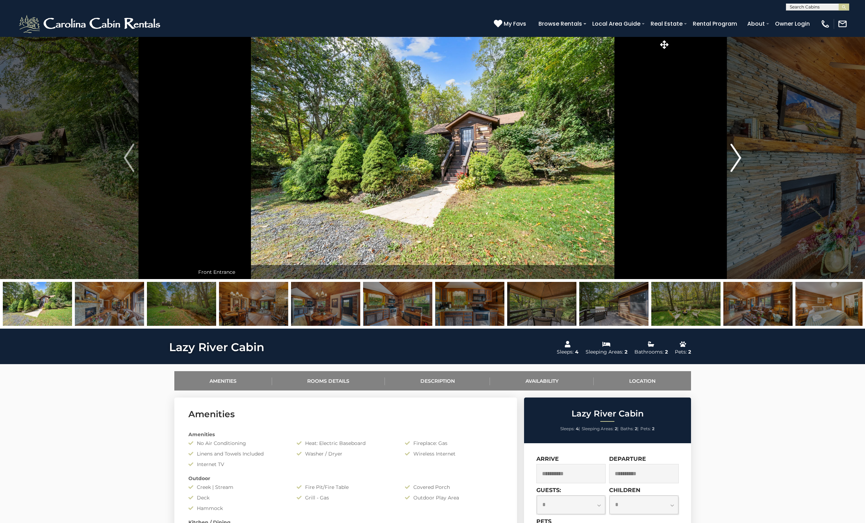
click at [735, 154] on img "Next" at bounding box center [735, 158] width 11 height 28
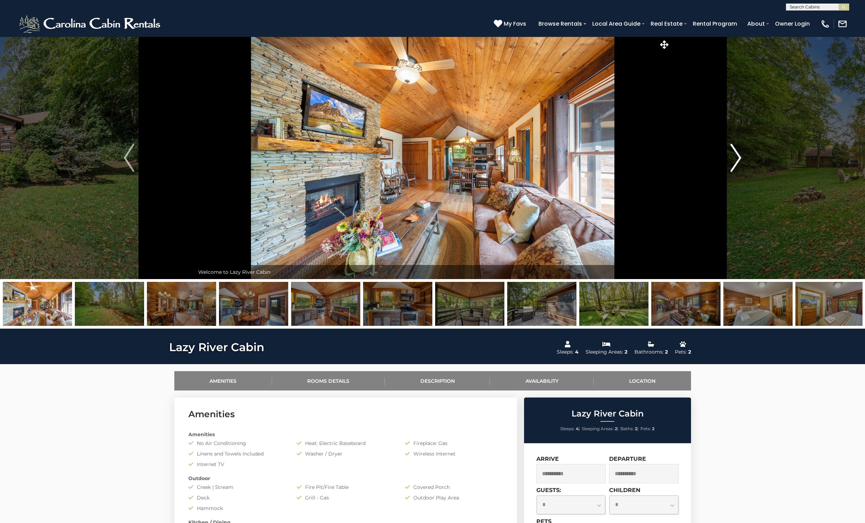
click at [735, 154] on img "Next" at bounding box center [735, 158] width 11 height 28
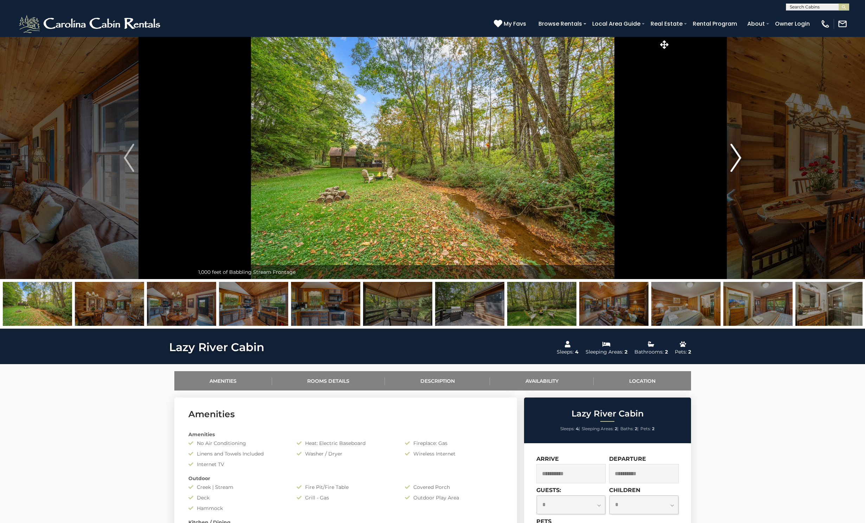
click at [735, 154] on img "Next" at bounding box center [735, 158] width 11 height 28
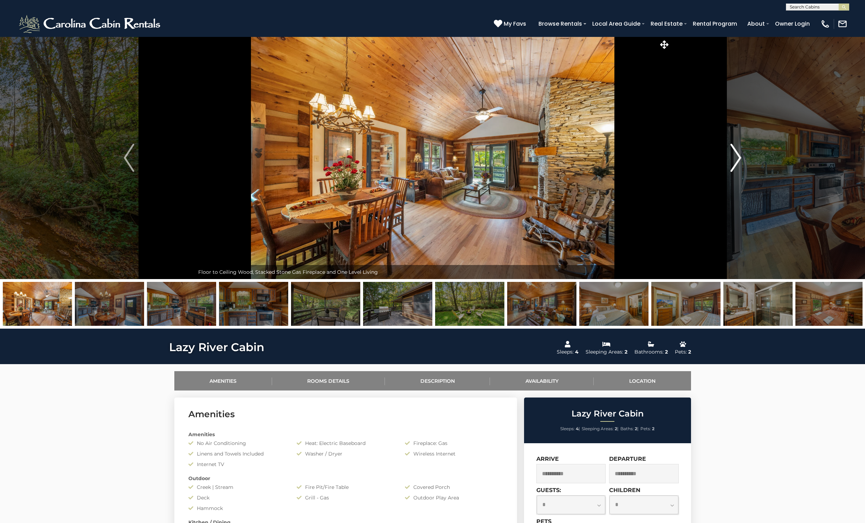
click at [735, 154] on img "Next" at bounding box center [735, 158] width 11 height 28
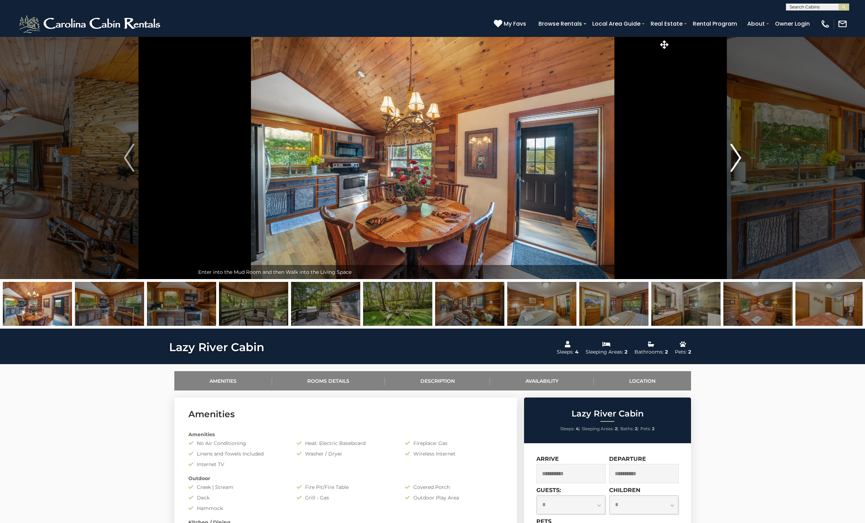
click at [735, 154] on img "Next" at bounding box center [735, 158] width 11 height 28
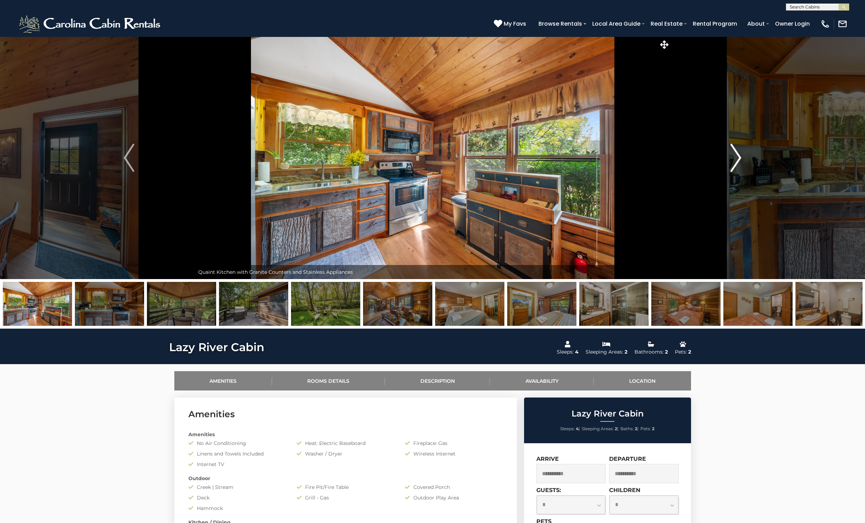
click at [735, 154] on img "Next" at bounding box center [735, 158] width 11 height 28
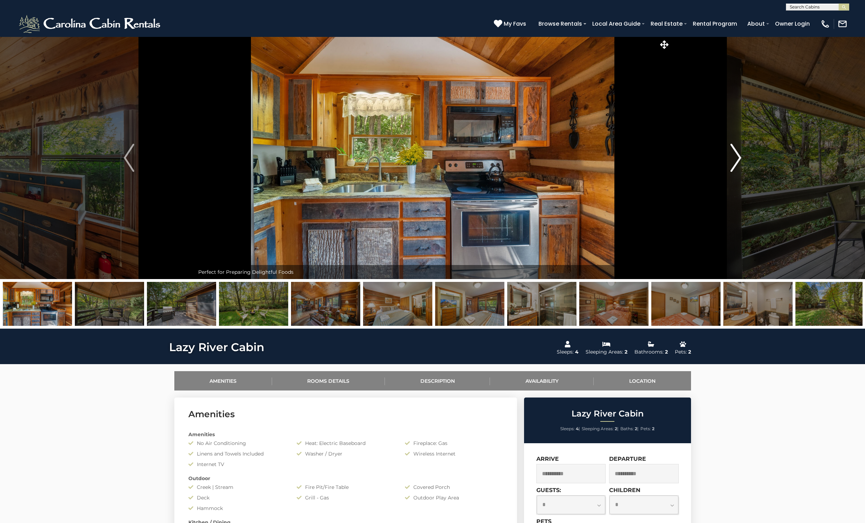
click at [735, 154] on img "Next" at bounding box center [735, 158] width 11 height 28
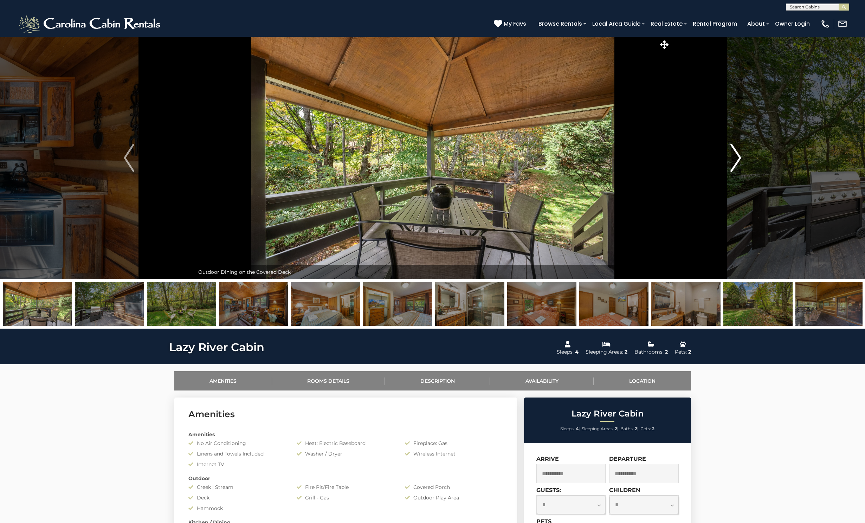
click at [735, 154] on img "Next" at bounding box center [735, 158] width 11 height 28
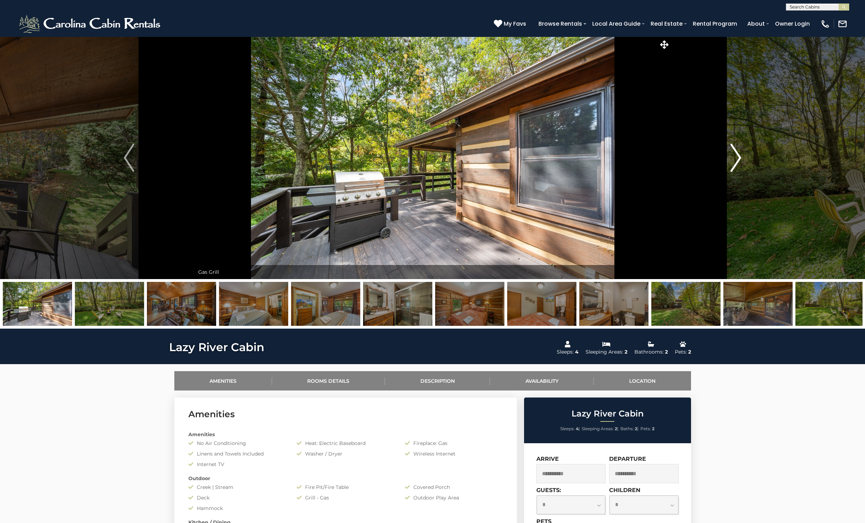
click at [735, 154] on img "Next" at bounding box center [735, 158] width 11 height 28
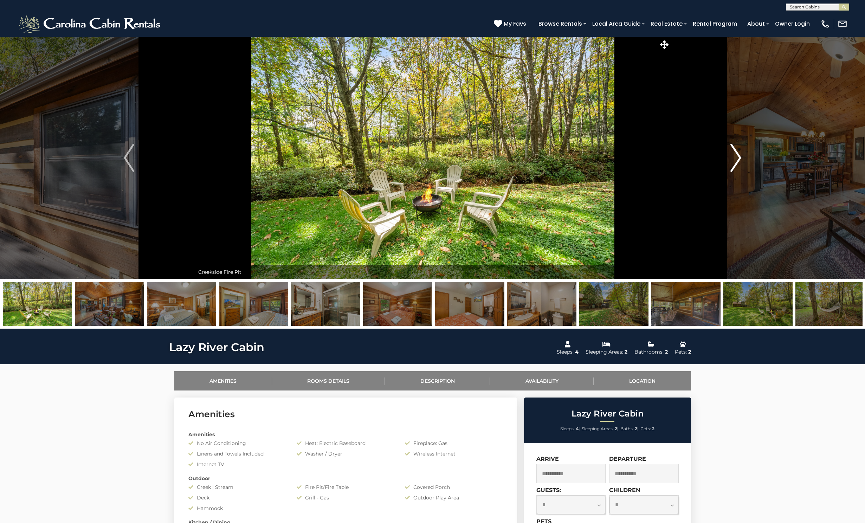
click at [735, 154] on img "Next" at bounding box center [735, 158] width 11 height 28
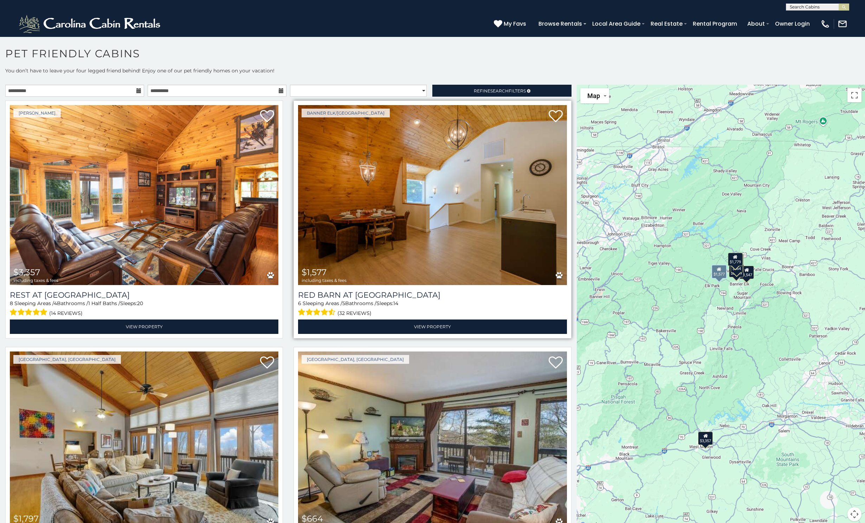
click at [486, 186] on img at bounding box center [432, 195] width 268 height 180
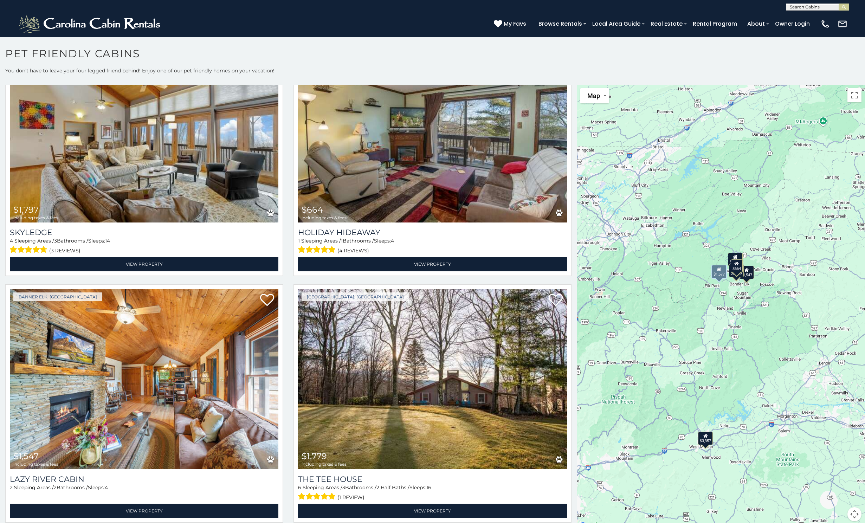
scroll to position [316, 0]
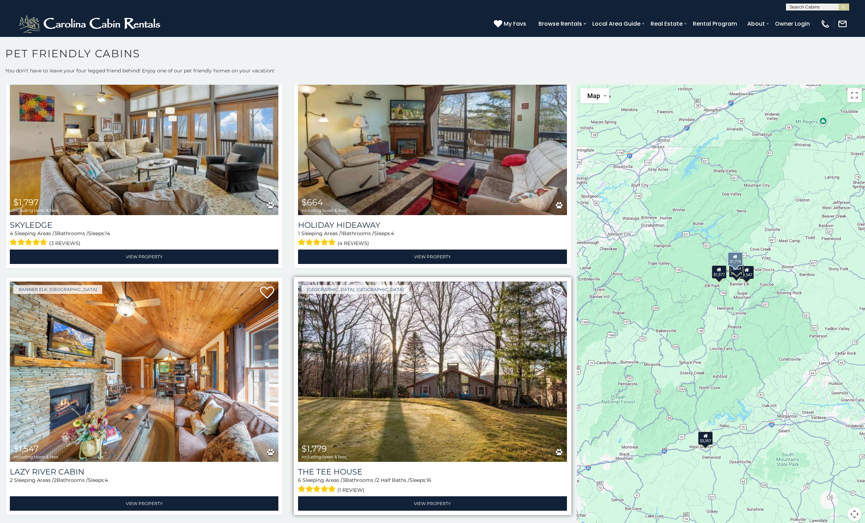
click at [405, 385] on img at bounding box center [432, 371] width 268 height 180
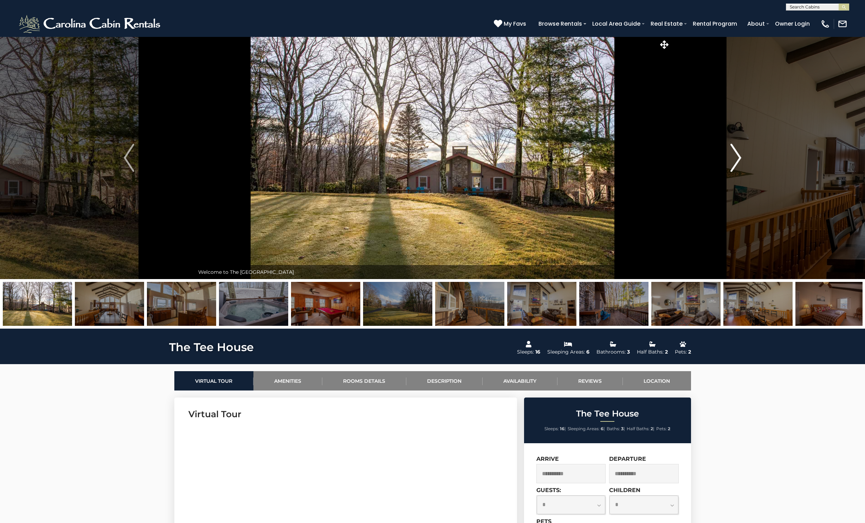
click at [736, 154] on img "Next" at bounding box center [735, 158] width 11 height 28
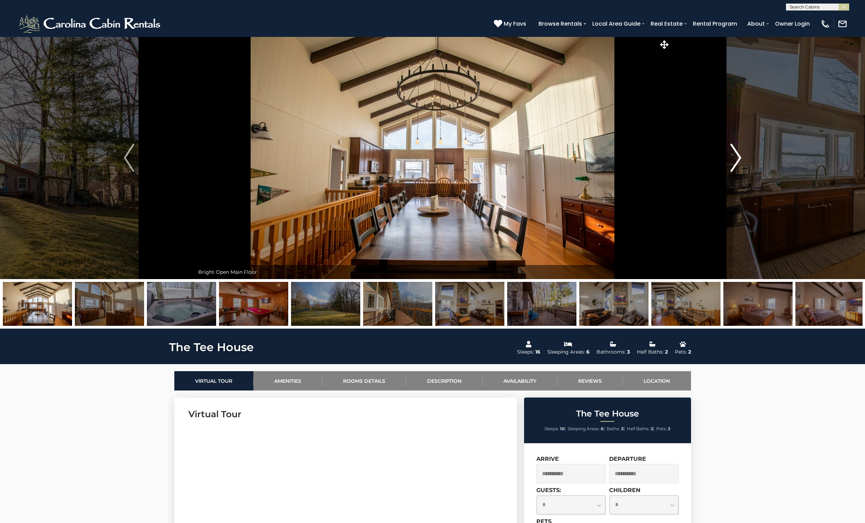
click at [736, 154] on img "Next" at bounding box center [735, 158] width 11 height 28
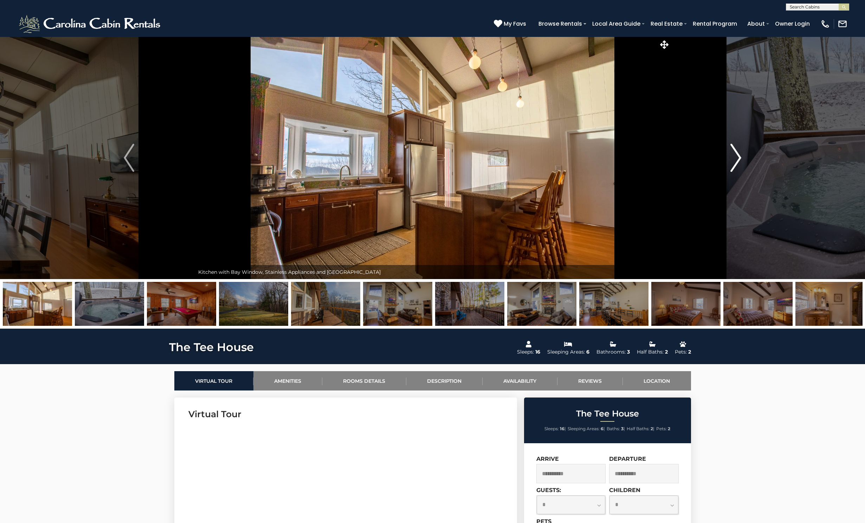
click at [736, 154] on img "Next" at bounding box center [735, 158] width 11 height 28
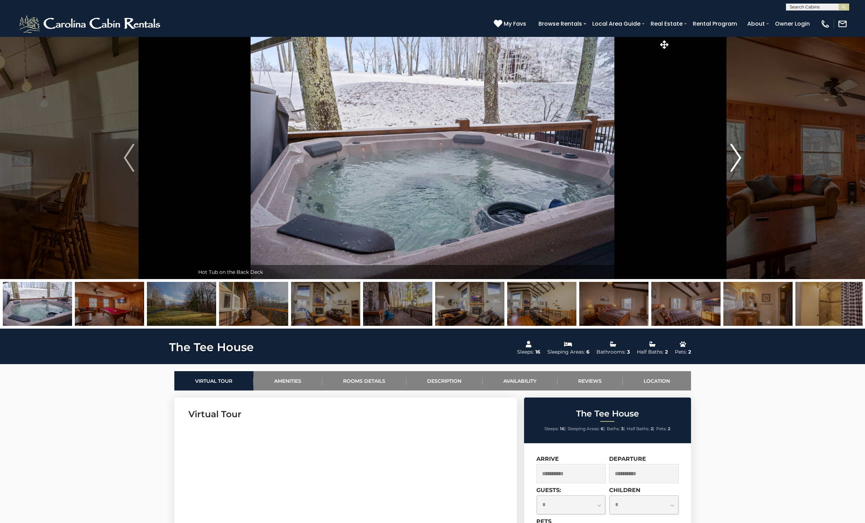
click at [736, 154] on img "Next" at bounding box center [735, 158] width 11 height 28
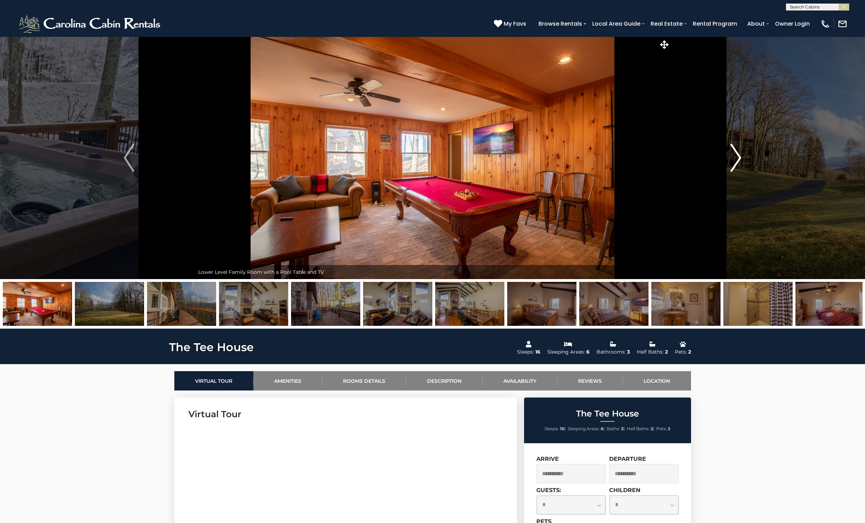
click at [736, 154] on img "Next" at bounding box center [735, 158] width 11 height 28
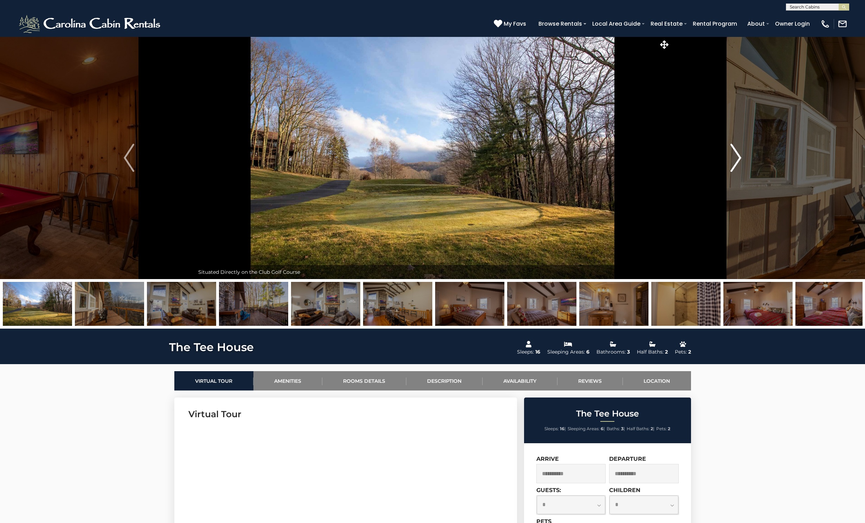
click at [736, 154] on img "Next" at bounding box center [735, 158] width 11 height 28
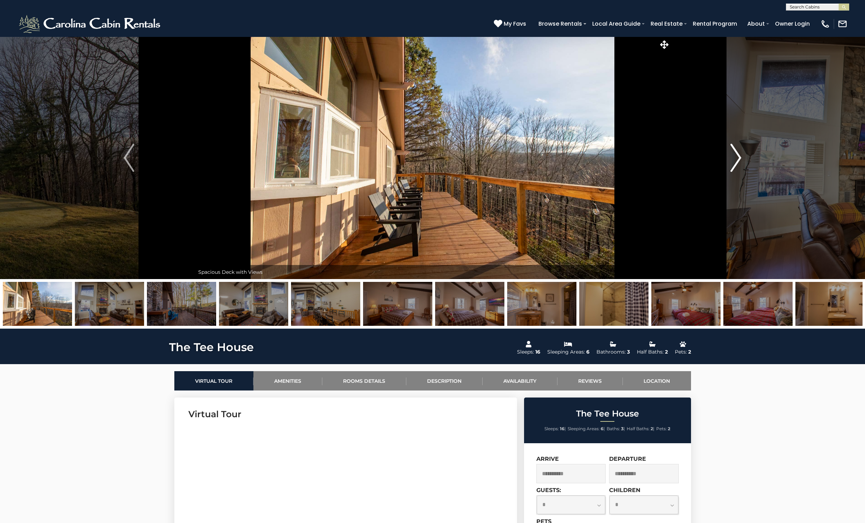
click at [736, 154] on img "Next" at bounding box center [735, 158] width 11 height 28
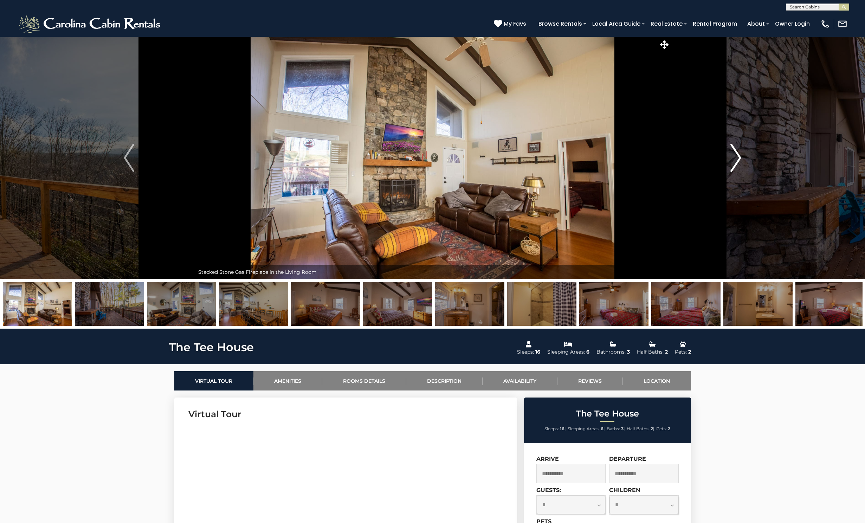
click at [736, 154] on img "Next" at bounding box center [735, 158] width 11 height 28
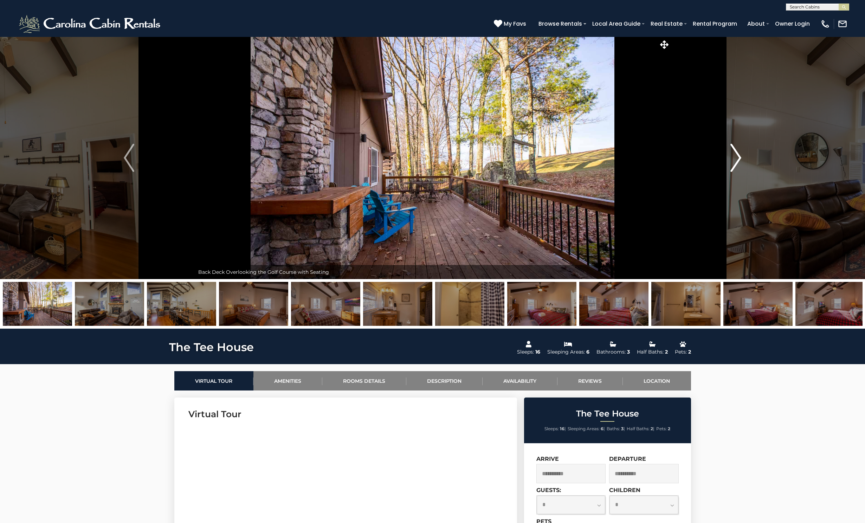
click at [736, 154] on img "Next" at bounding box center [735, 158] width 11 height 28
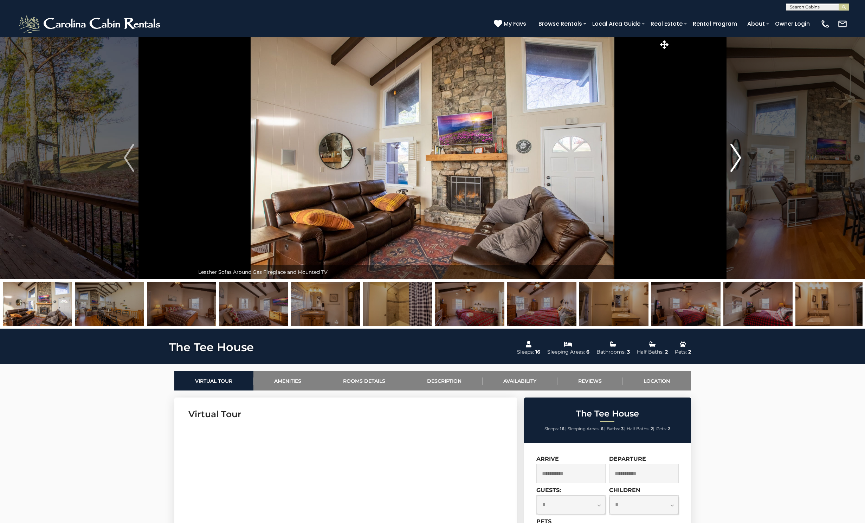
click at [736, 154] on img "Next" at bounding box center [735, 158] width 11 height 28
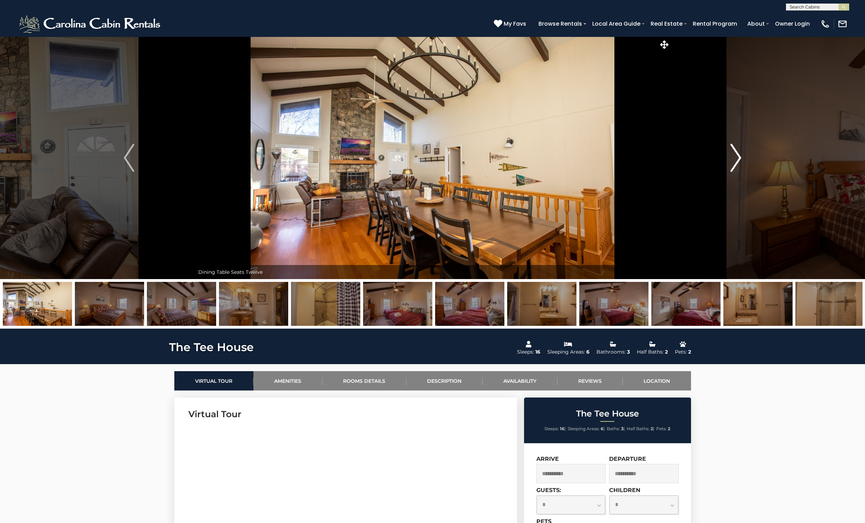
click at [736, 154] on img "Next" at bounding box center [735, 158] width 11 height 28
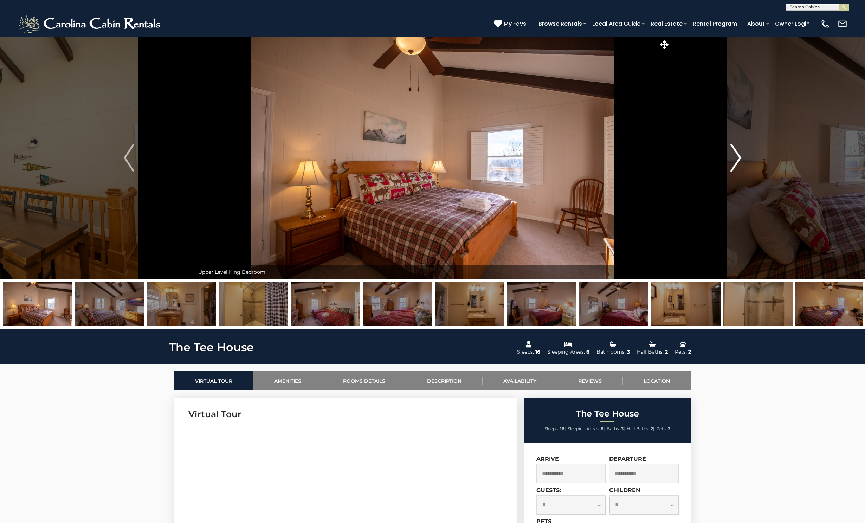
click at [736, 154] on img "Next" at bounding box center [735, 158] width 11 height 28
